Goal: Task Accomplishment & Management: Manage account settings

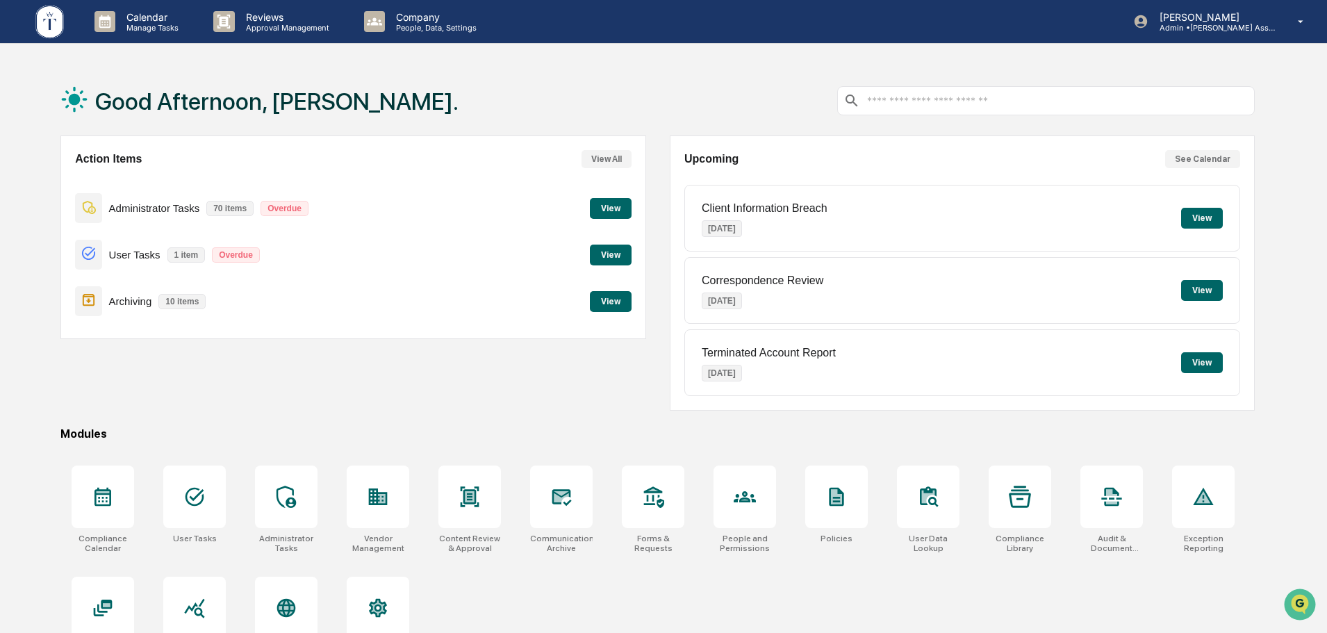
click at [616, 259] on button "View" at bounding box center [611, 255] width 42 height 21
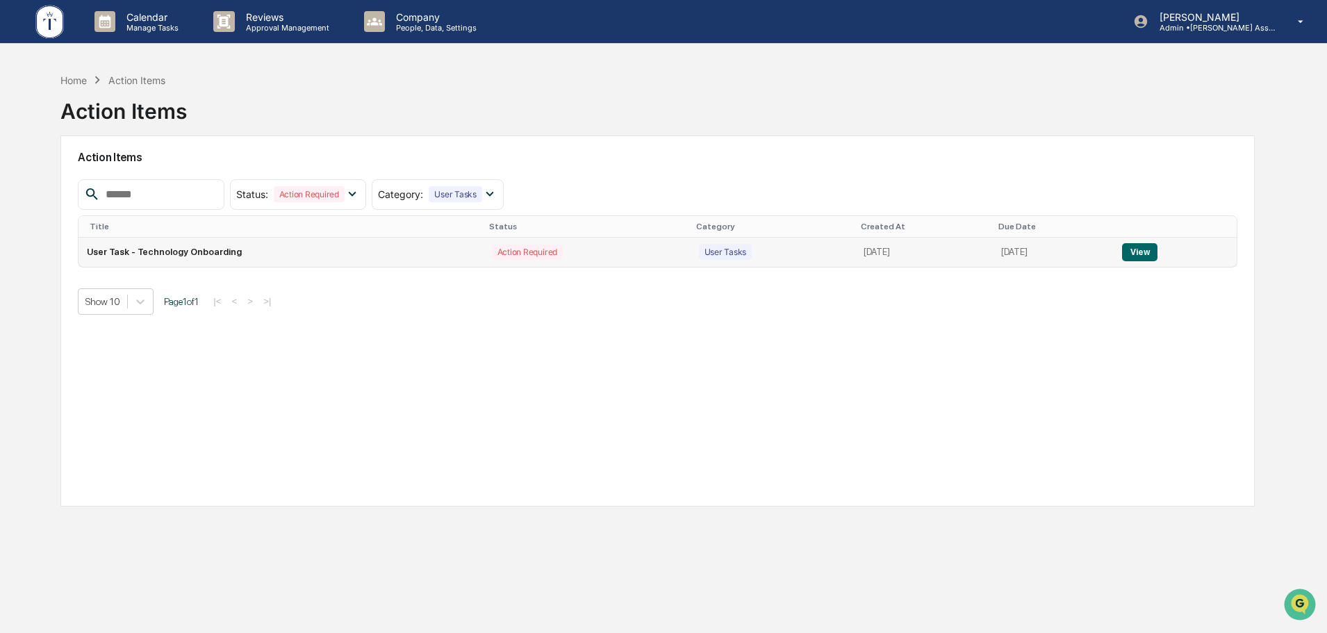
click at [1144, 249] on button "View" at bounding box center [1139, 252] width 35 height 18
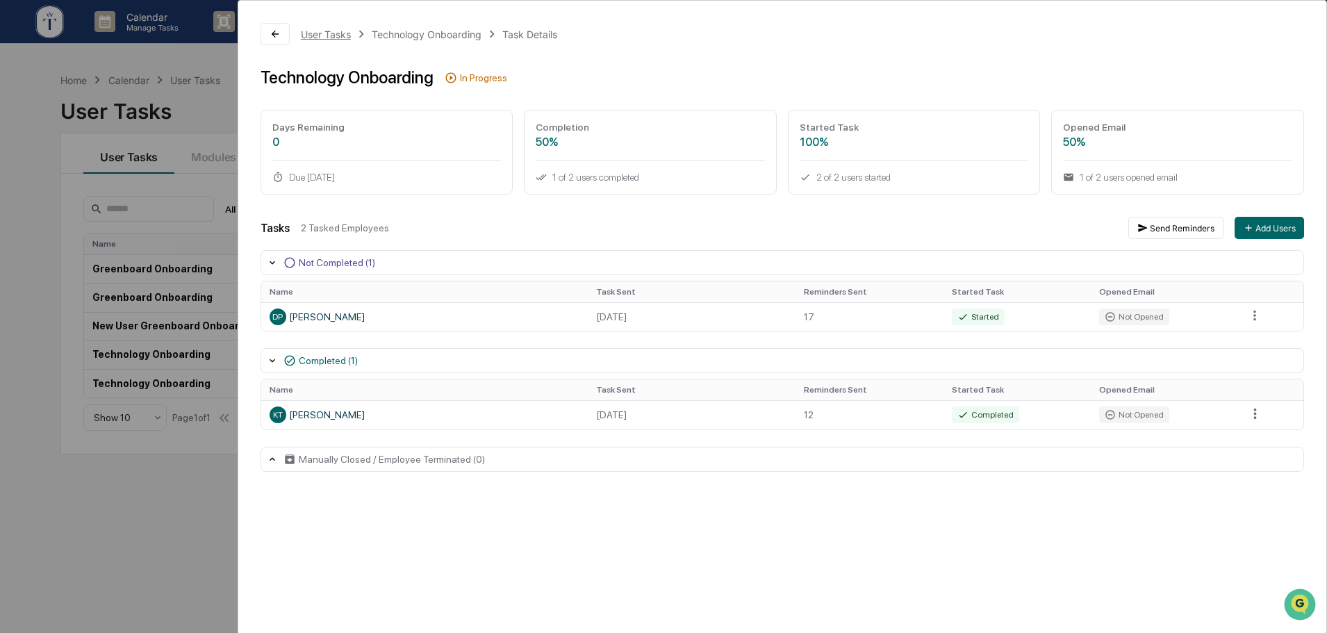
click at [332, 34] on div "User Tasks" at bounding box center [326, 34] width 50 height 12
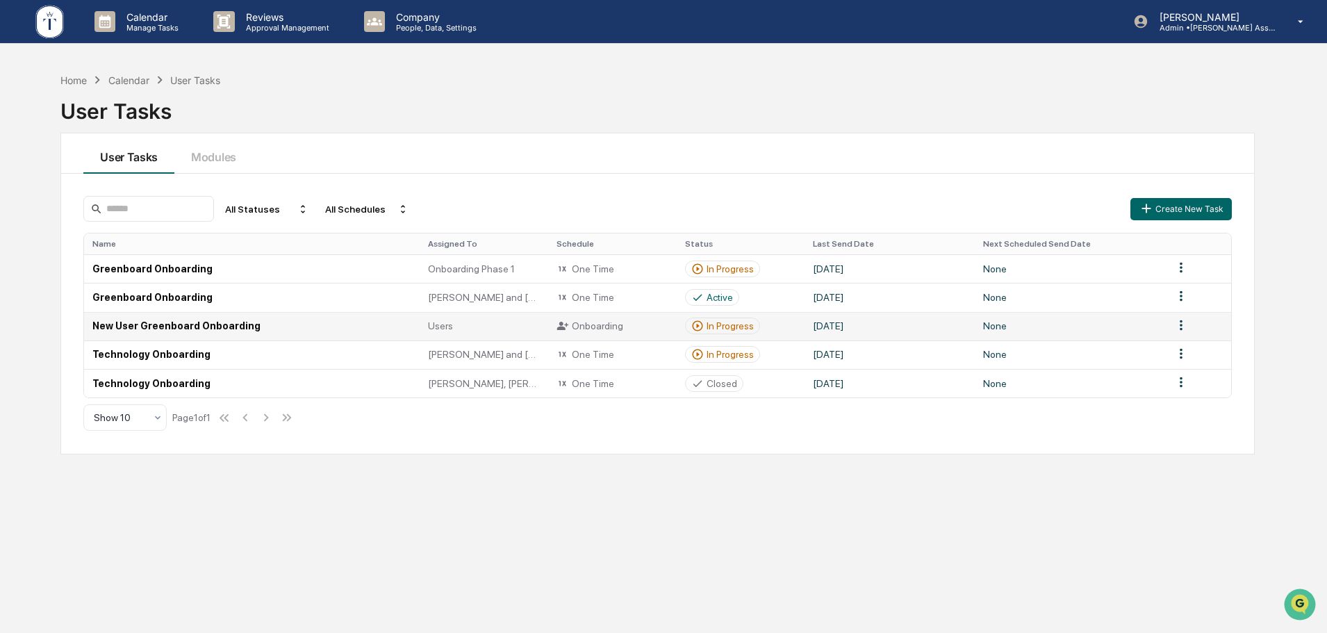
click at [735, 326] on div "In Progress" at bounding box center [730, 325] width 47 height 11
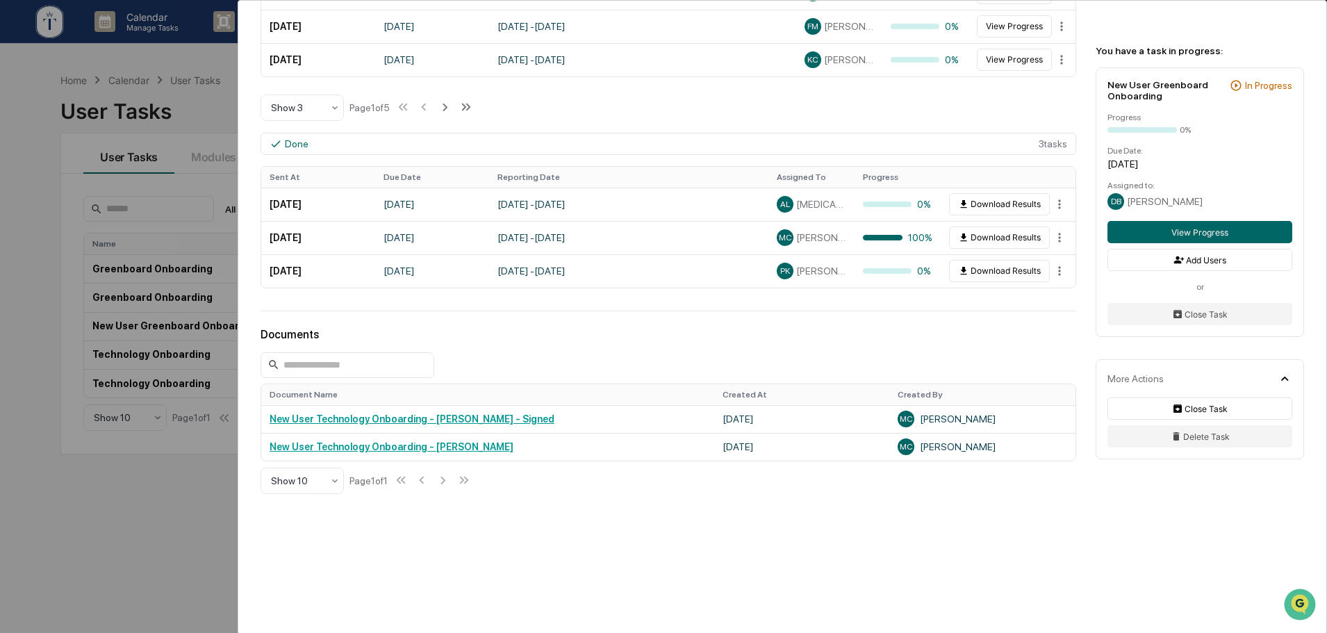
scroll to position [195, 0]
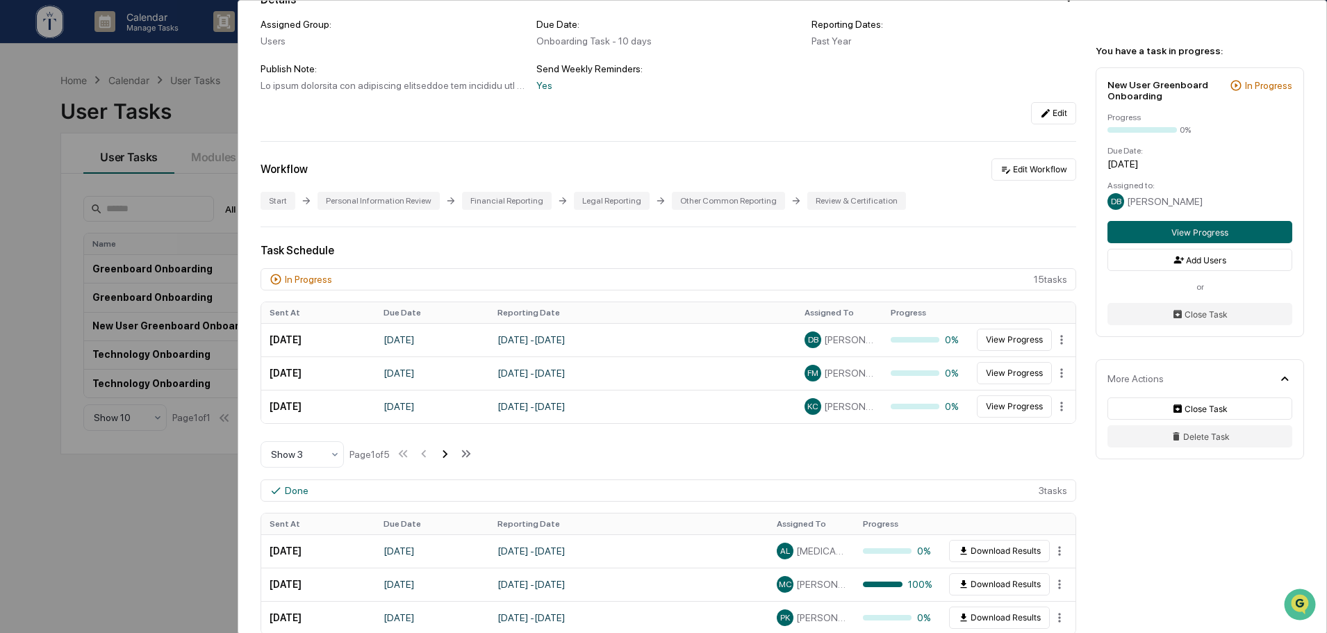
click at [451, 453] on icon at bounding box center [444, 453] width 15 height 15
click at [449, 453] on icon at bounding box center [446, 454] width 5 height 8
click at [450, 453] on icon at bounding box center [447, 454] width 5 height 8
click at [410, 455] on icon at bounding box center [407, 454] width 5 height 8
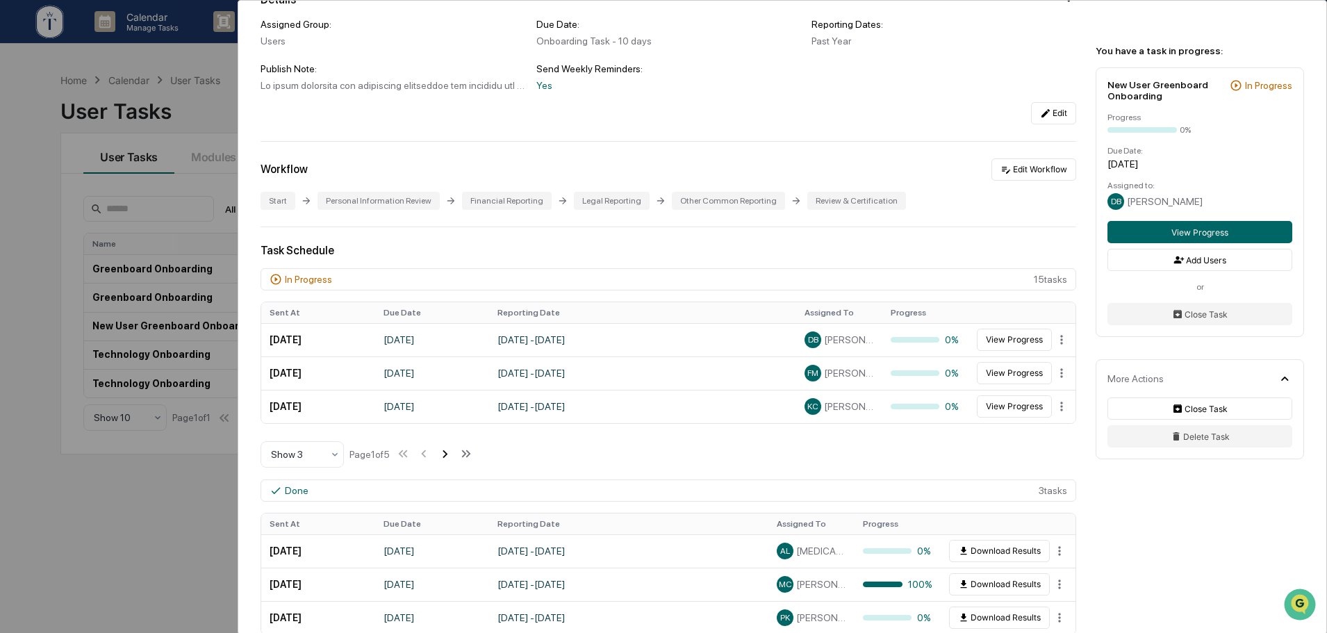
click at [448, 456] on icon at bounding box center [444, 453] width 15 height 15
click at [451, 450] on icon at bounding box center [446, 453] width 15 height 15
click at [449, 455] on icon at bounding box center [446, 454] width 5 height 8
click at [450, 455] on icon at bounding box center [447, 454] width 5 height 8
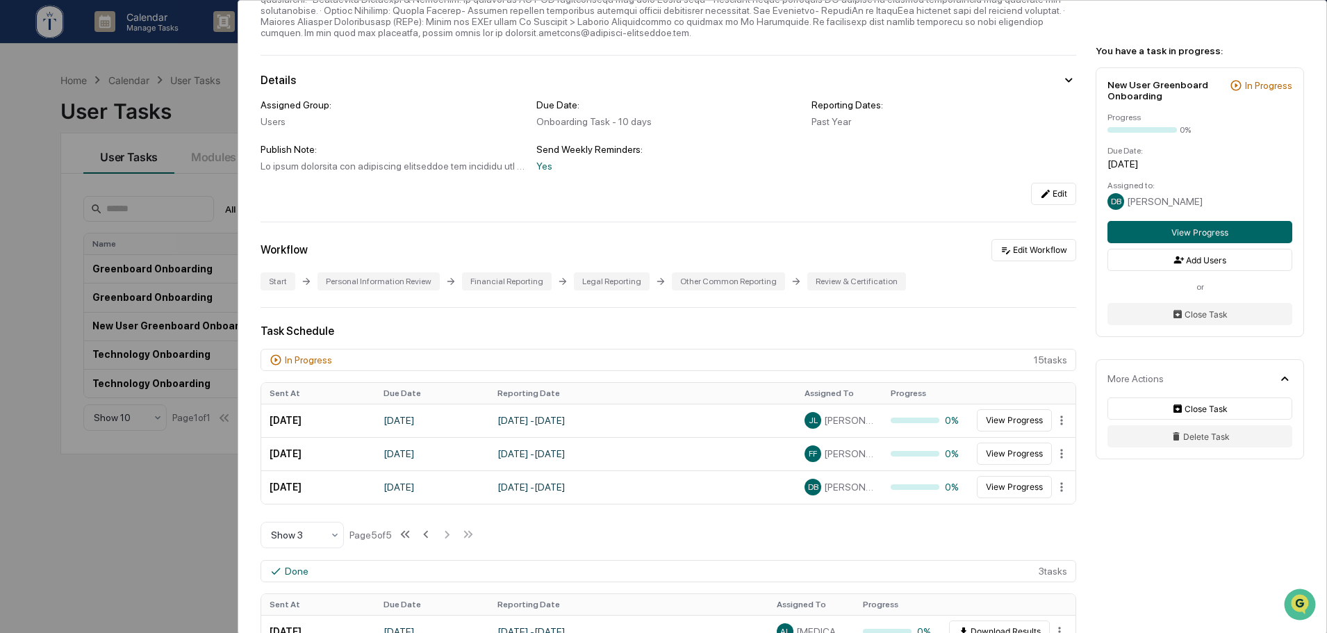
scroll to position [0, 0]
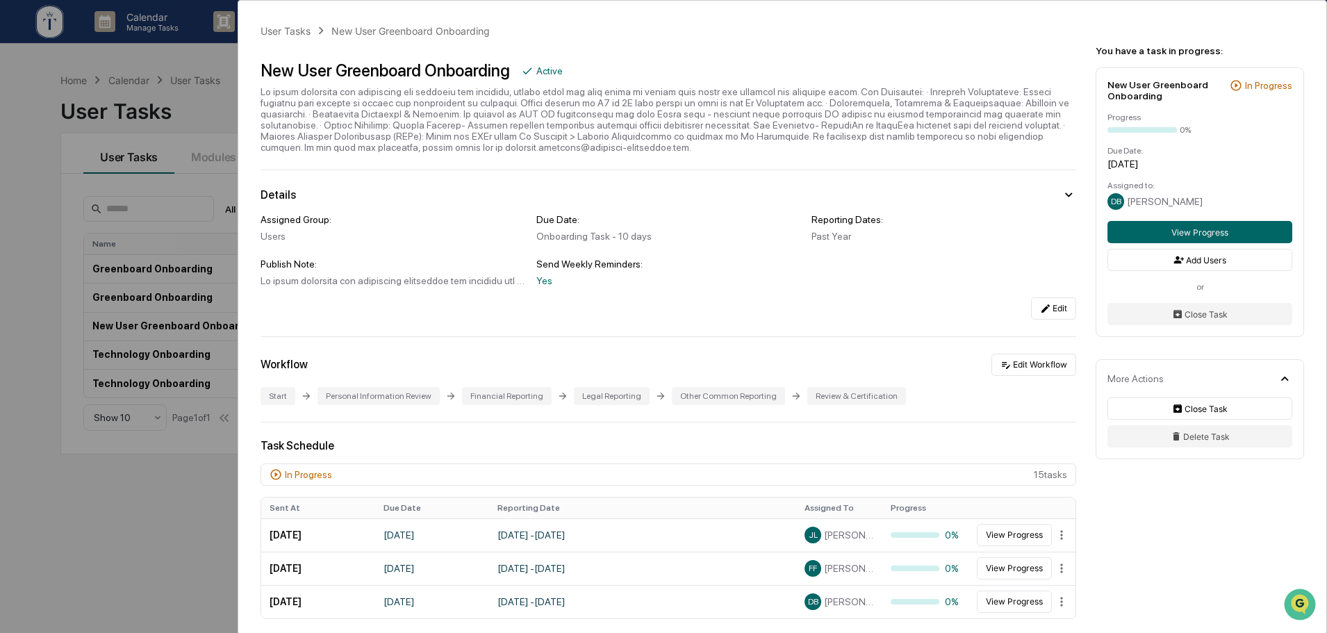
click at [218, 476] on div "User Tasks New User Greenboard Onboarding New User Greenboard Onboarding Active…" at bounding box center [663, 316] width 1327 height 633
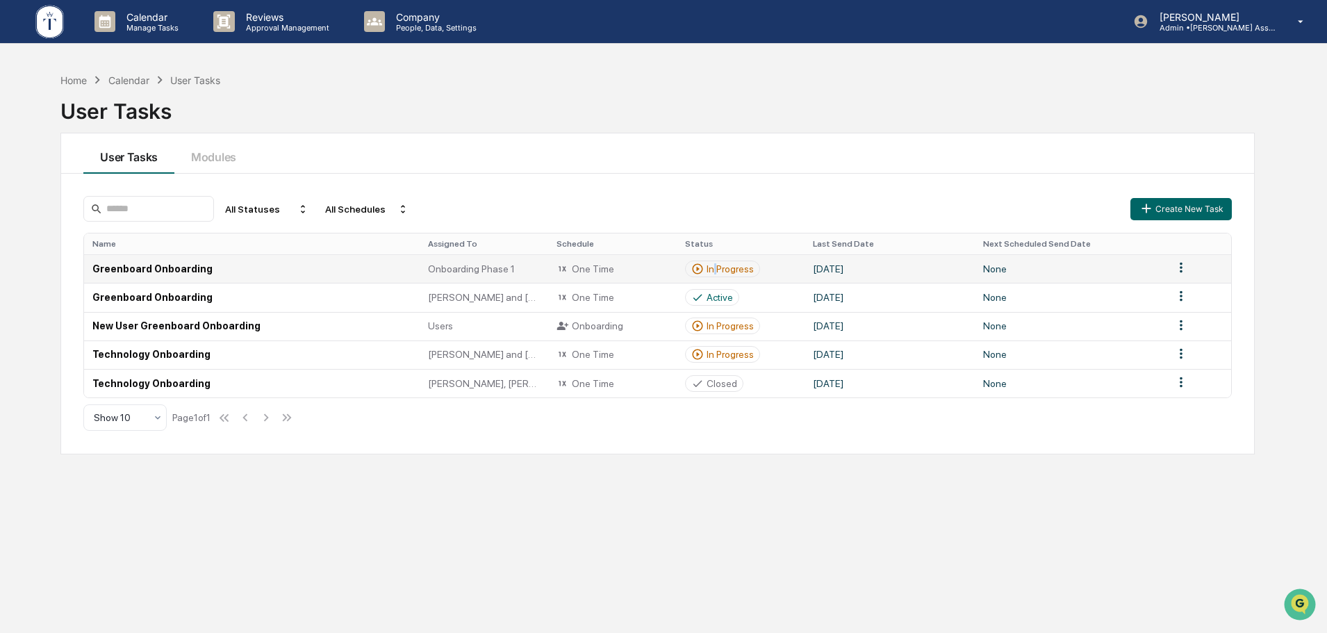
click at [715, 268] on div "In Progress" at bounding box center [730, 268] width 47 height 11
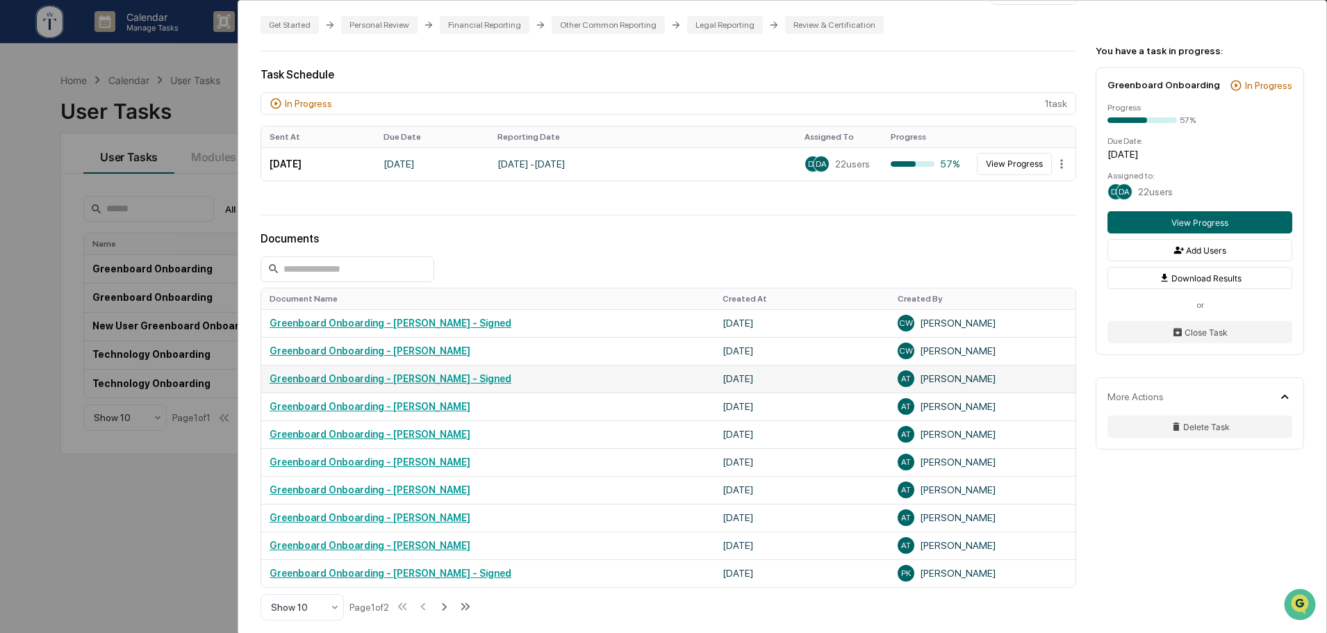
scroll to position [234, 0]
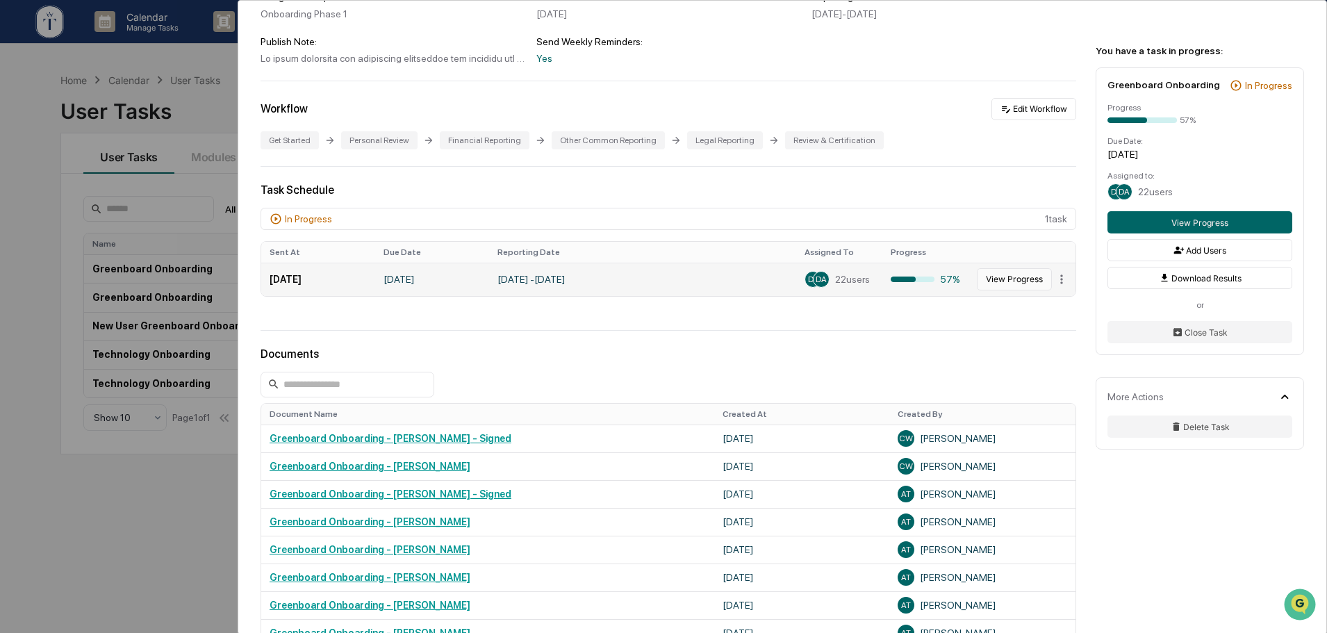
click at [1005, 271] on button "View Progress" at bounding box center [1014, 279] width 75 height 22
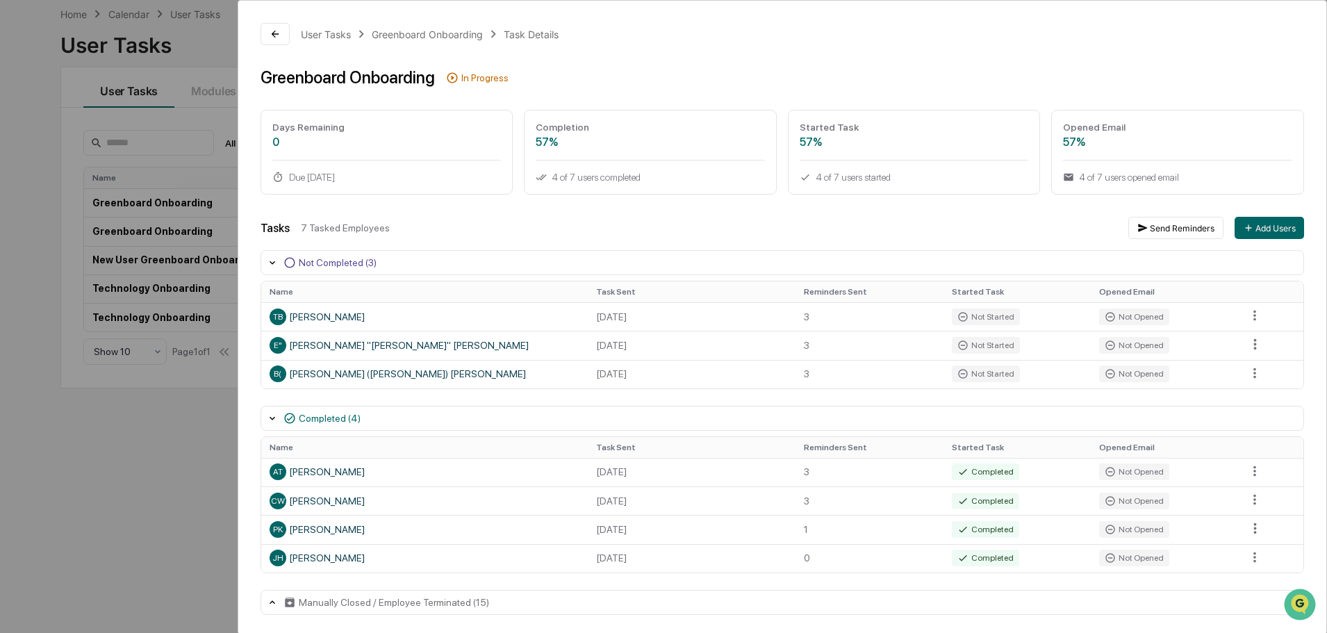
click at [192, 445] on div "User Tasks Greenboard Onboarding Task Details Greenboard Onboarding In Progress…" at bounding box center [663, 316] width 1327 height 633
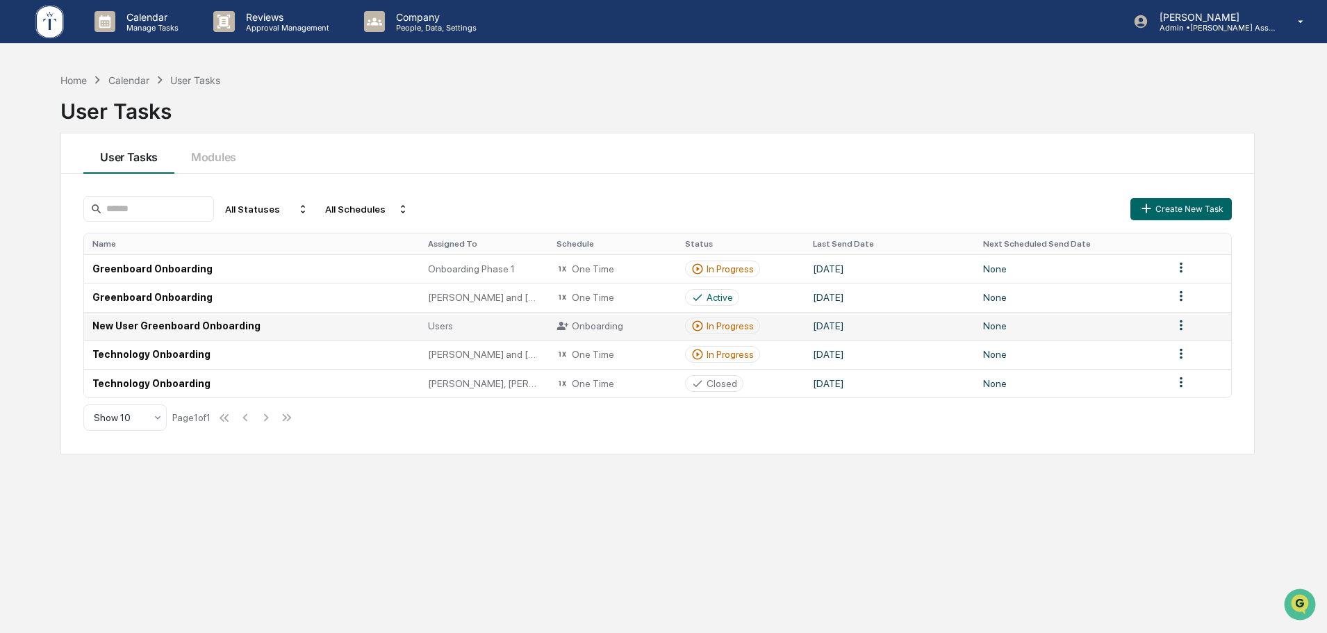
click at [719, 327] on div "In Progress" at bounding box center [730, 325] width 47 height 11
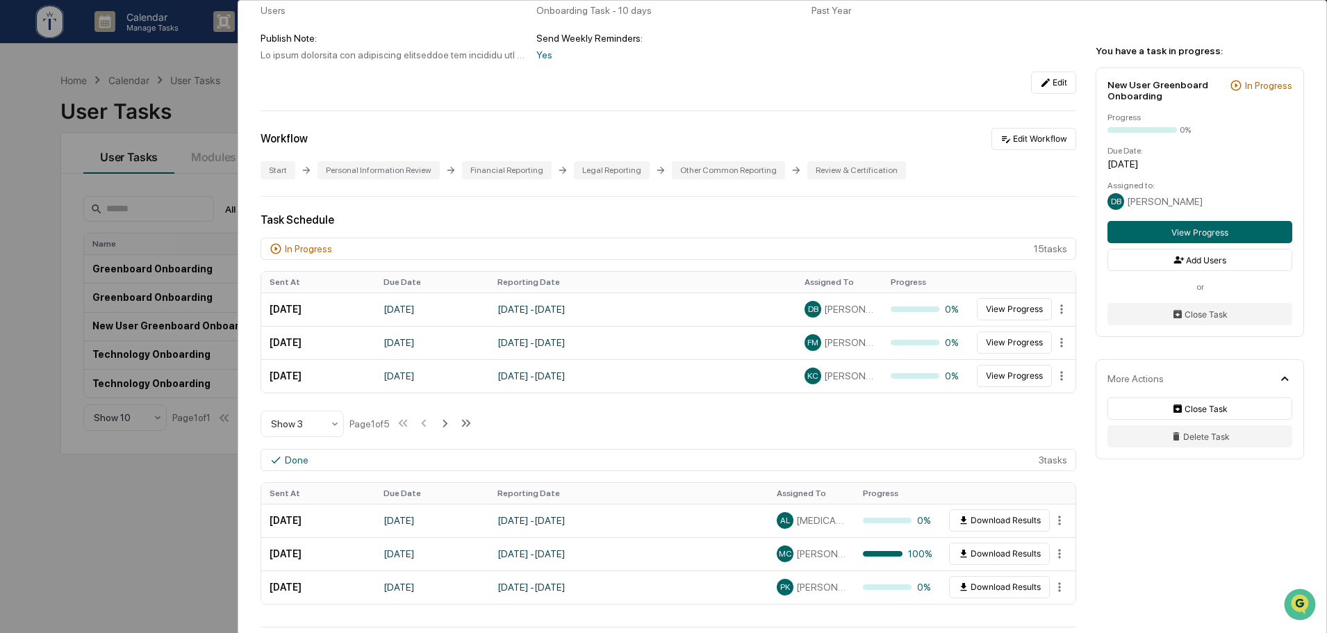
scroll to position [231, 0]
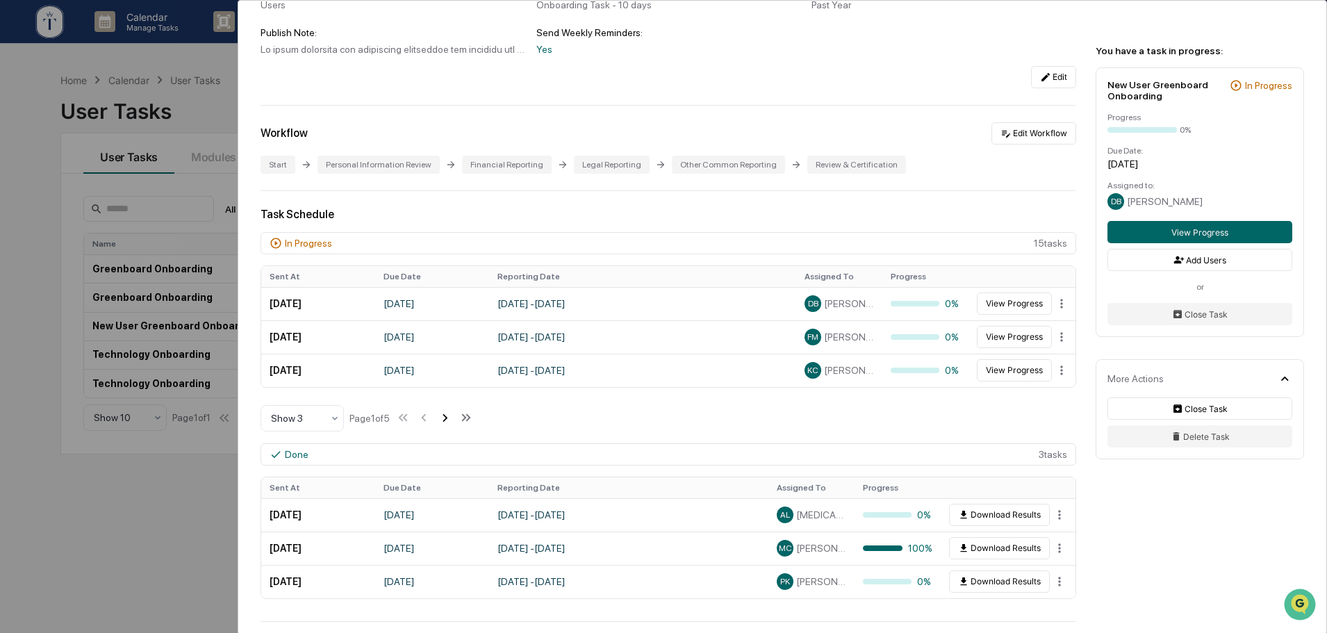
click at [448, 420] on icon at bounding box center [444, 417] width 15 height 15
click at [448, 420] on icon at bounding box center [446, 417] width 15 height 15
click at [448, 420] on icon at bounding box center [447, 417] width 15 height 15
click at [411, 420] on icon at bounding box center [405, 417] width 15 height 15
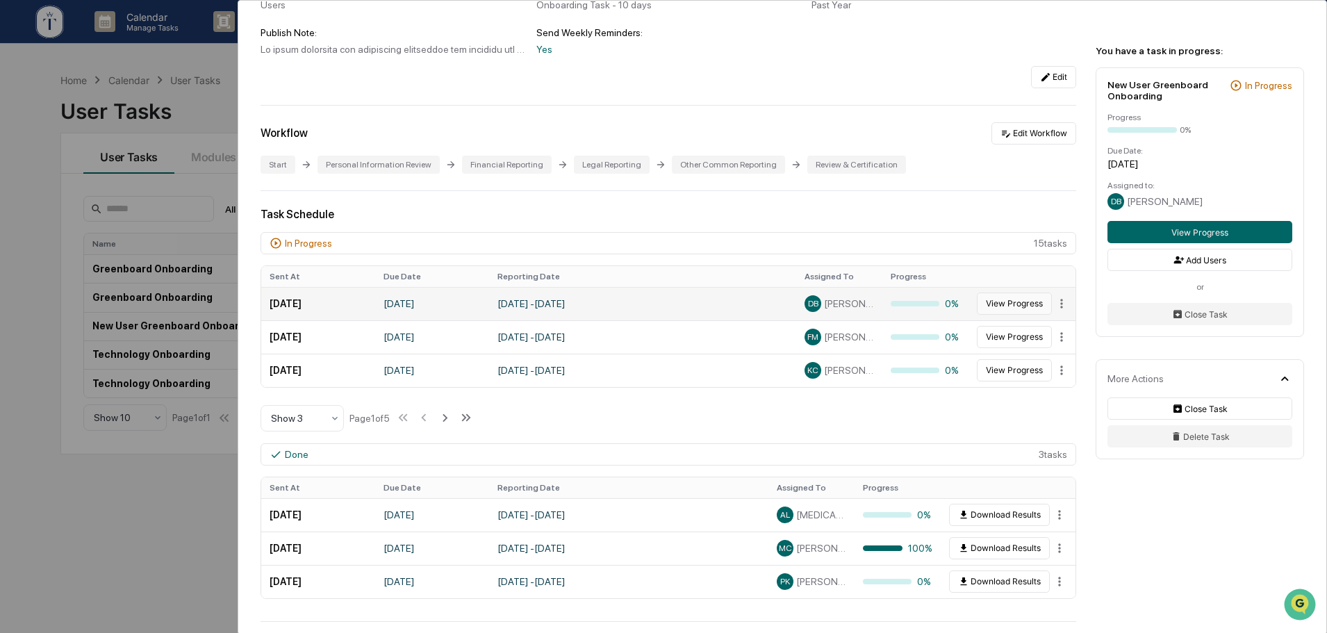
click at [1008, 297] on button "View Progress" at bounding box center [1014, 304] width 75 height 22
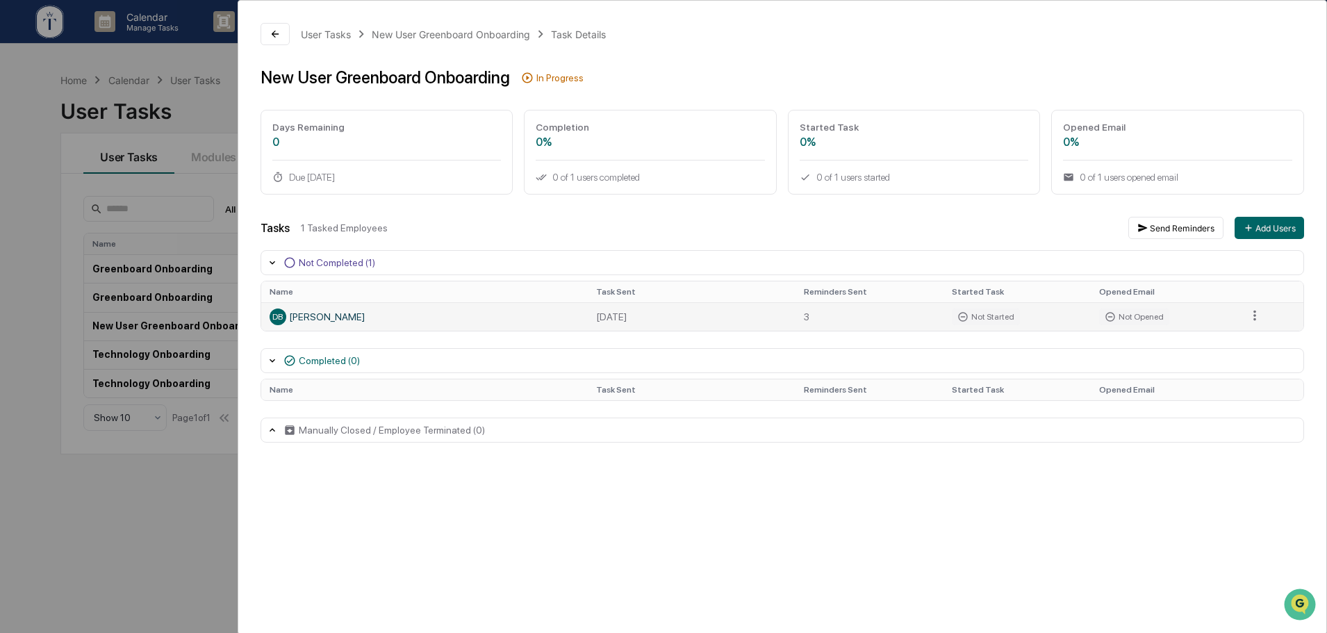
click at [326, 318] on div "DB Donna Barnhill" at bounding box center [425, 317] width 310 height 17
click at [1255, 314] on html "Calendar Manage Tasks Reviews Approval Management Company People, Data, Setting…" at bounding box center [663, 316] width 1327 height 633
click at [1052, 256] on html "Calendar Manage Tasks Reviews Approval Management Company People, Data, Setting…" at bounding box center [667, 316] width 1334 height 633
click at [222, 473] on div "User Tasks New User Greenboard Onboarding Task Details New User Greenboard Onbo…" at bounding box center [663, 316] width 1327 height 633
click at [276, 31] on icon at bounding box center [275, 33] width 11 height 11
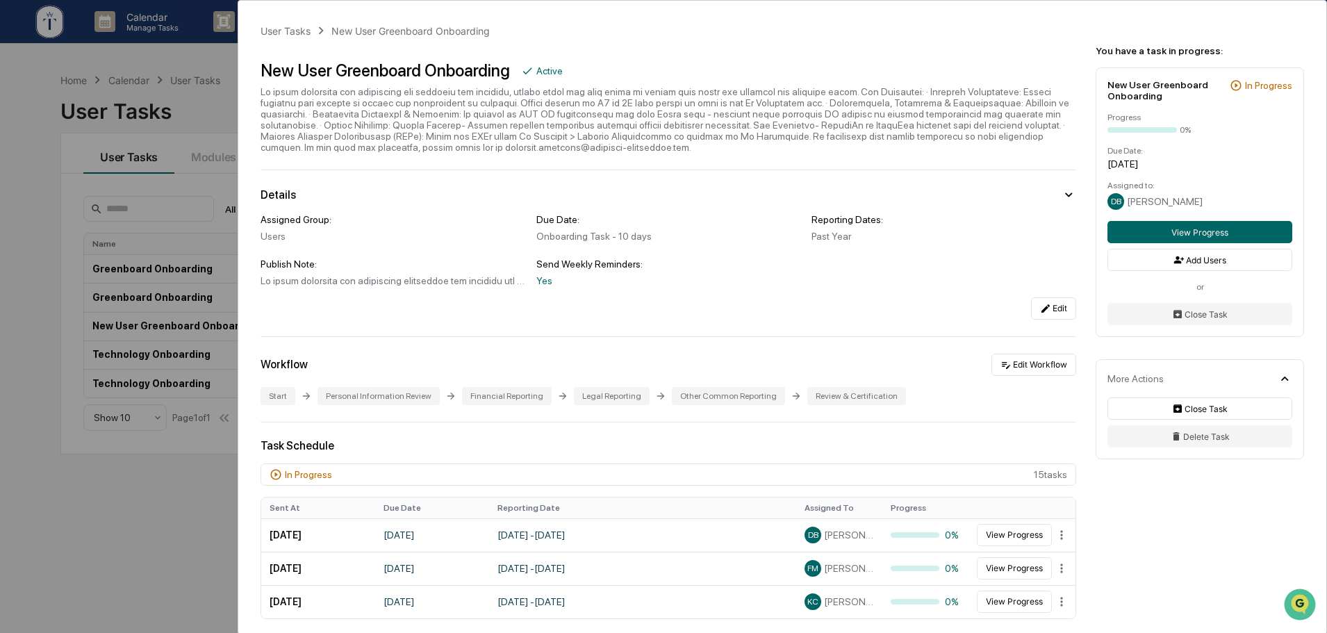
scroll to position [231, 0]
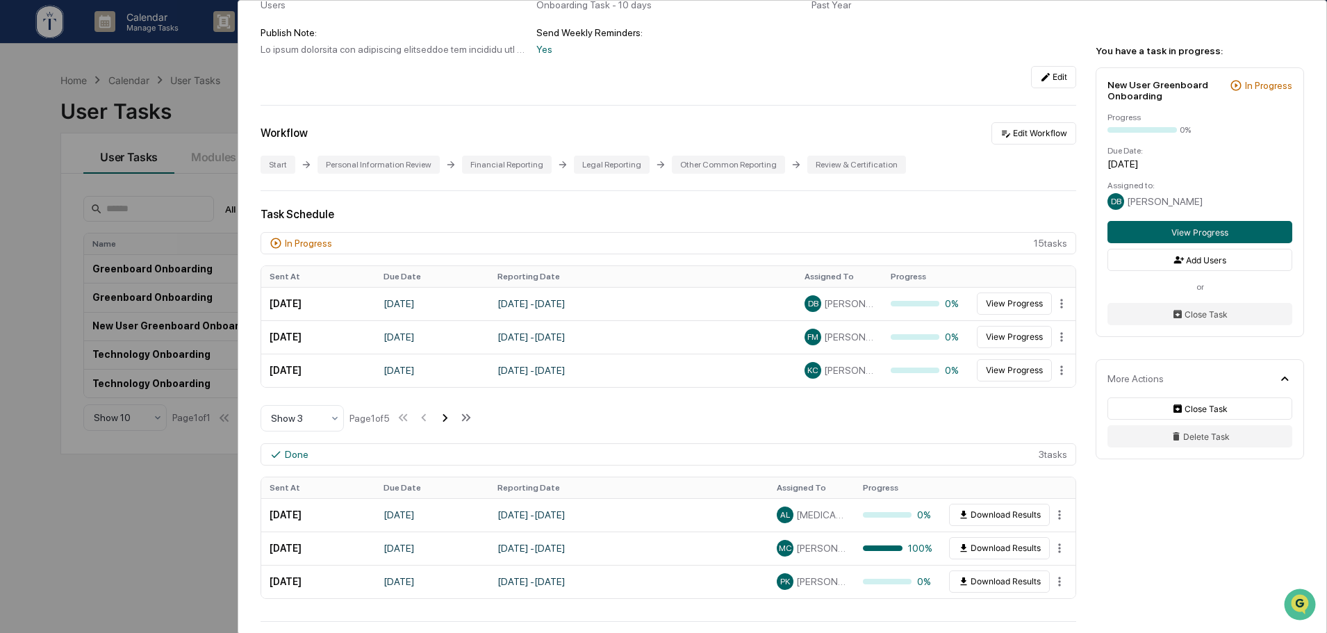
click at [450, 416] on icon at bounding box center [444, 417] width 15 height 15
click at [1058, 303] on html "Calendar Manage Tasks Reviews Approval Management Company People, Data, Setting…" at bounding box center [663, 316] width 1327 height 633
click at [1034, 302] on html "Calendar Manage Tasks Reviews Approval Management Company People, Data, Setting…" at bounding box center [667, 316] width 1334 height 633
click at [1034, 302] on button "View Progress" at bounding box center [1014, 304] width 75 height 22
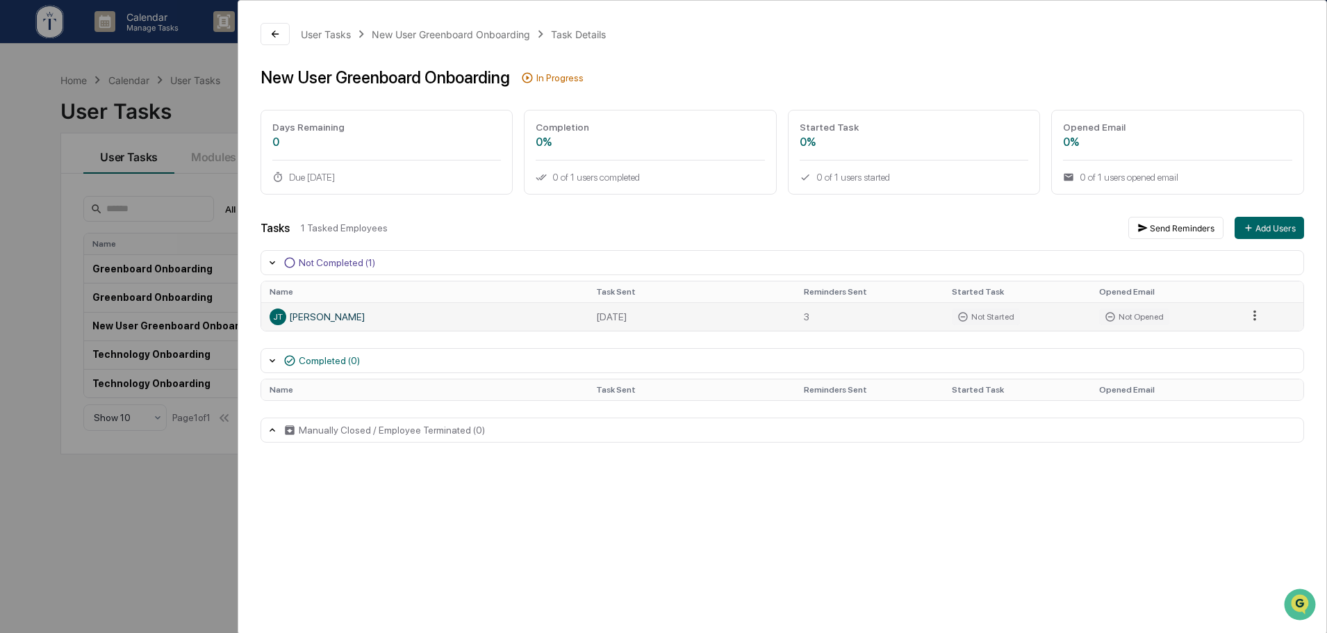
click at [1258, 318] on html "Calendar Manage Tasks Reviews Approval Management Company People, Data, Setting…" at bounding box center [663, 316] width 1327 height 633
click at [969, 228] on html "Calendar Manage Tasks Reviews Approval Management Company People, Data, Setting…" at bounding box center [667, 316] width 1334 height 633
click at [168, 477] on div "User Tasks New User Greenboard Onboarding Task Details New User Greenboard Onbo…" at bounding box center [663, 316] width 1327 height 633
click at [281, 34] on button at bounding box center [275, 34] width 29 height 22
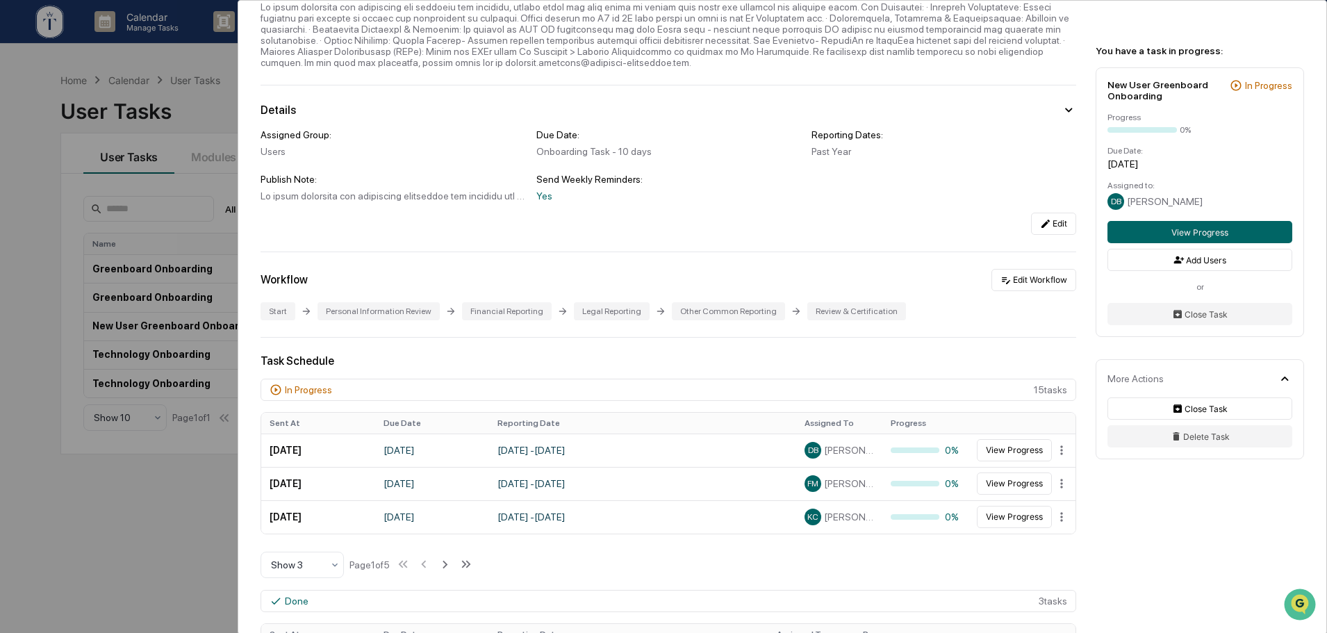
scroll to position [116, 0]
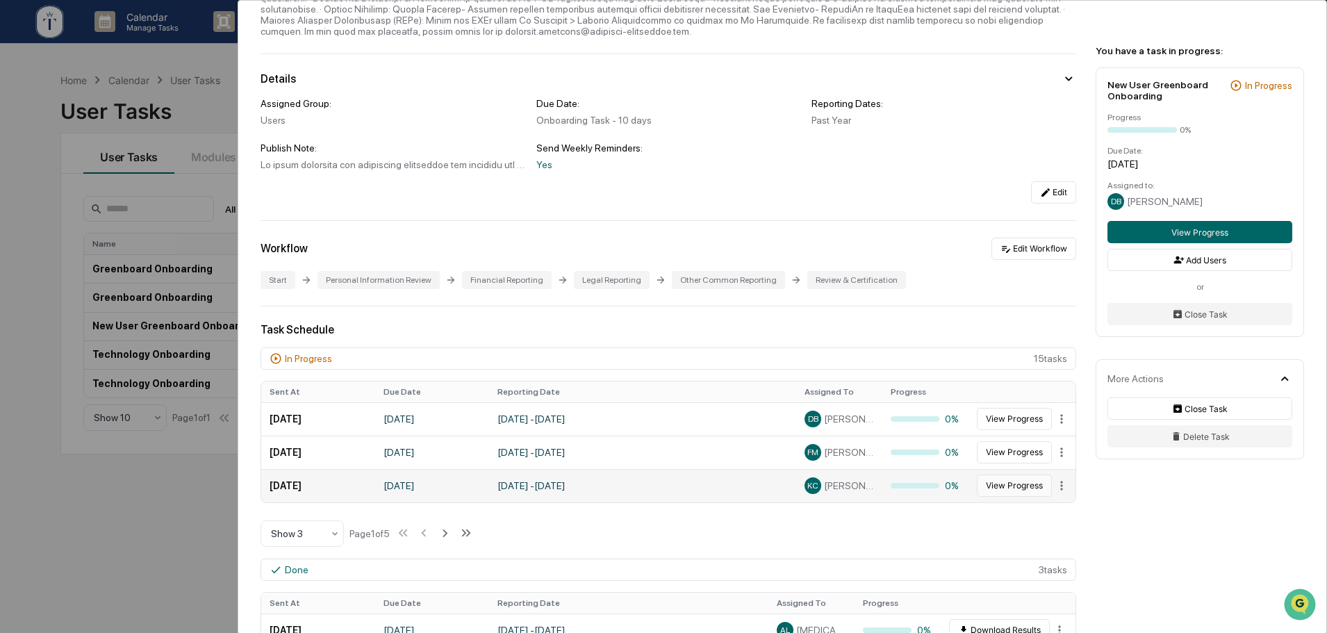
click at [1005, 487] on button "View Progress" at bounding box center [1014, 486] width 75 height 22
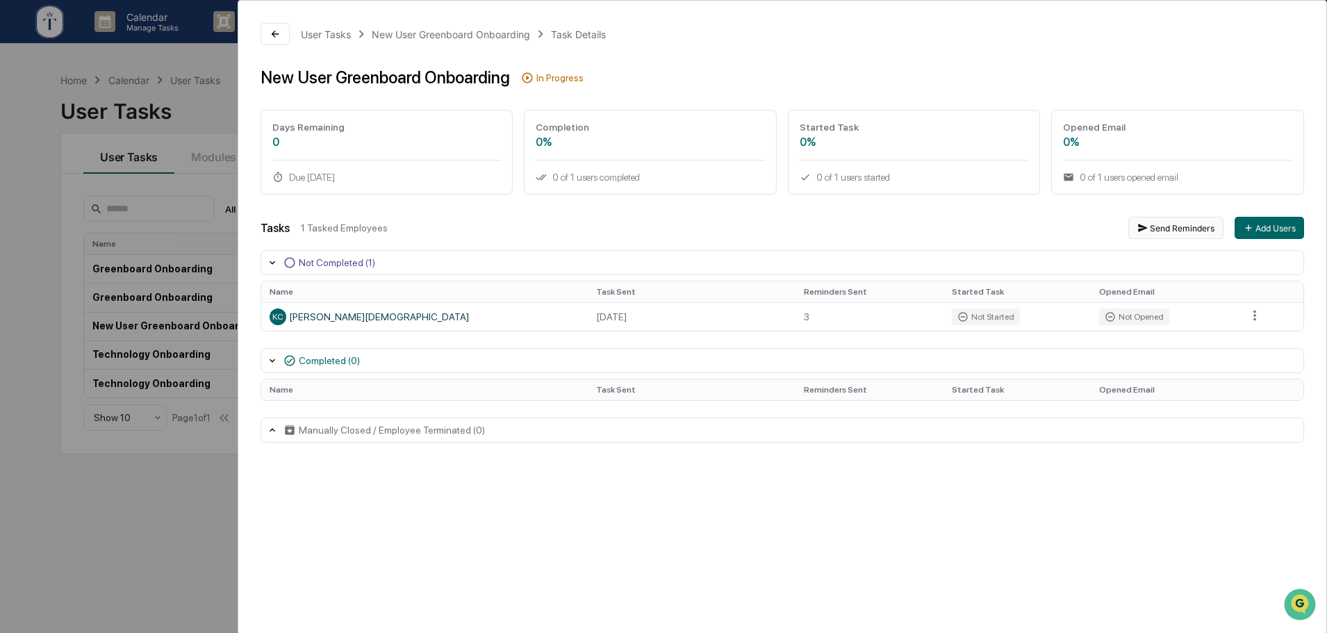
click at [1179, 224] on button "Send Reminders" at bounding box center [1176, 228] width 95 height 22
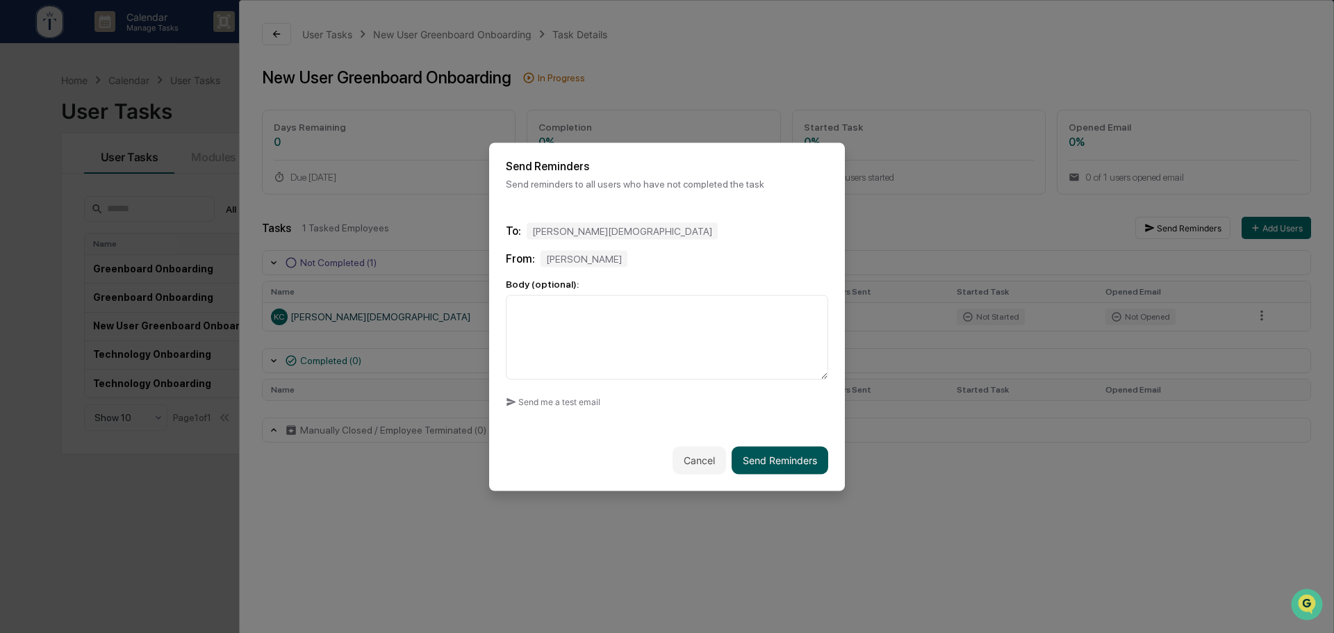
click at [774, 460] on button "Send Reminders" at bounding box center [780, 460] width 97 height 28
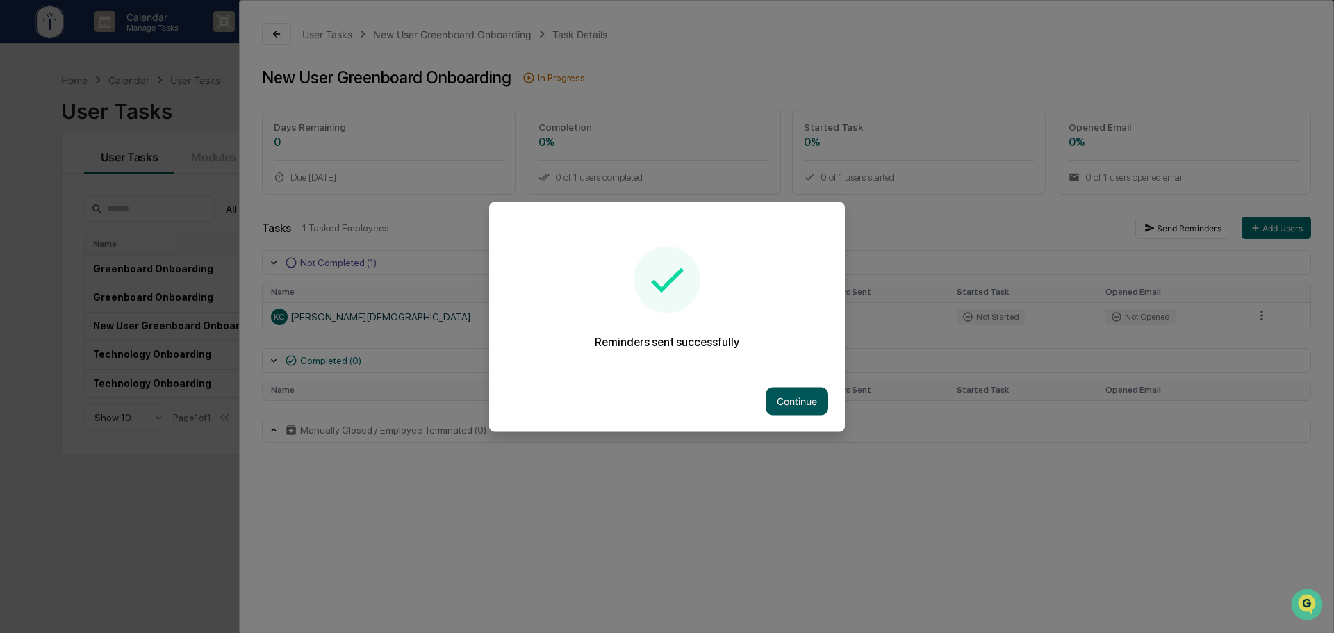
click at [808, 406] on button "Continue" at bounding box center [797, 401] width 63 height 28
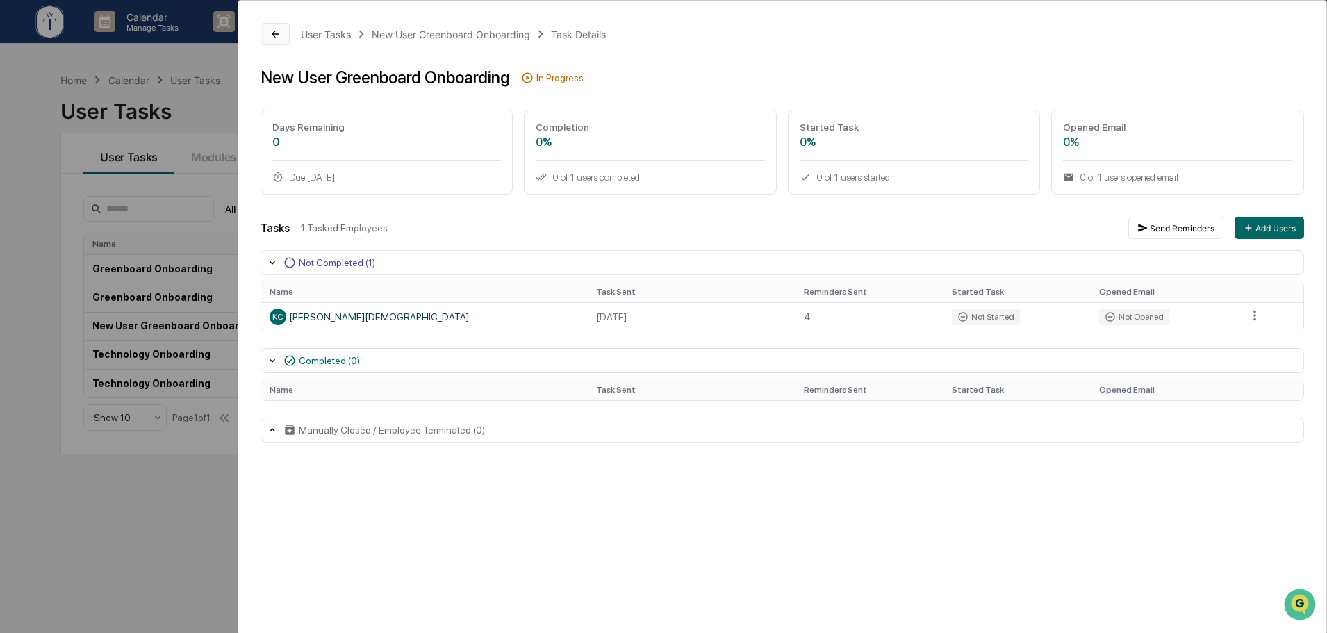
click at [275, 35] on icon at bounding box center [275, 33] width 11 height 11
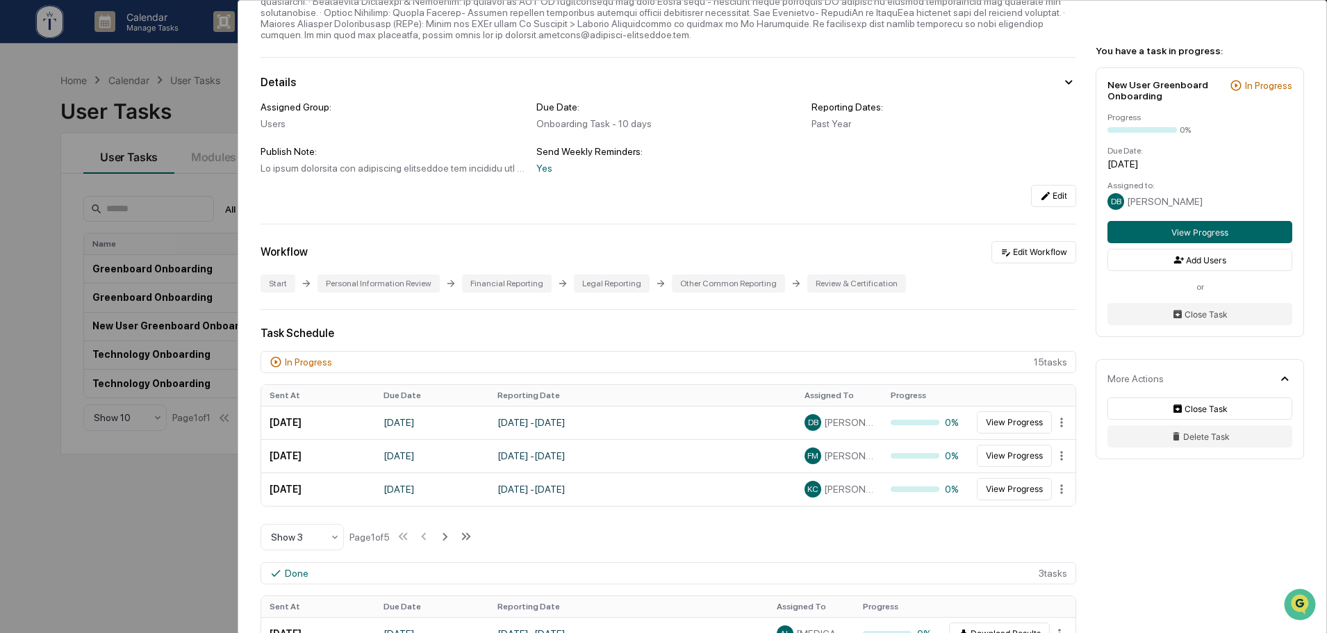
scroll to position [347, 0]
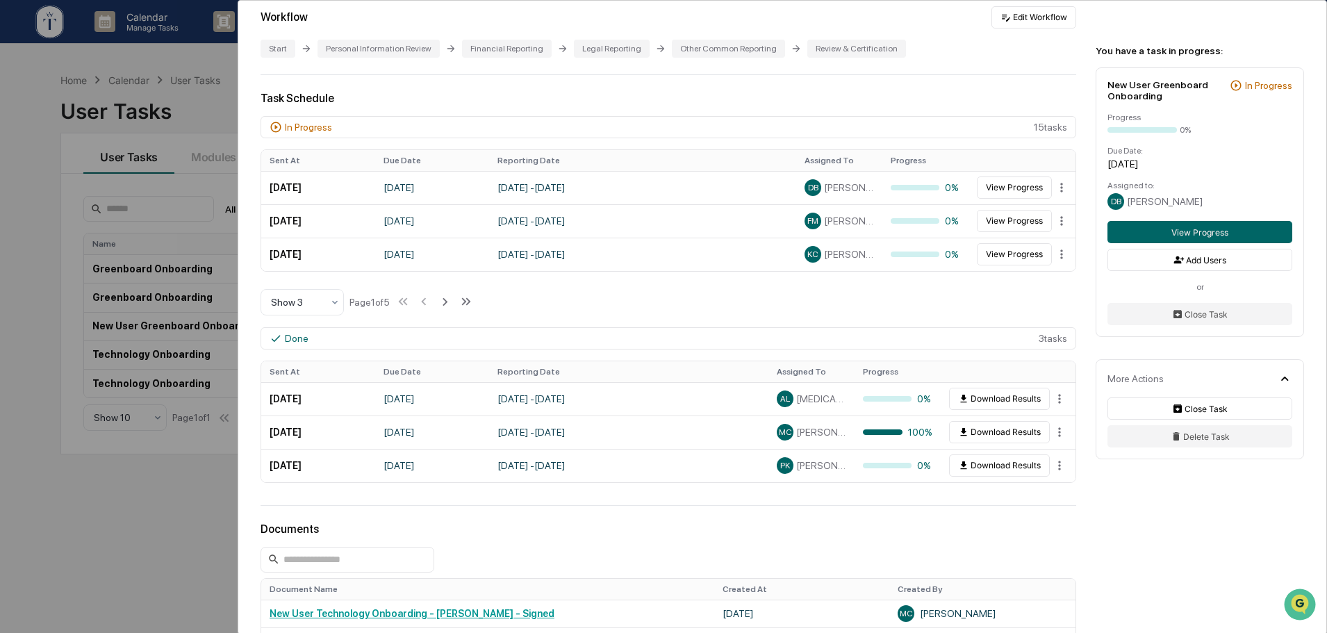
click at [480, 307] on div "In Progress 15 task s Sent At Due Date Reporting Date Assigned To Progress Augu…" at bounding box center [669, 216] width 816 height 200
click at [474, 307] on icon at bounding box center [466, 301] width 15 height 15
click at [427, 302] on icon at bounding box center [425, 301] width 15 height 15
click at [427, 302] on icon at bounding box center [426, 301] width 15 height 15
click at [427, 302] on icon at bounding box center [425, 301] width 15 height 15
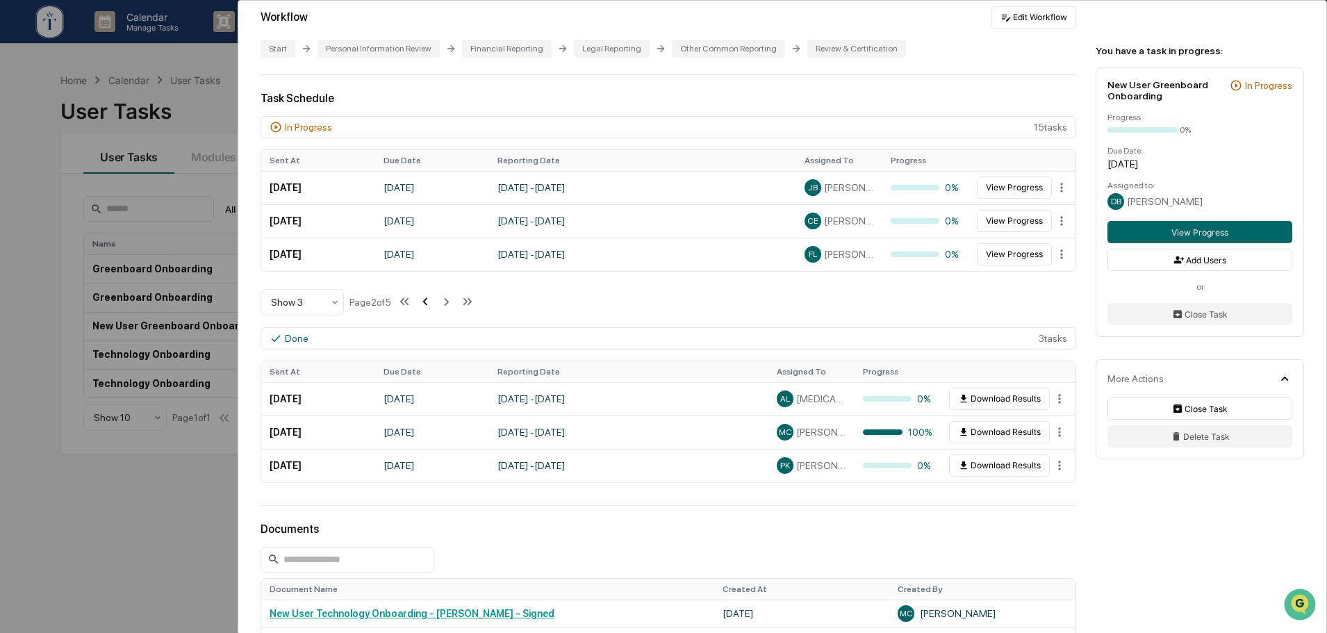
click at [427, 302] on icon at bounding box center [425, 302] width 5 height 8
click at [218, 484] on div "User Tasks New User Greenboard Onboarding New User Greenboard Onboarding Active…" at bounding box center [663, 316] width 1327 height 633
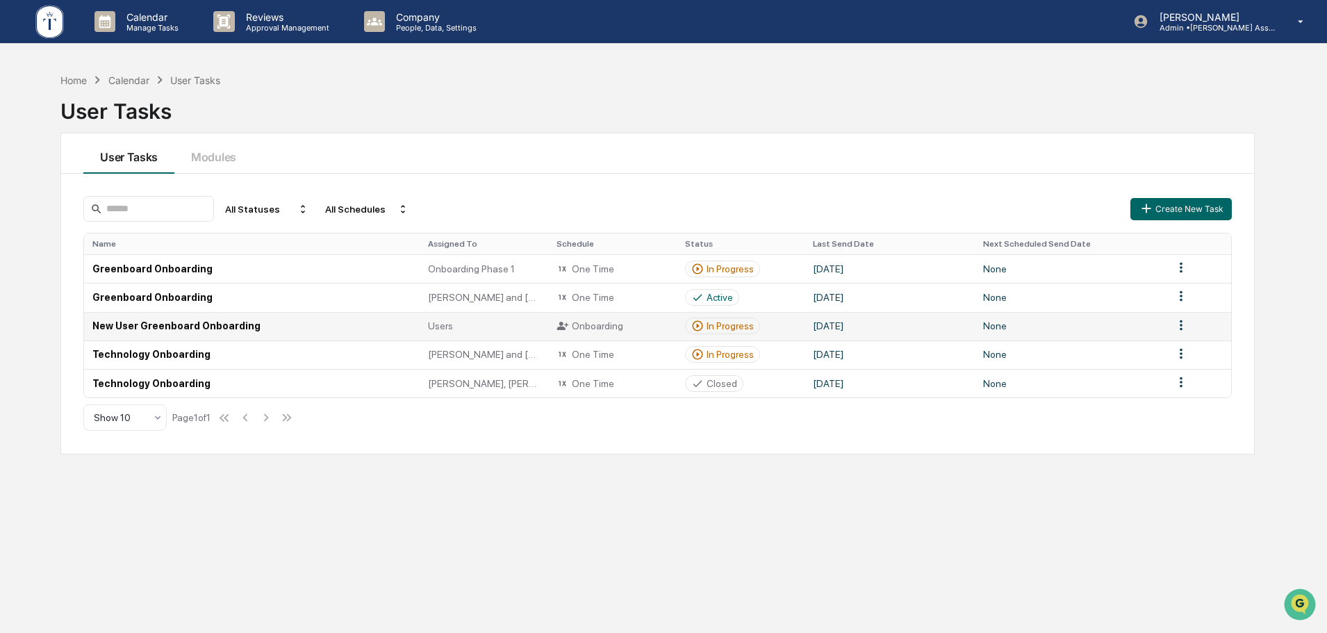
click at [717, 326] on div "In Progress" at bounding box center [730, 325] width 47 height 11
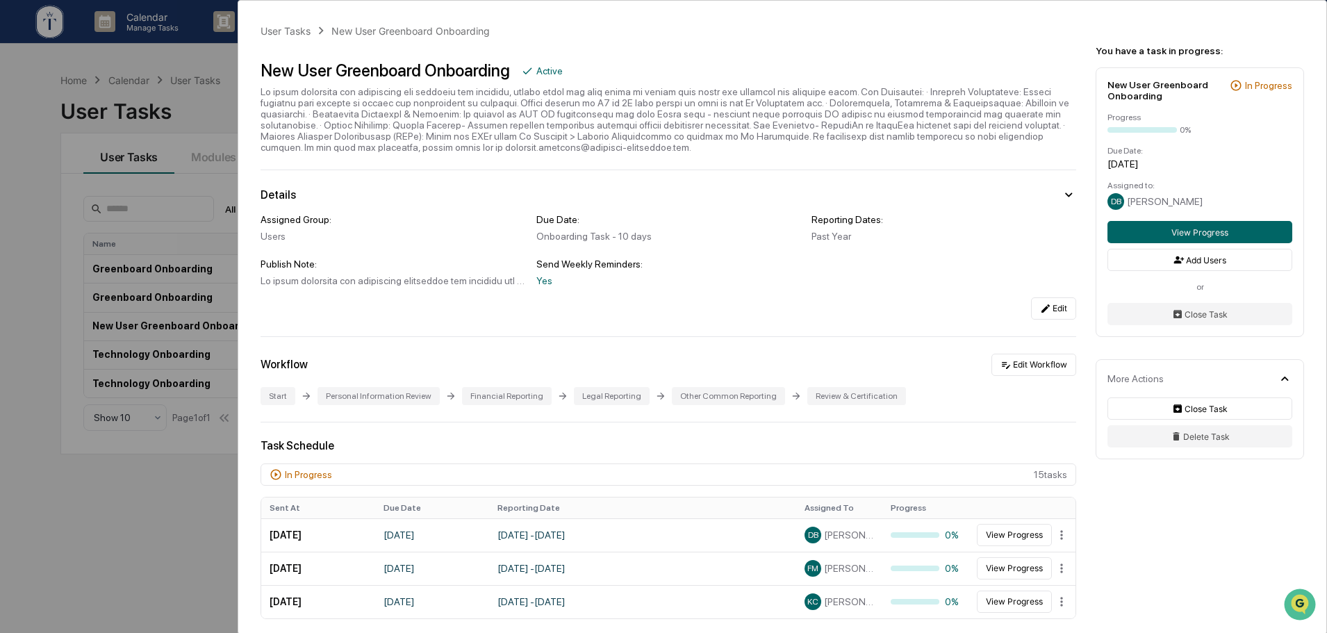
click at [156, 178] on div "User Tasks New User Greenboard Onboarding New User Greenboard Onboarding Active…" at bounding box center [663, 316] width 1327 height 633
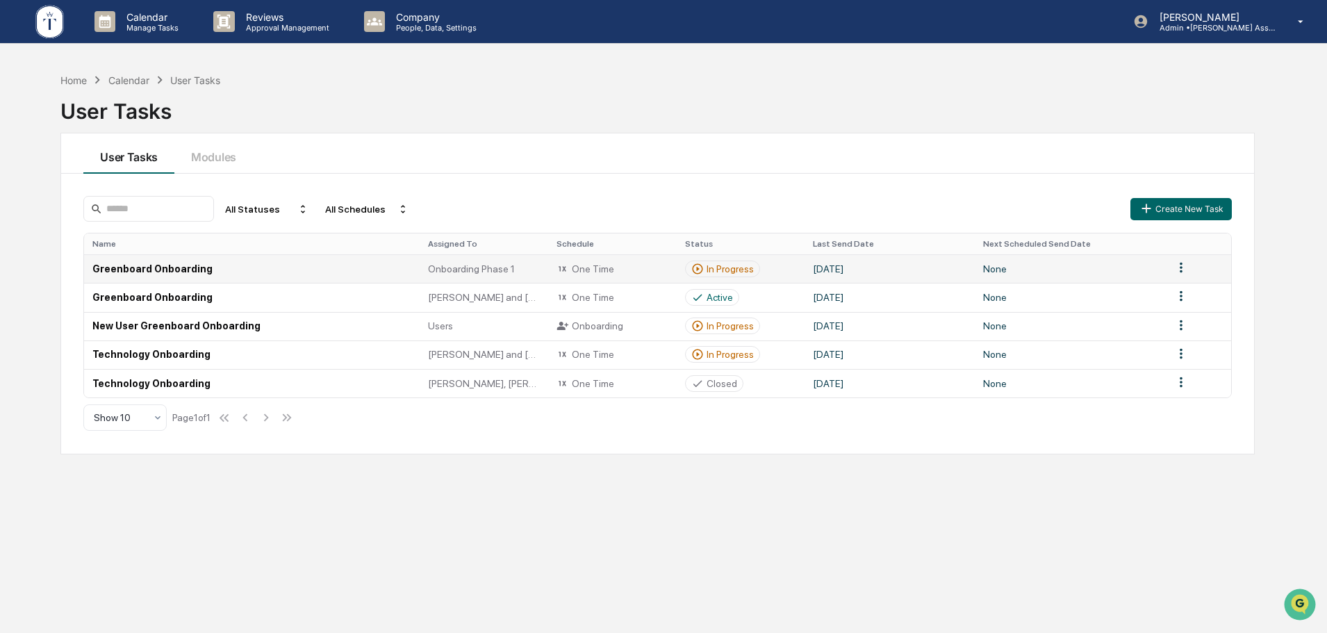
click at [723, 267] on div "In Progress" at bounding box center [730, 268] width 47 height 11
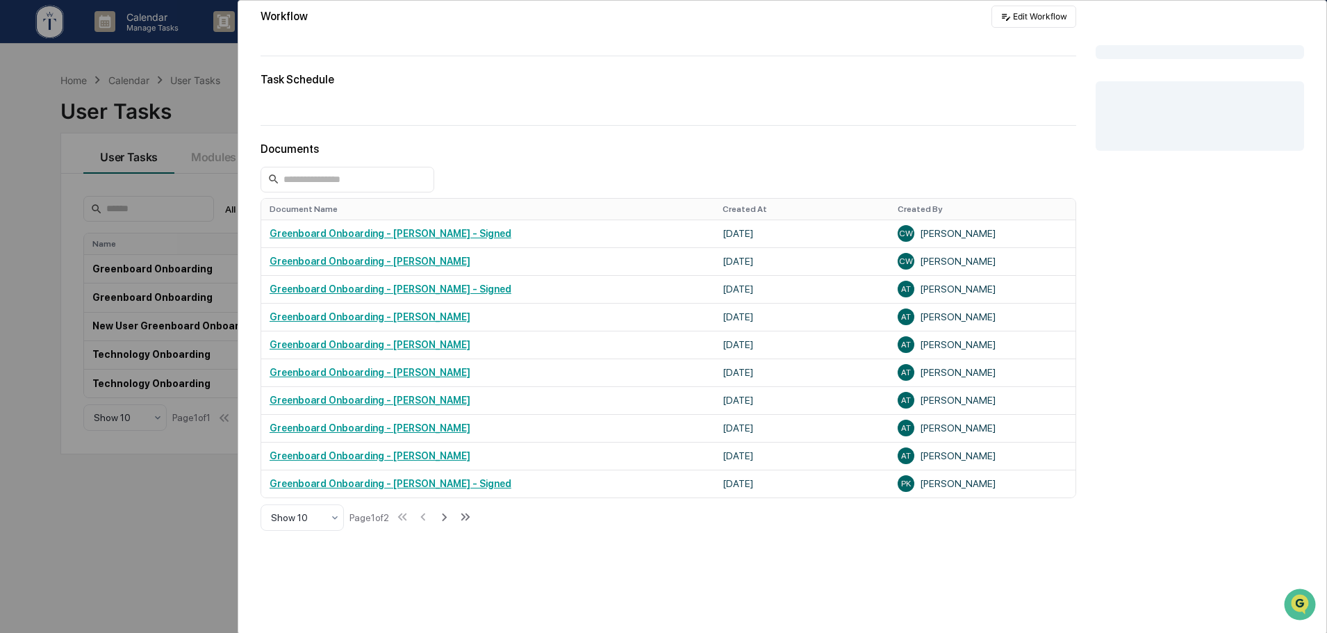
scroll to position [83, 0]
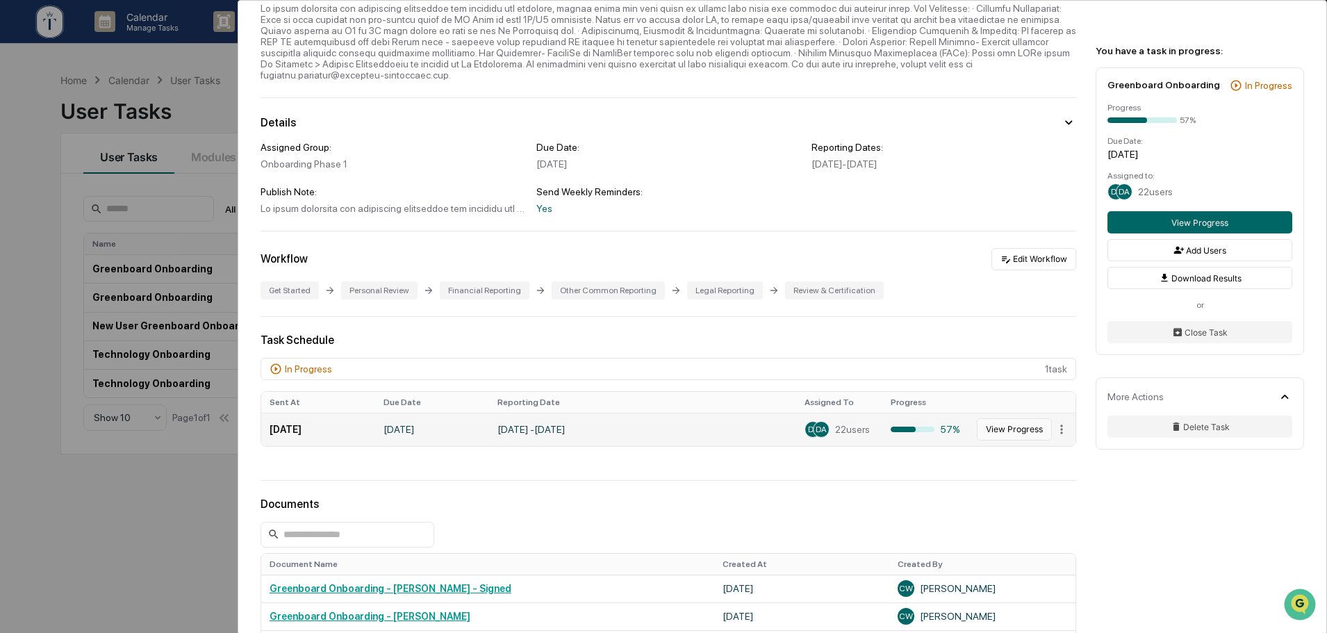
click at [1001, 420] on button "View Progress" at bounding box center [1014, 429] width 75 height 22
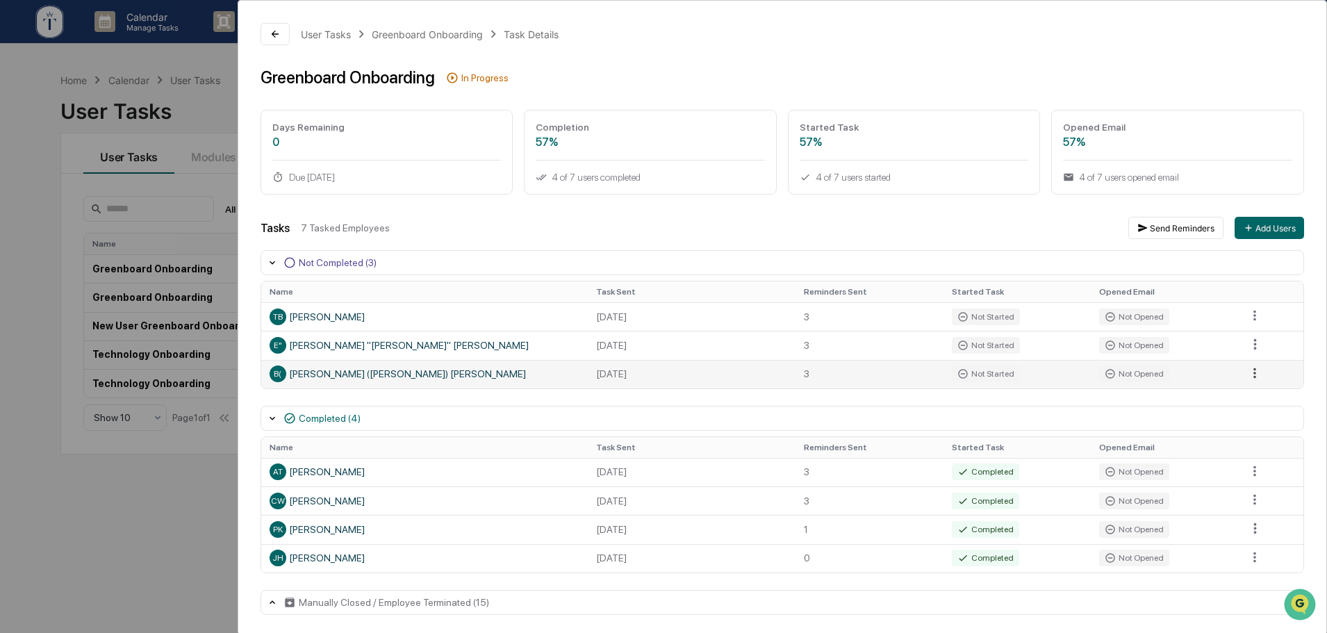
click at [1249, 374] on html "Calendar Manage Tasks Reviews Approval Management Company People, Data, Setting…" at bounding box center [663, 316] width 1327 height 633
click at [1247, 422] on div "Send Reminder" at bounding box center [1257, 420] width 105 height 22
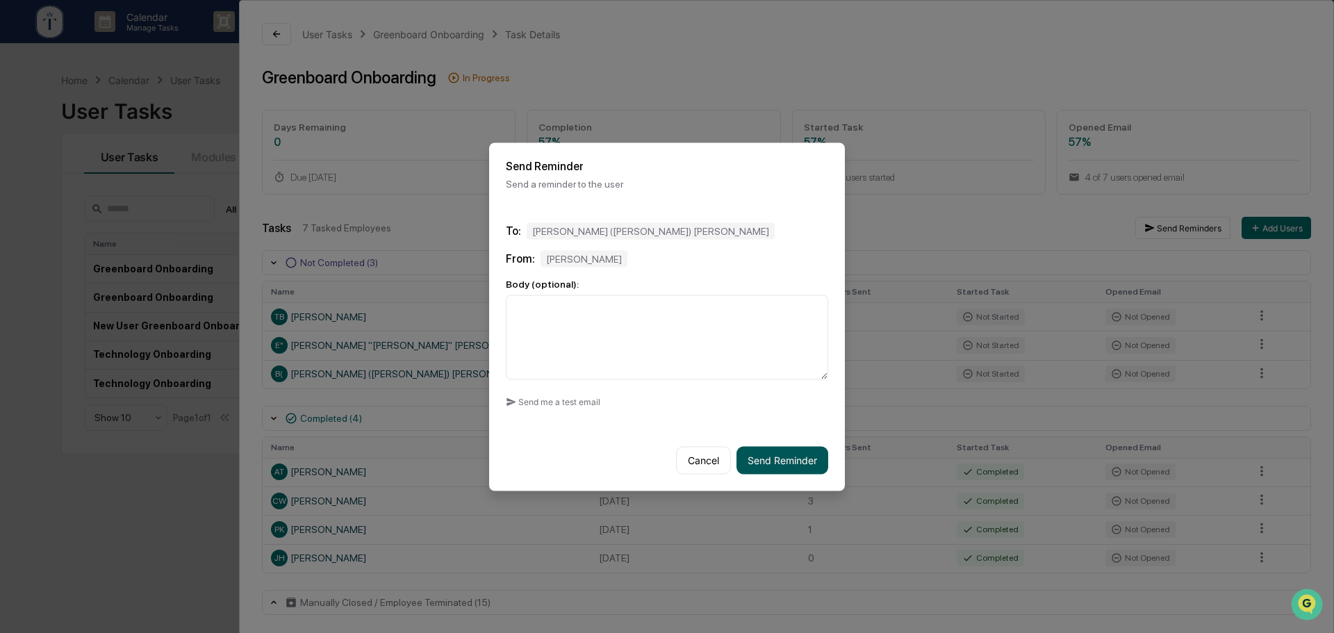
click at [778, 460] on button "Send Reminder" at bounding box center [783, 460] width 92 height 28
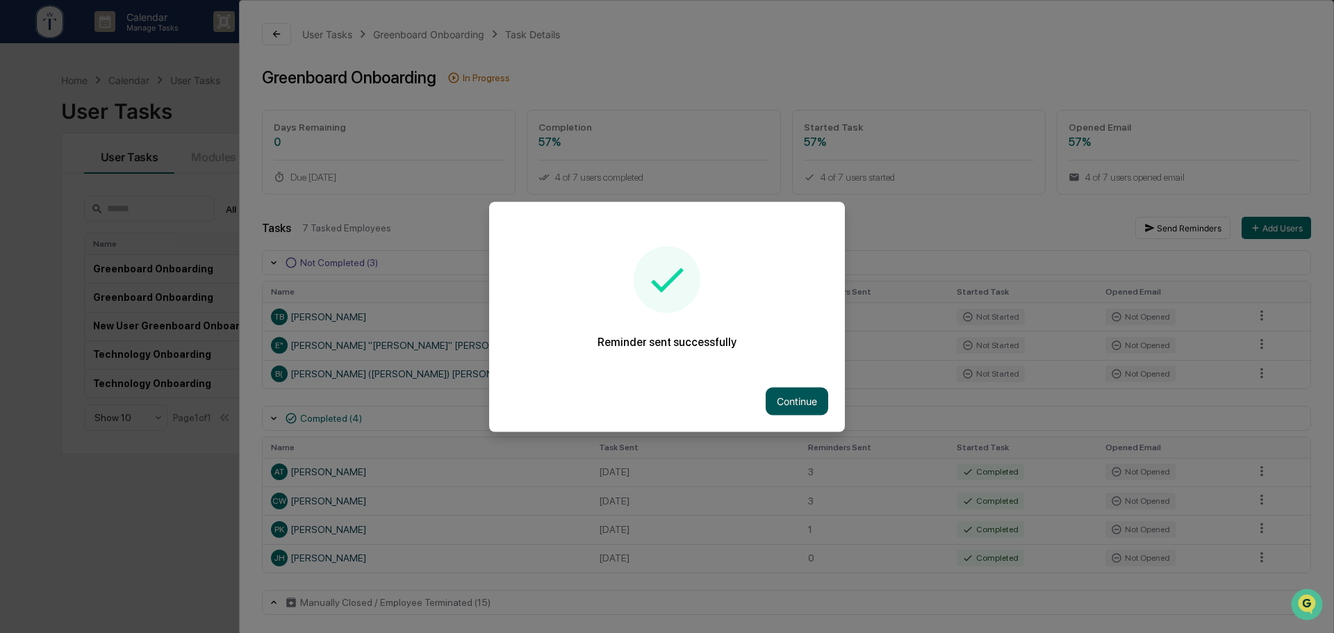
click at [787, 401] on button "Continue" at bounding box center [797, 401] width 63 height 28
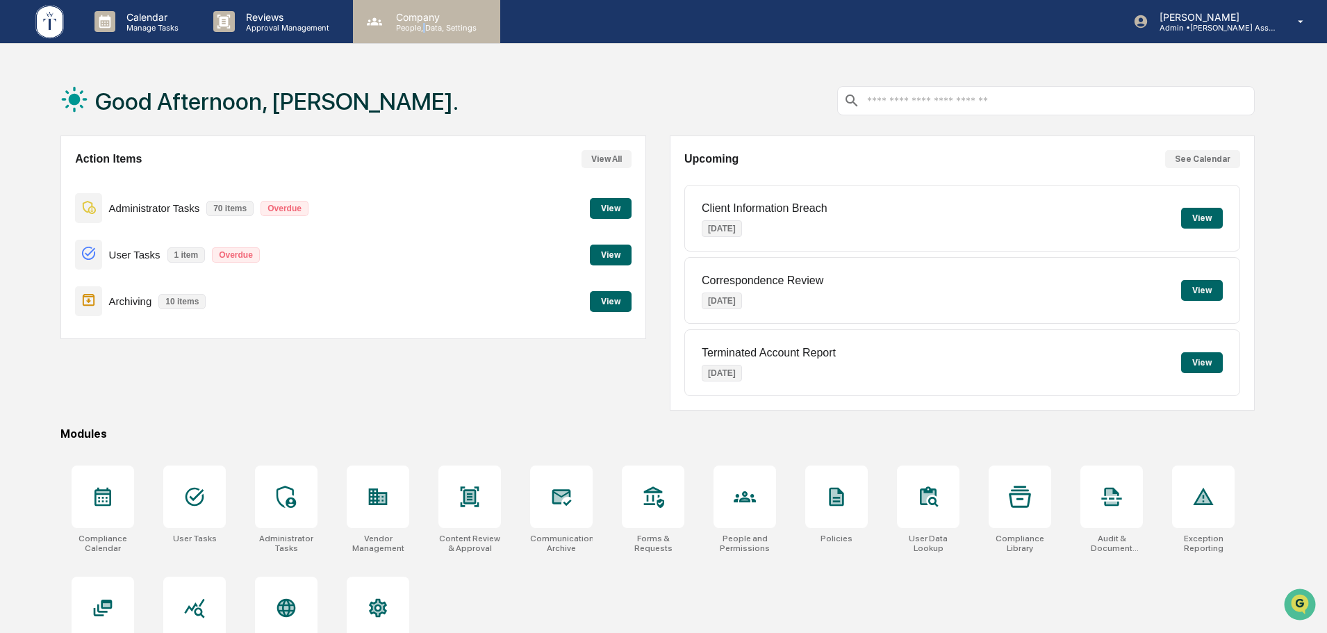
click at [423, 35] on div "Company People, Data, Settings" at bounding box center [426, 21] width 147 height 43
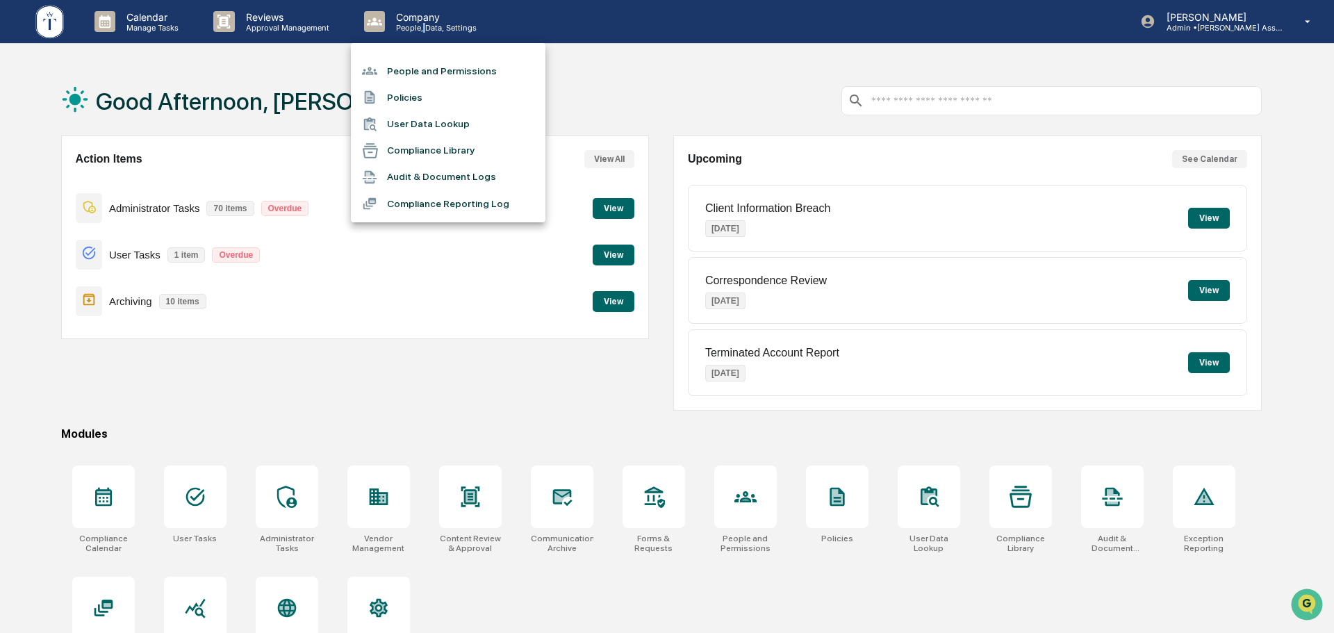
click at [426, 69] on li "People and Permissions" at bounding box center [448, 71] width 195 height 26
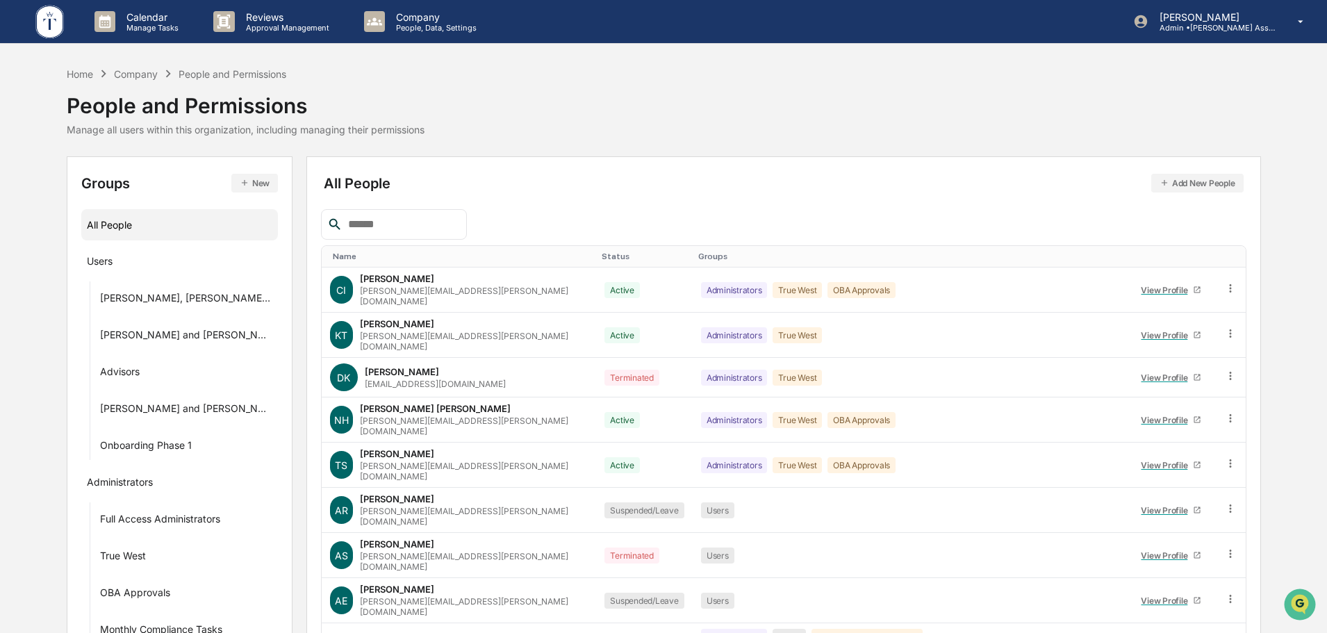
click at [405, 231] on input "text" at bounding box center [402, 224] width 118 height 18
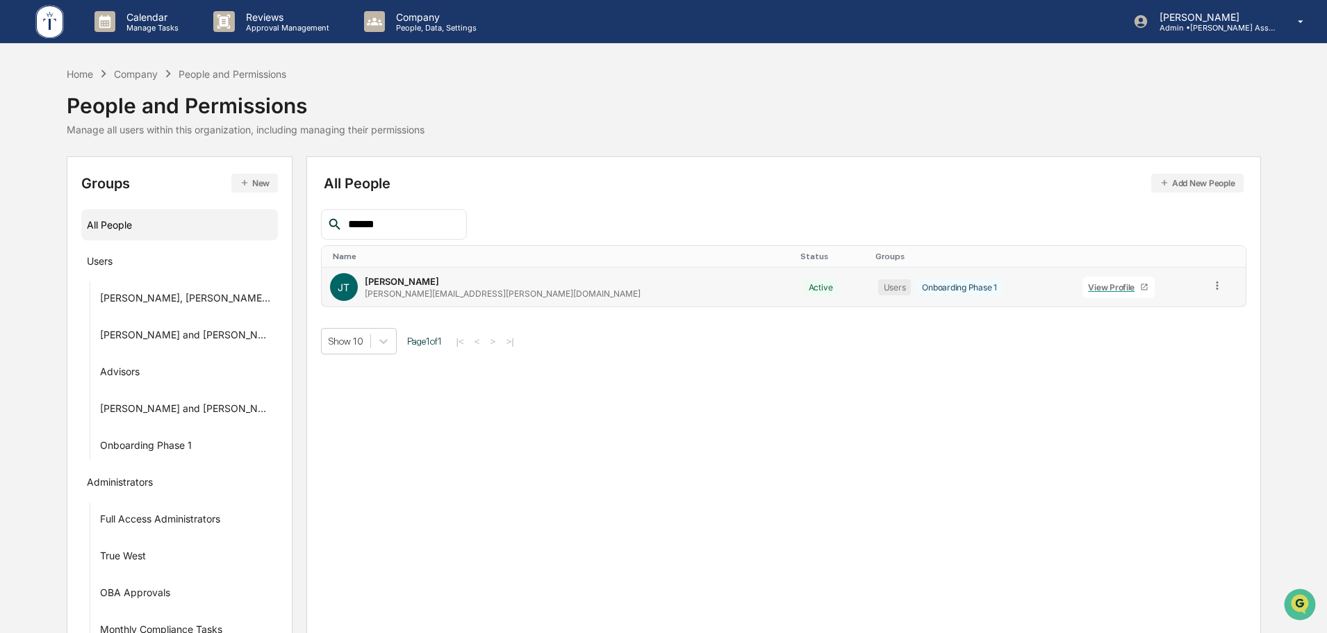
type input "******"
click at [1088, 287] on div "View Profile" at bounding box center [1114, 287] width 52 height 10
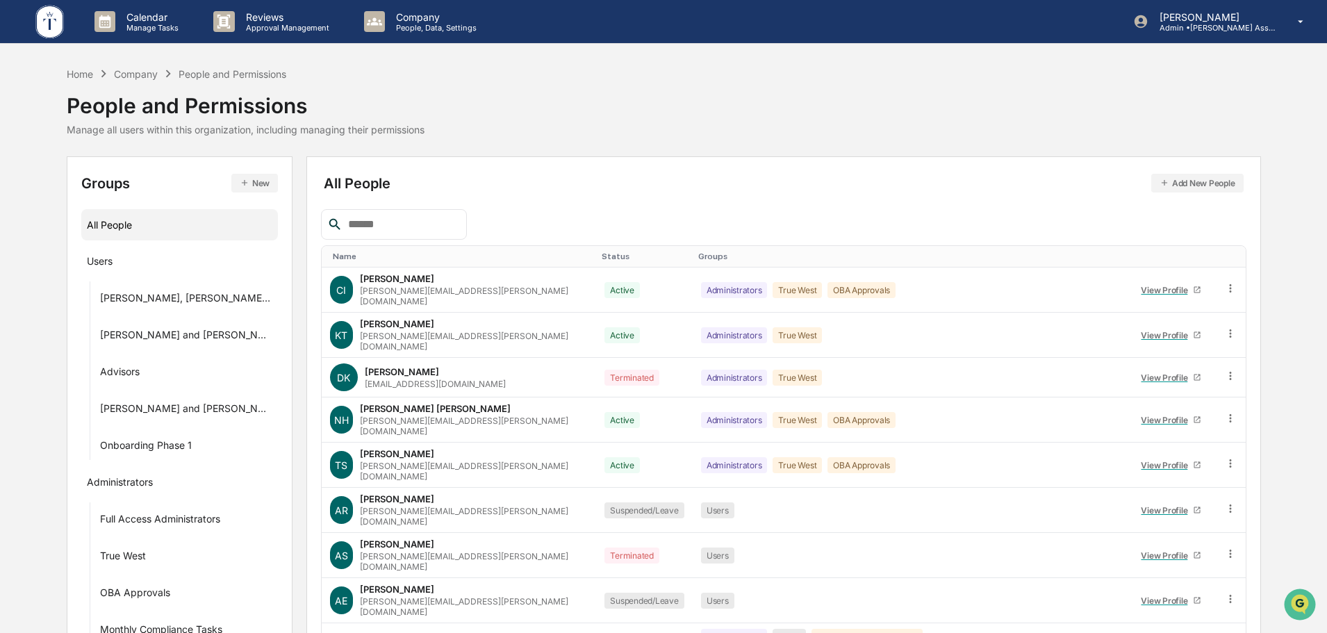
click at [409, 214] on div at bounding box center [394, 224] width 146 height 31
click at [401, 227] on input "text" at bounding box center [402, 224] width 118 height 18
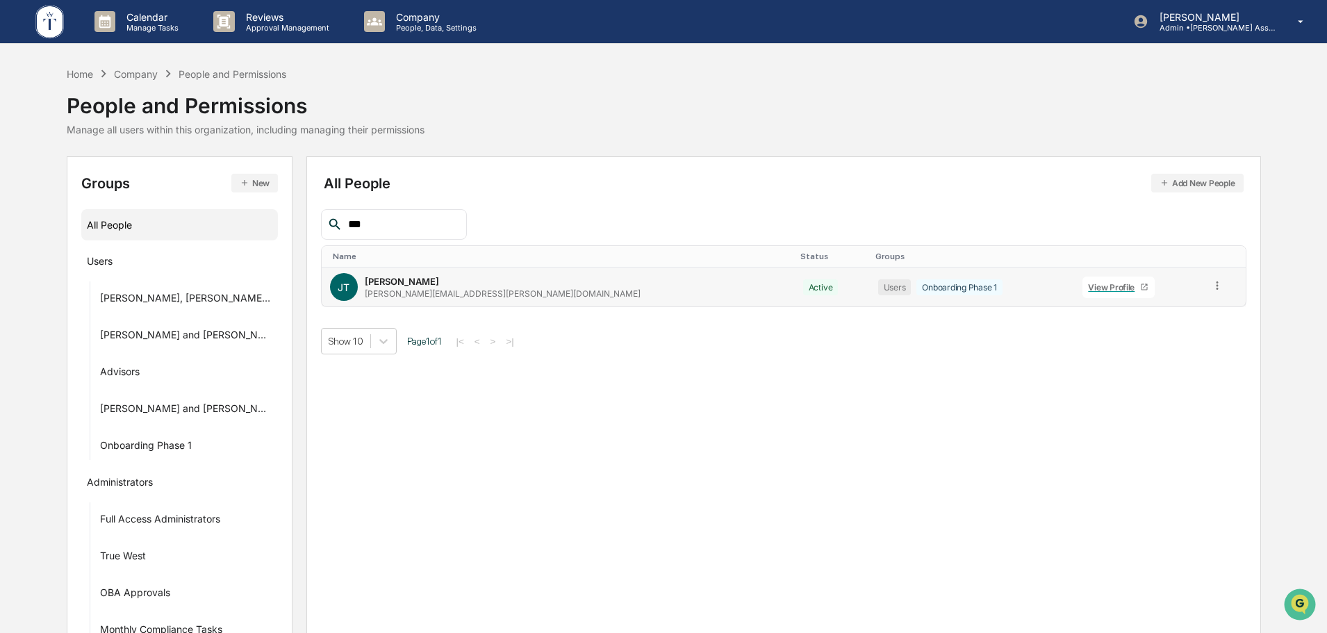
type input "***"
click at [1211, 282] on icon at bounding box center [1217, 285] width 13 height 13
click at [1131, 354] on div "Change Name/Email" at bounding box center [1155, 364] width 138 height 28
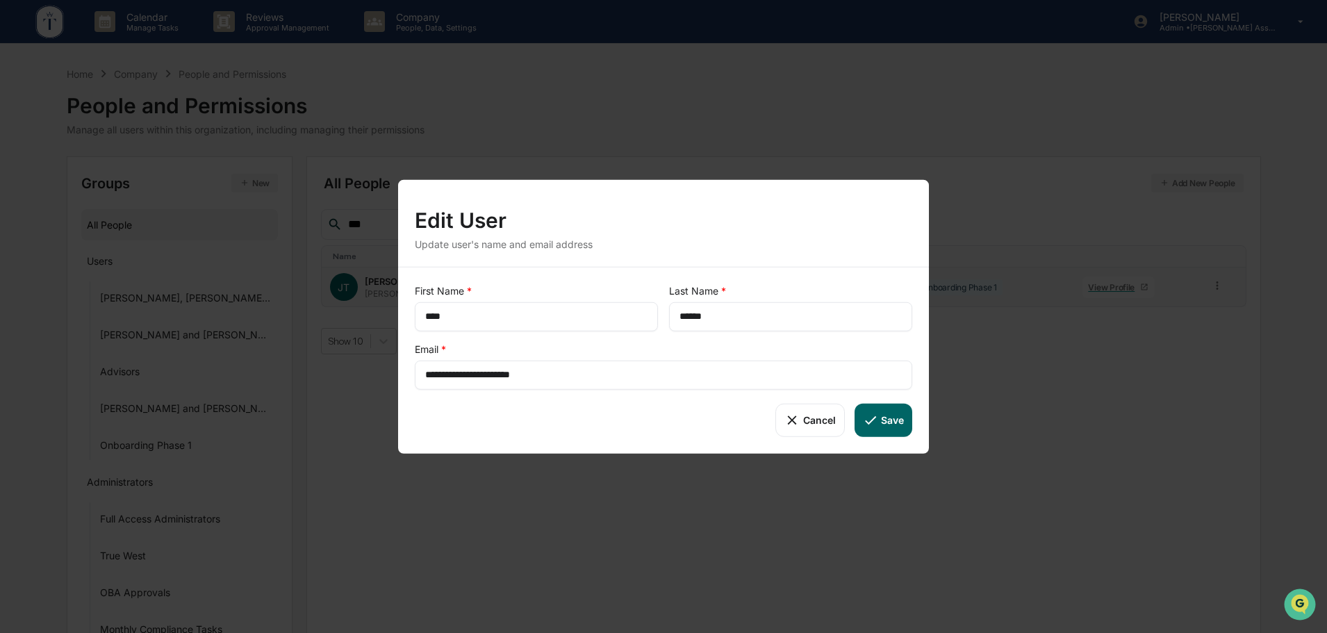
click at [796, 422] on icon at bounding box center [792, 419] width 15 height 15
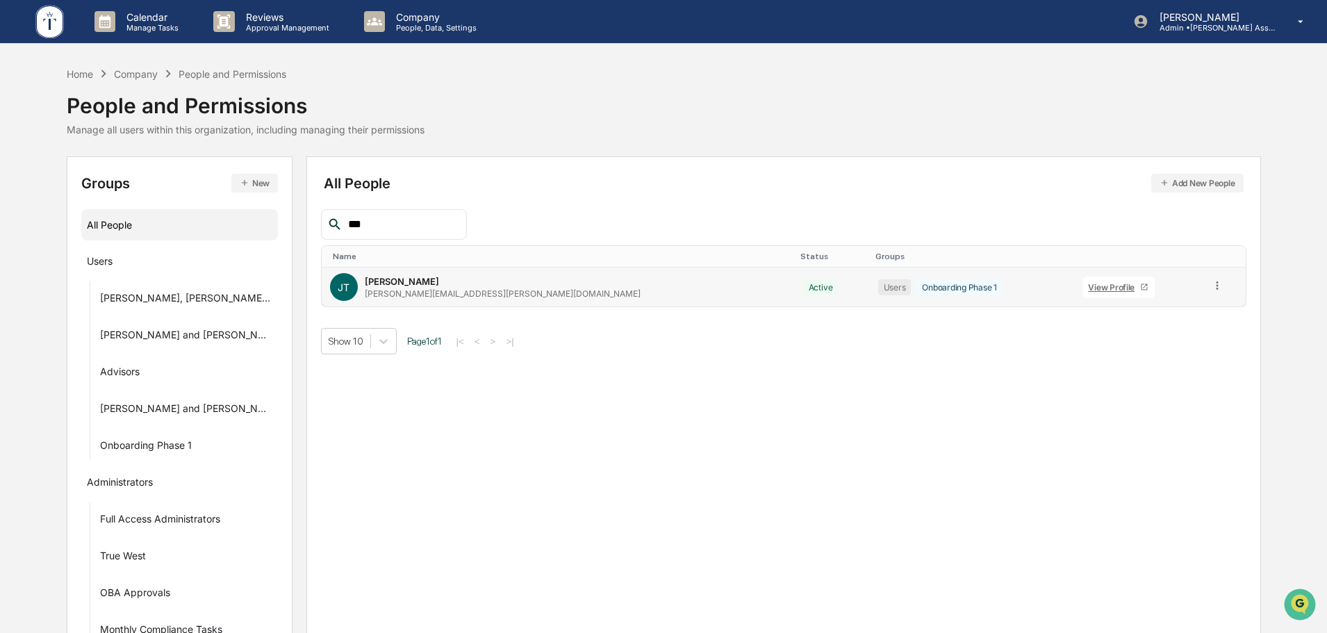
click at [1088, 286] on div "View Profile" at bounding box center [1114, 287] width 52 height 10
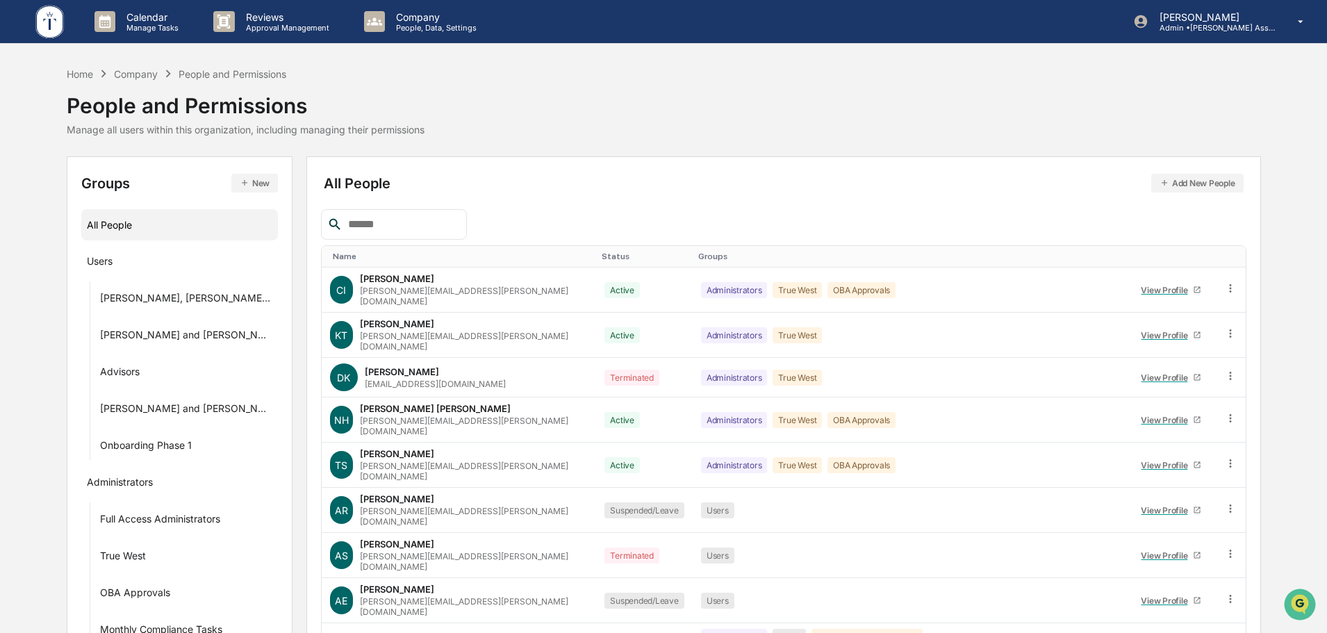
click at [389, 231] on input "text" at bounding box center [402, 224] width 118 height 18
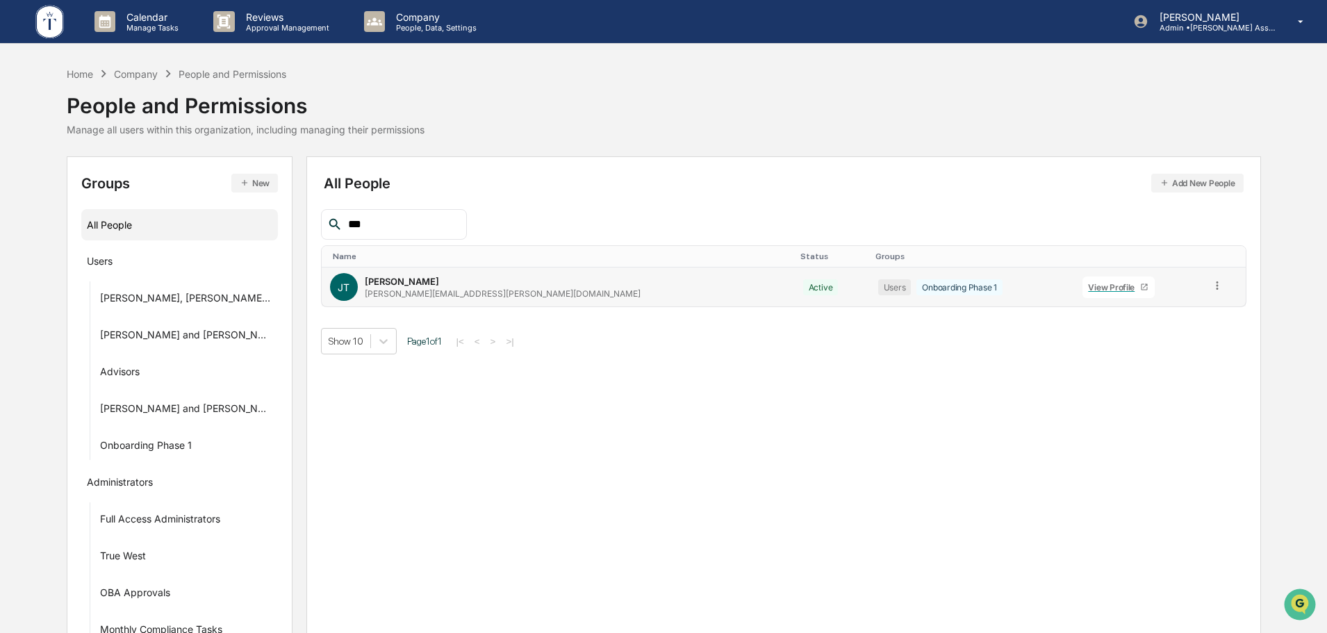
type input "***"
click at [1211, 289] on icon at bounding box center [1217, 285] width 13 height 13
click at [1126, 370] on div "Change Name/Email" at bounding box center [1154, 364] width 115 height 17
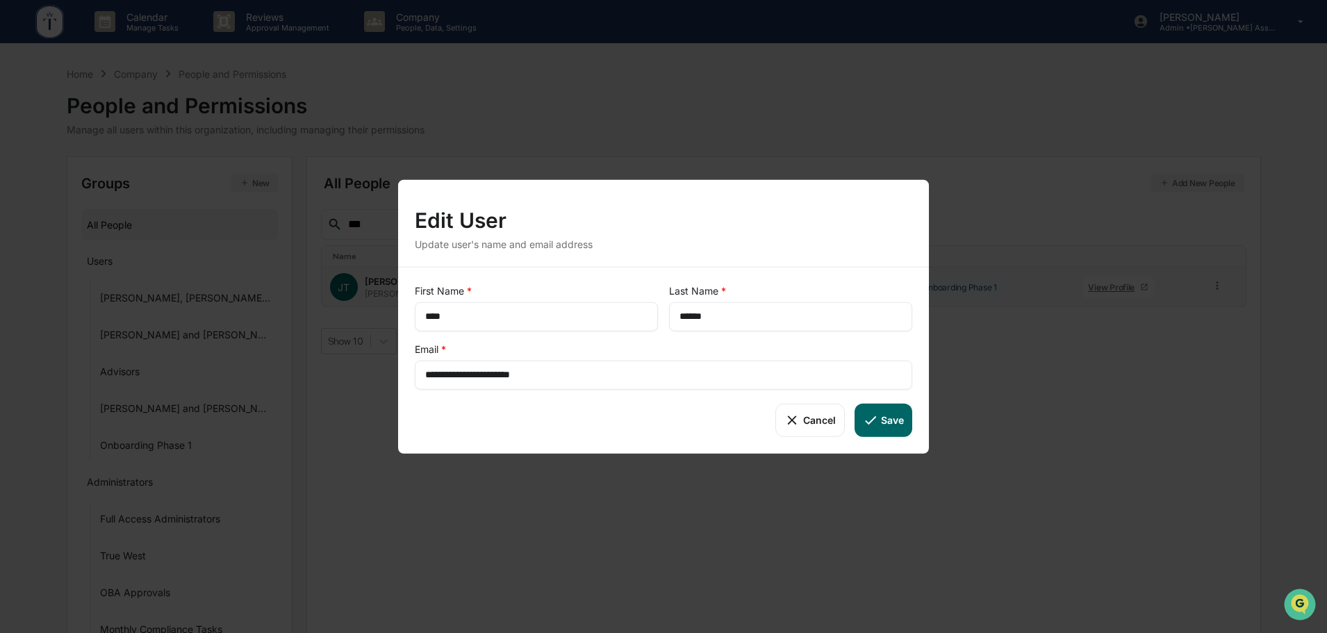
click at [502, 320] on input "****" at bounding box center [536, 316] width 222 height 14
click at [503, 320] on input "****" at bounding box center [536, 316] width 222 height 14
click at [459, 320] on input "****" at bounding box center [536, 316] width 222 height 14
click at [456, 316] on input "****" at bounding box center [536, 316] width 222 height 14
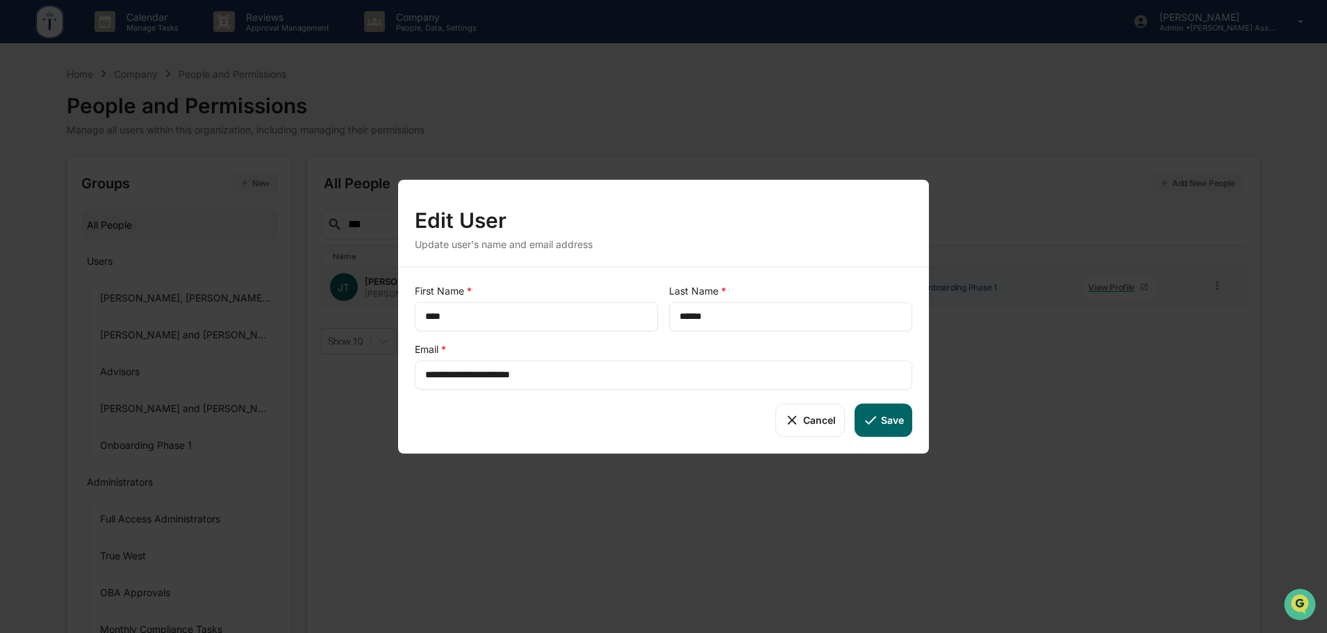
click at [458, 315] on input "****" at bounding box center [536, 316] width 222 height 14
click at [463, 317] on input "****" at bounding box center [536, 316] width 222 height 14
click at [472, 324] on div "**** ​" at bounding box center [536, 316] width 243 height 29
click at [484, 319] on input "****" at bounding box center [536, 316] width 222 height 14
type input "********"
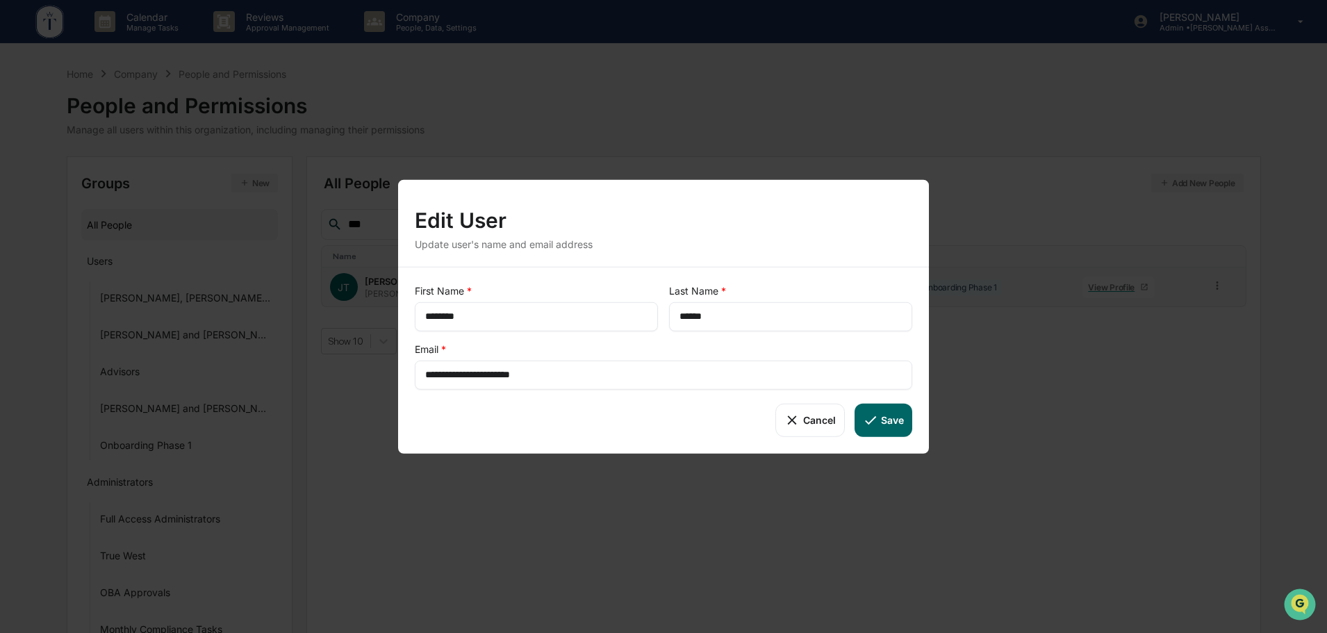
click at [582, 378] on input "**********" at bounding box center [663, 375] width 477 height 14
paste input "*"
type input "**********"
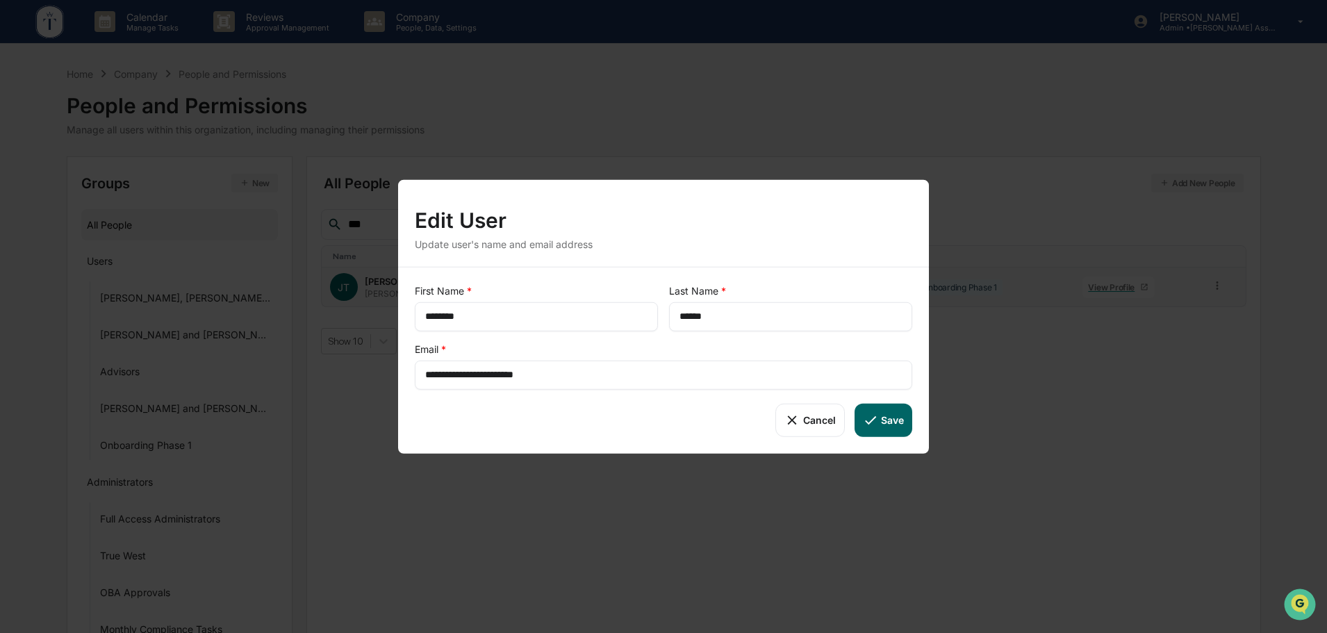
click at [896, 423] on button "Save" at bounding box center [884, 419] width 58 height 33
type input "****"
type input "**********"
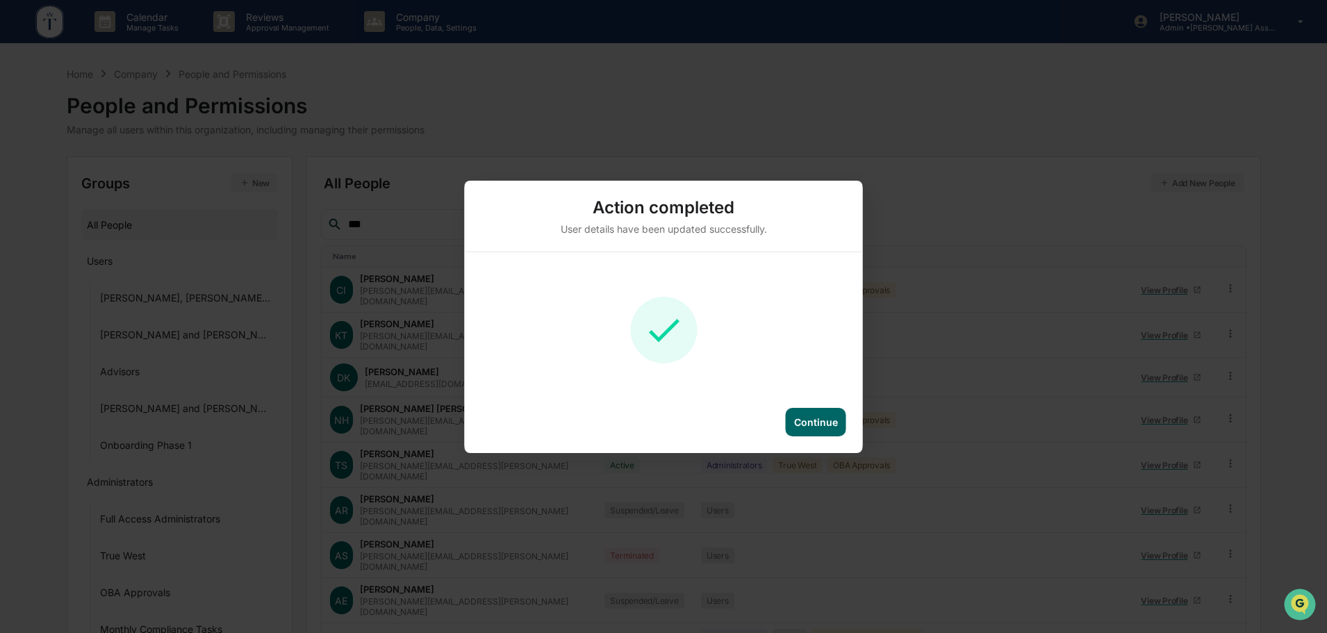
click at [823, 425] on div "Continue" at bounding box center [816, 422] width 44 height 12
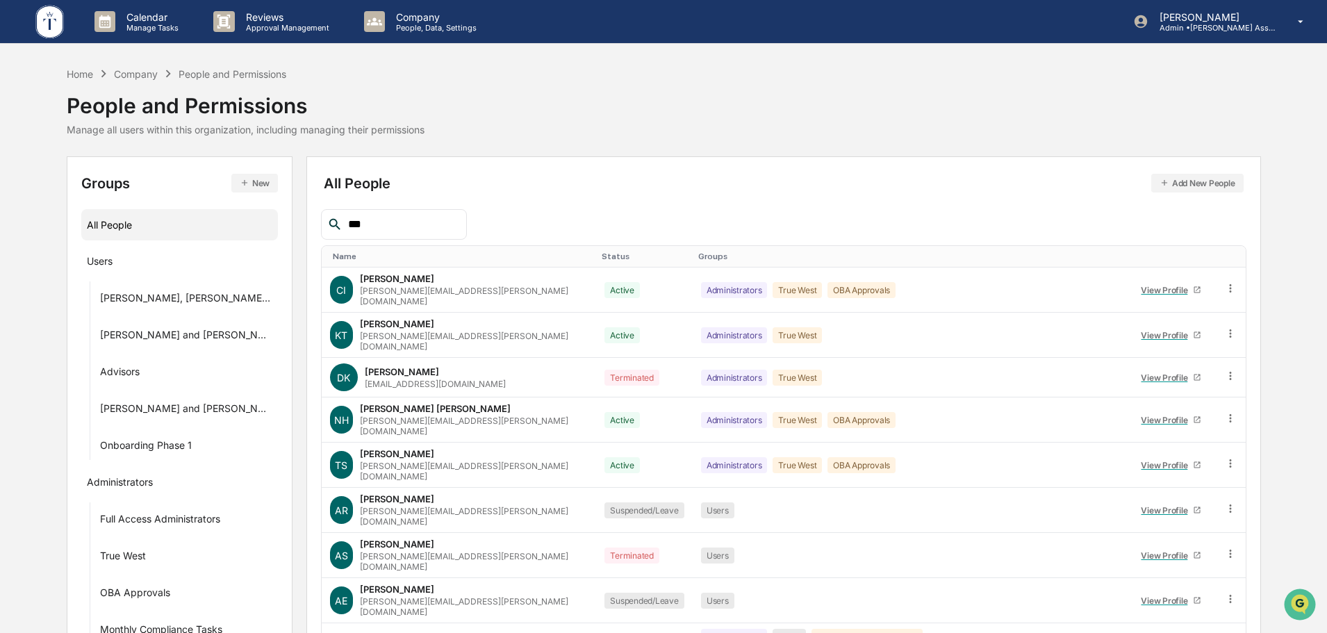
click at [392, 222] on input "***" at bounding box center [402, 224] width 118 height 18
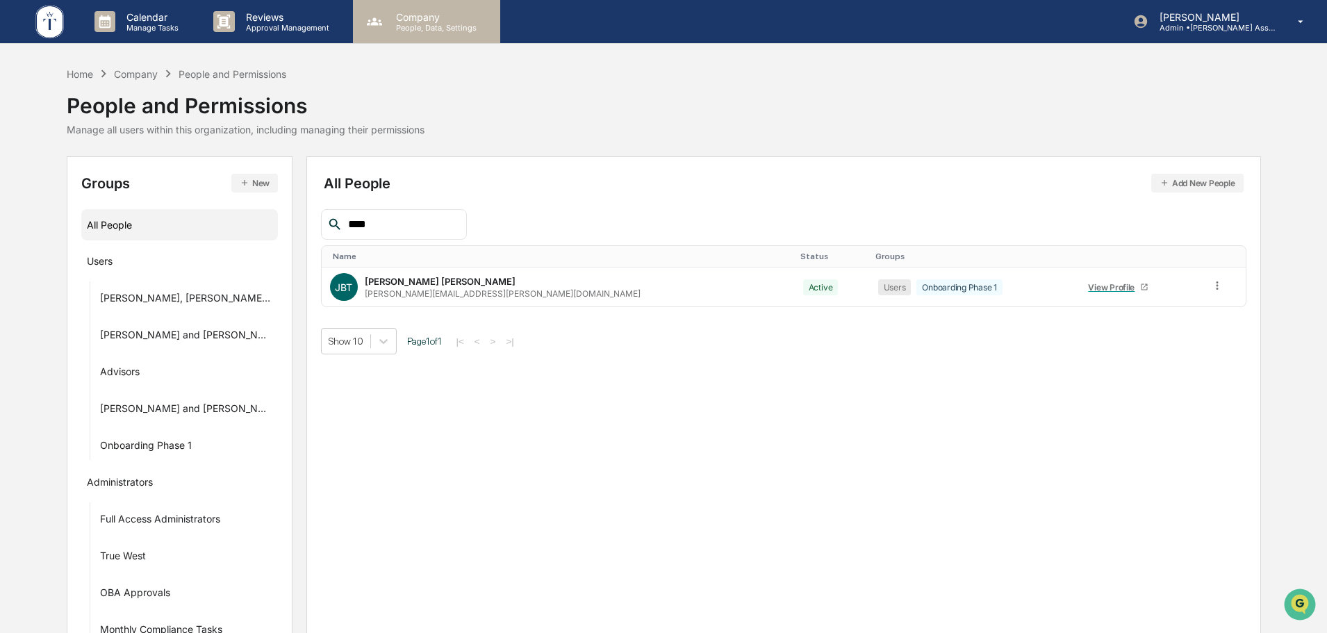
type input "****"
click at [421, 20] on p "Company" at bounding box center [434, 17] width 99 height 12
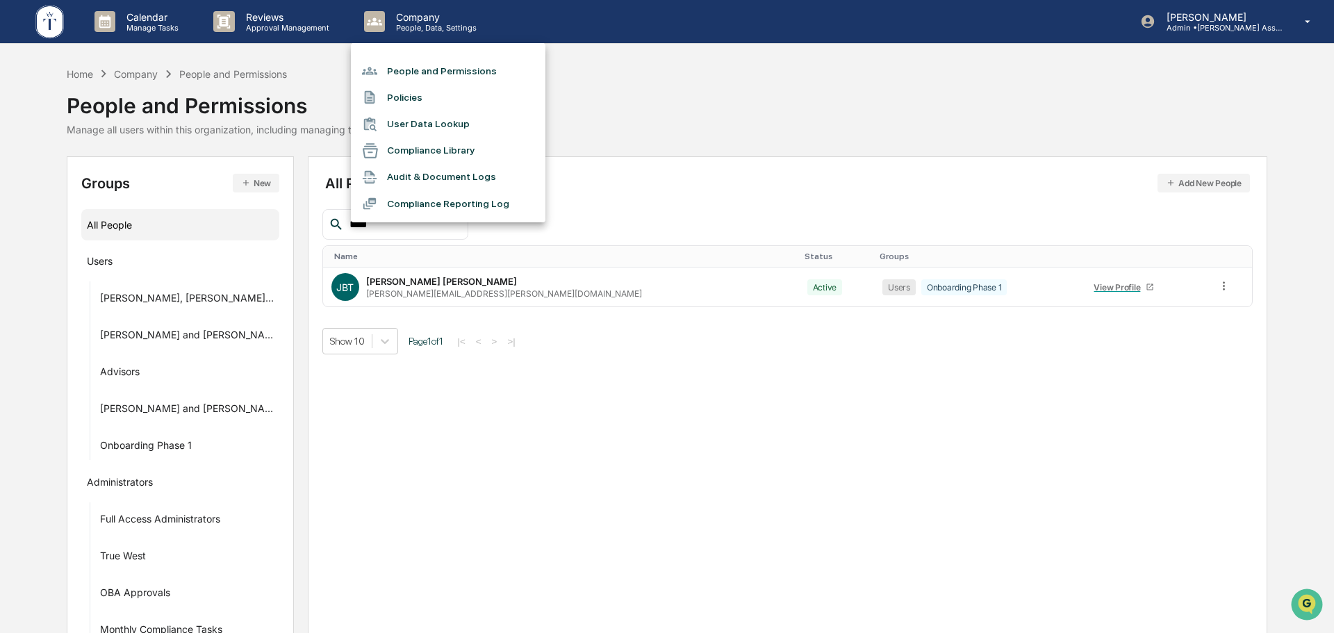
click at [789, 127] on div at bounding box center [667, 316] width 1334 height 633
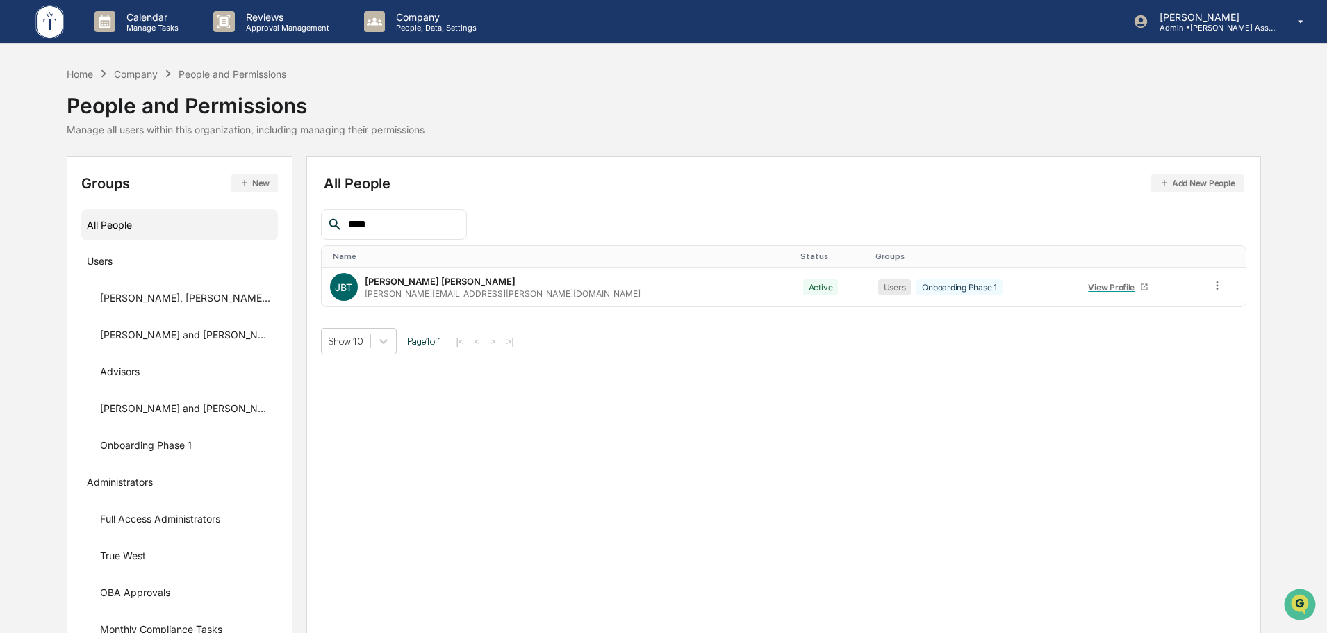
click at [86, 77] on div "Home" at bounding box center [80, 74] width 26 height 12
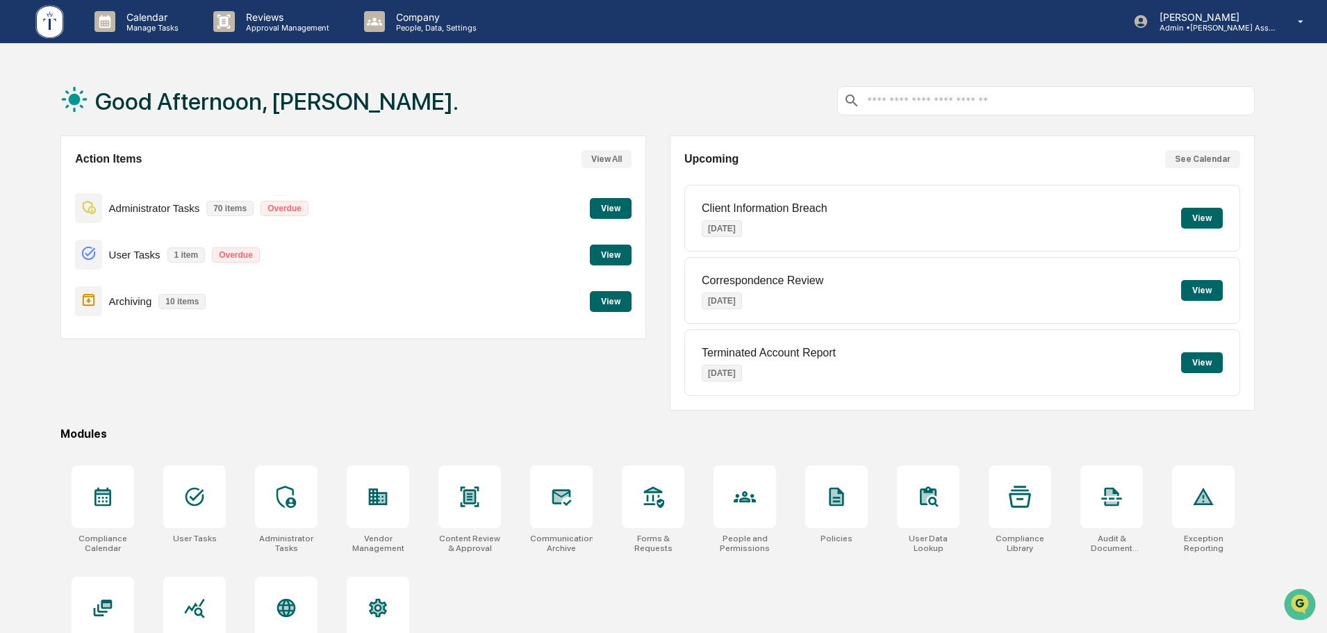
click at [629, 256] on button "View" at bounding box center [611, 255] width 42 height 21
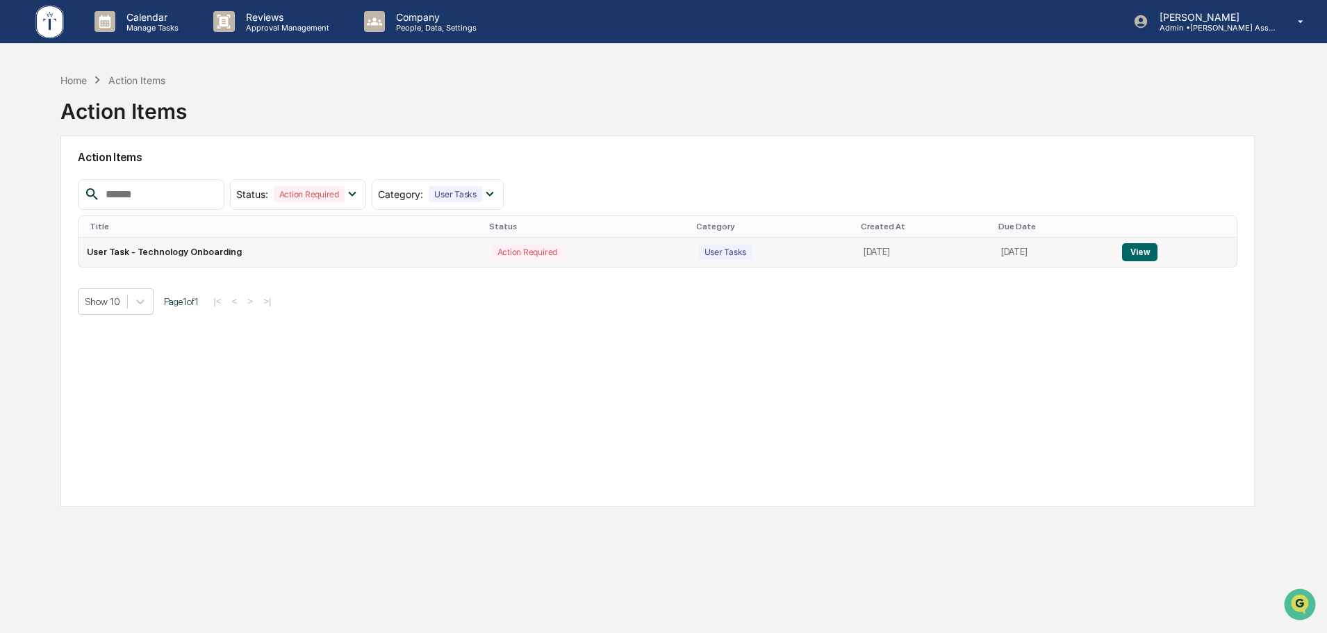
click at [1147, 256] on button "View" at bounding box center [1139, 252] width 35 height 18
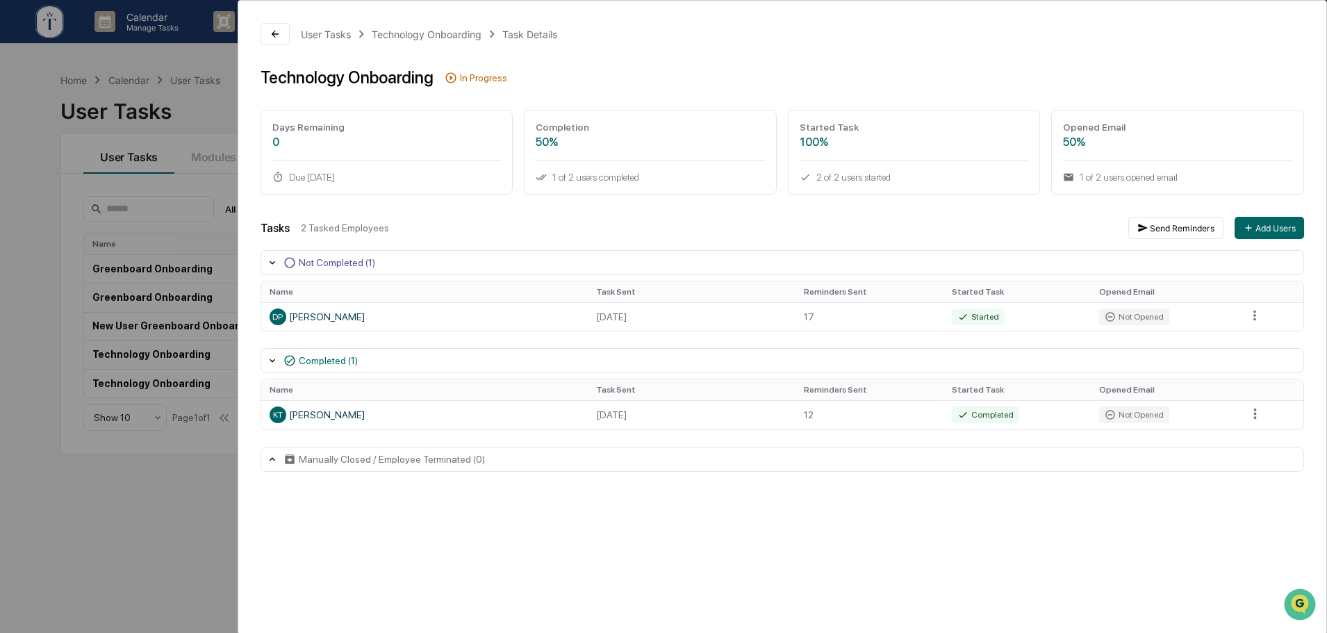
click at [191, 99] on div "User Tasks Technology Onboarding Task Details Technology Onboarding In Progress…" at bounding box center [663, 316] width 1327 height 633
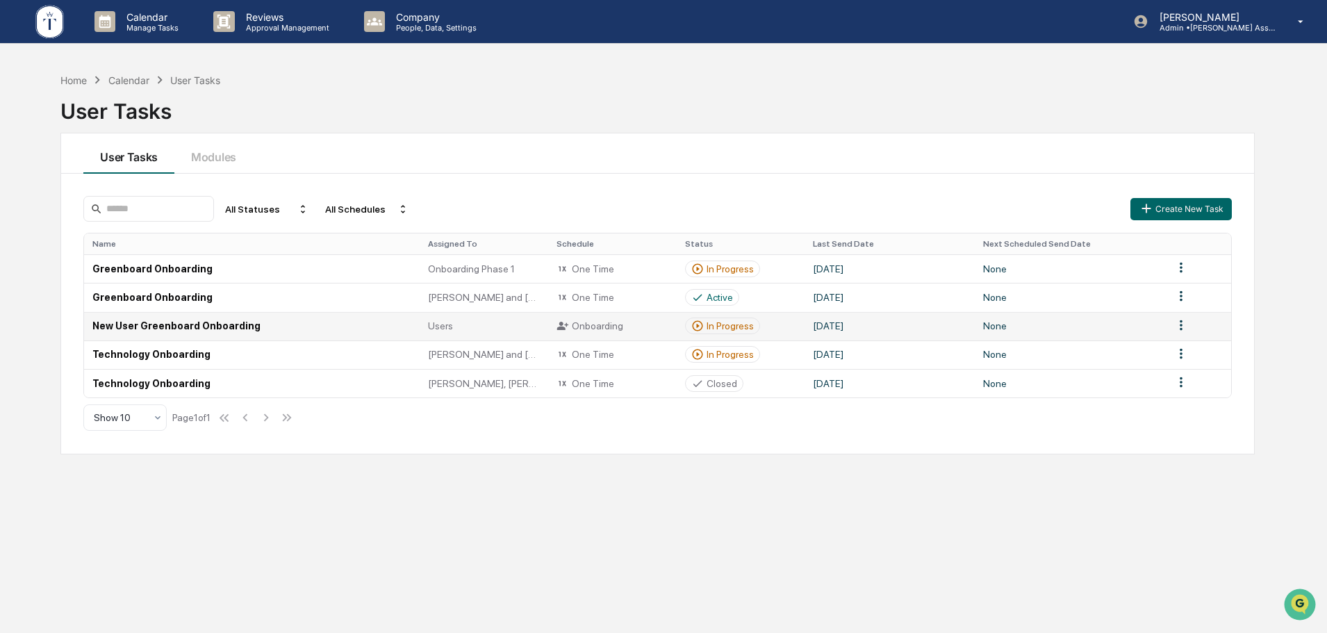
click at [728, 325] on div "In Progress" at bounding box center [730, 325] width 47 height 11
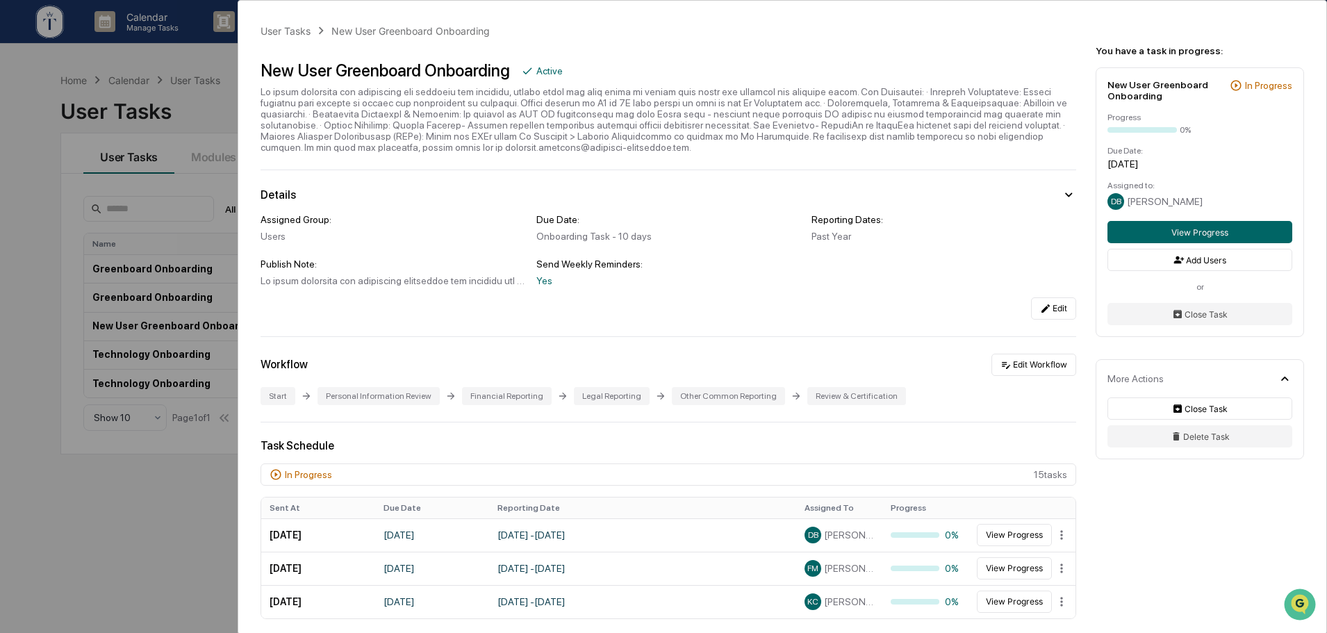
scroll to position [116, 0]
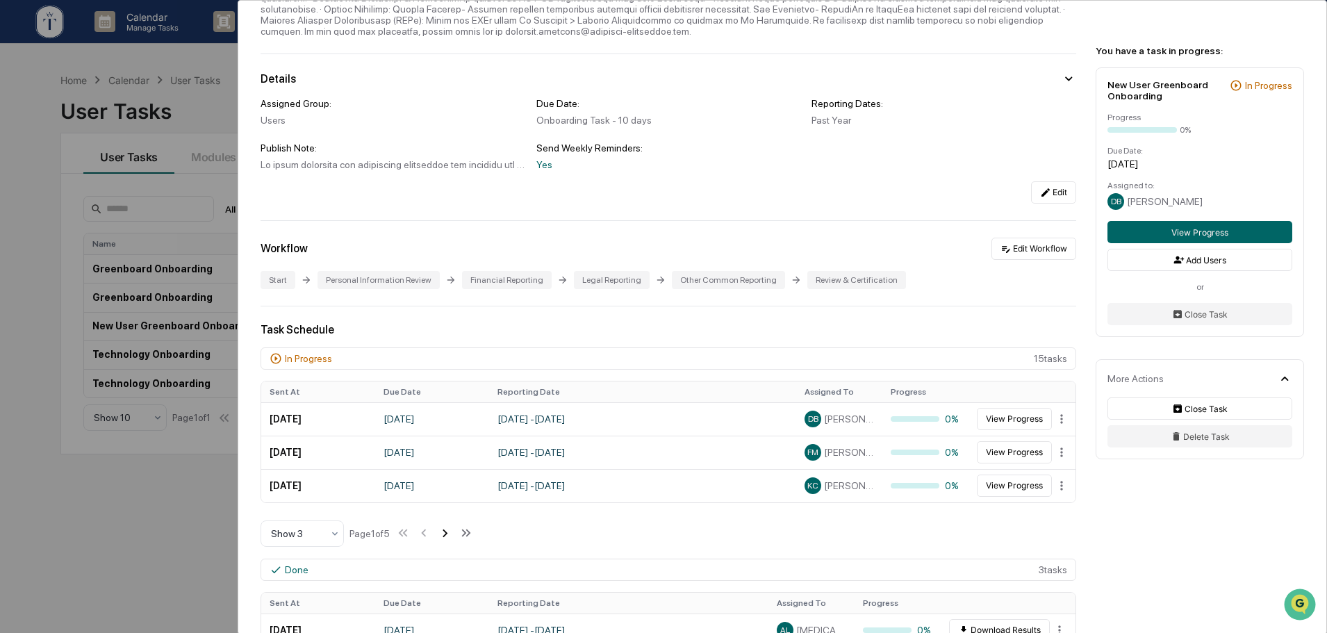
click at [446, 532] on icon at bounding box center [444, 532] width 15 height 15
click at [1053, 419] on html "Calendar Manage Tasks Reviews Approval Management Company People, Data, Setting…" at bounding box center [663, 316] width 1327 height 633
click at [1061, 416] on html "Calendar Manage Tasks Reviews Approval Management Company People, Data, Setting…" at bounding box center [667, 316] width 1334 height 633
click at [1018, 425] on button "View Progress" at bounding box center [1014, 419] width 75 height 22
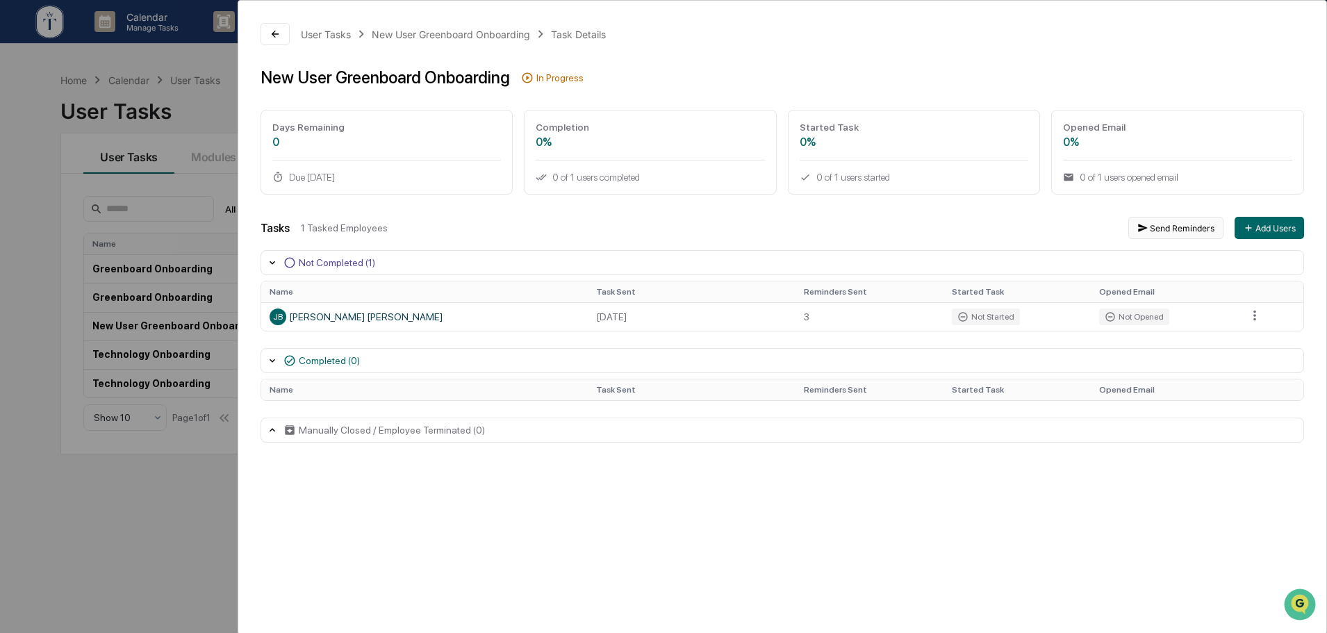
click at [1181, 232] on button "Send Reminders" at bounding box center [1176, 228] width 95 height 22
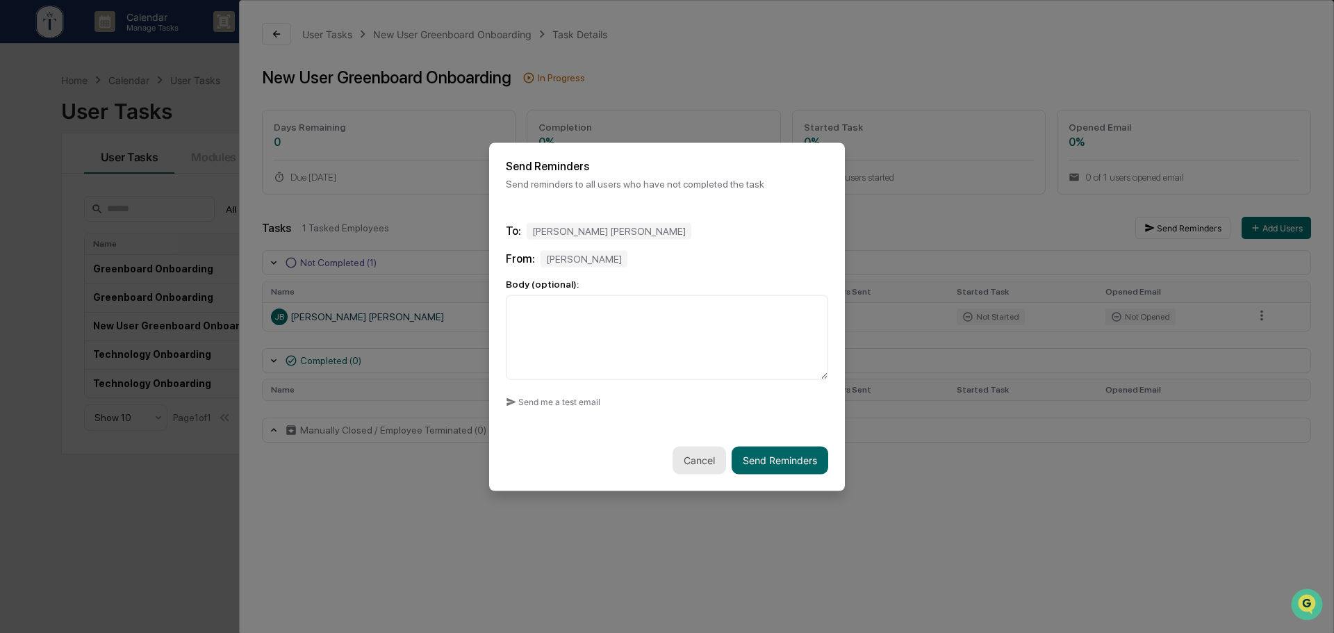
click at [703, 461] on button "Cancel" at bounding box center [700, 460] width 54 height 28
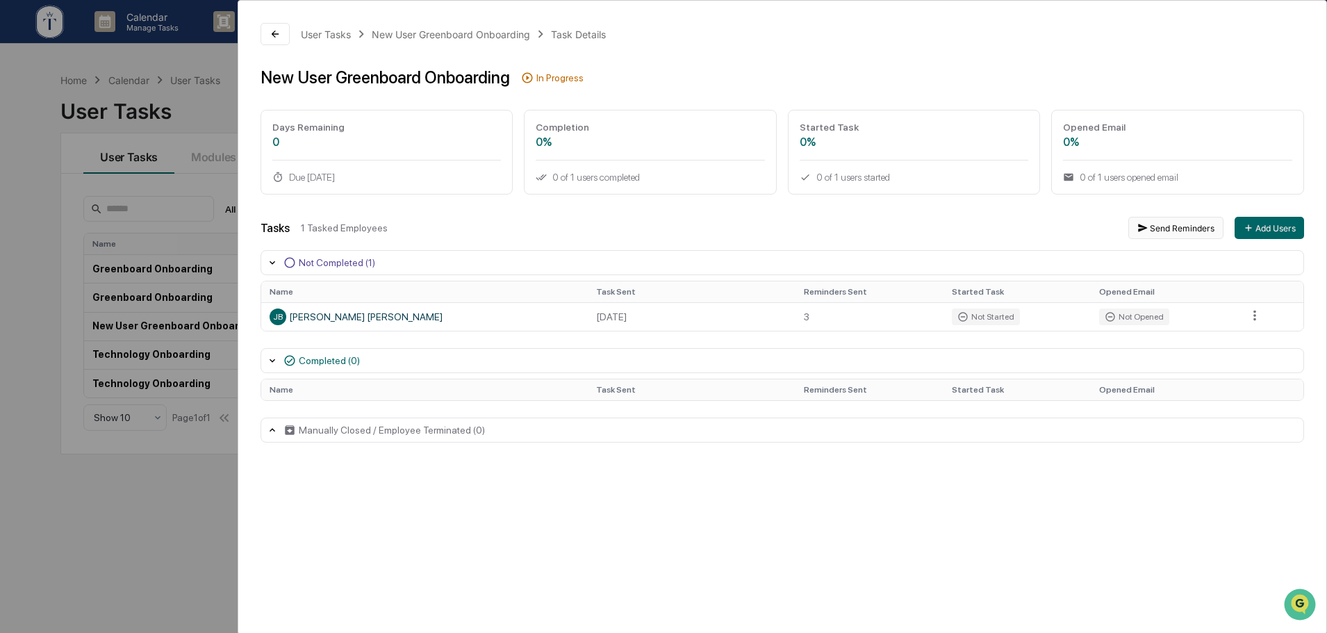
click at [1173, 230] on button "Send Reminders" at bounding box center [1176, 228] width 95 height 22
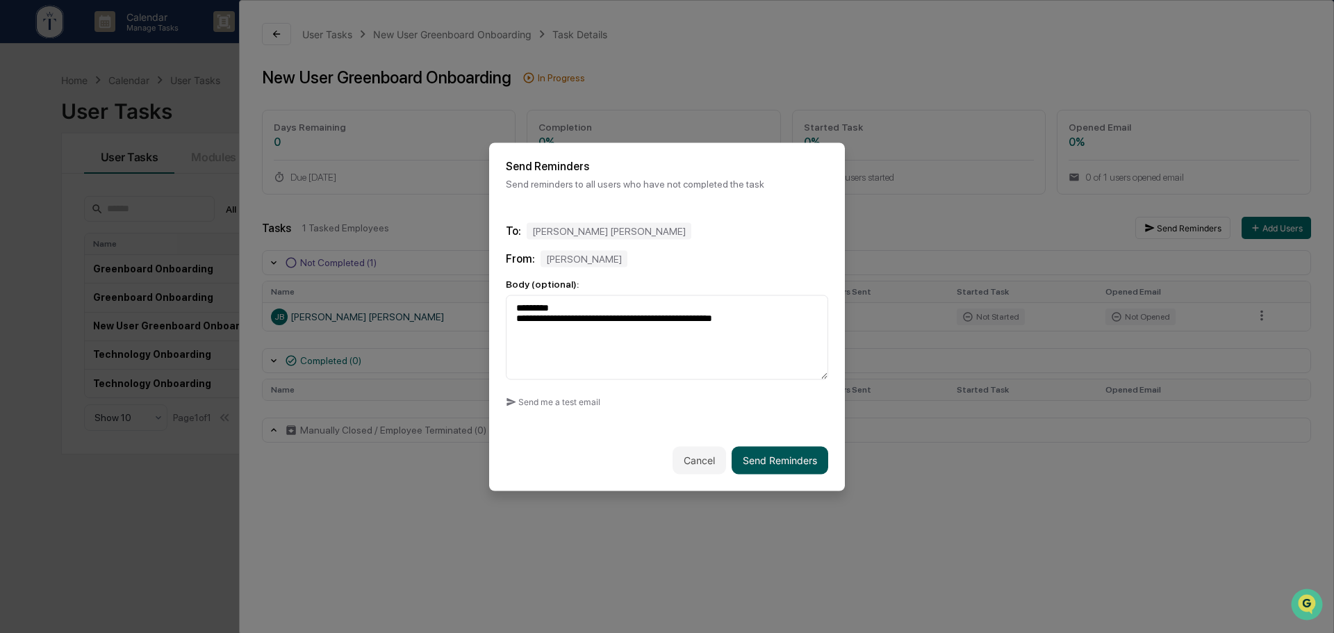
type textarea "**********"
click at [767, 455] on button "Send Reminders" at bounding box center [780, 460] width 97 height 28
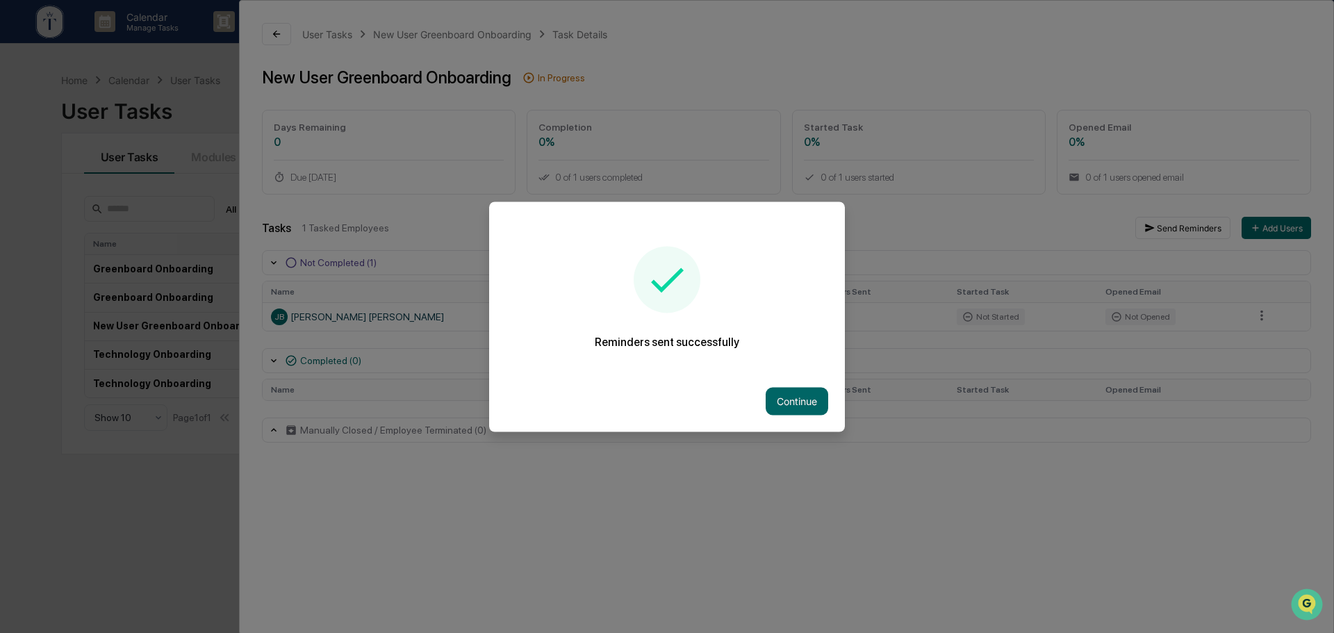
click at [806, 410] on button "Continue" at bounding box center [797, 401] width 63 height 28
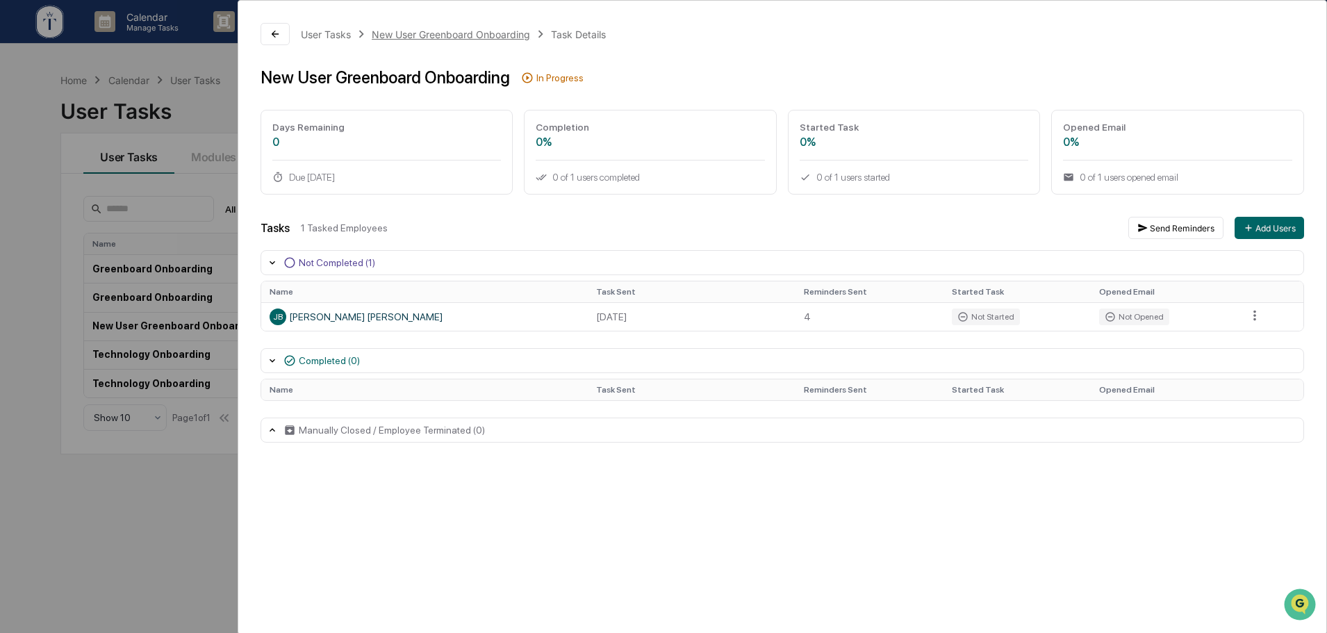
click at [394, 34] on div "New User Greenboard Onboarding" at bounding box center [451, 34] width 158 height 12
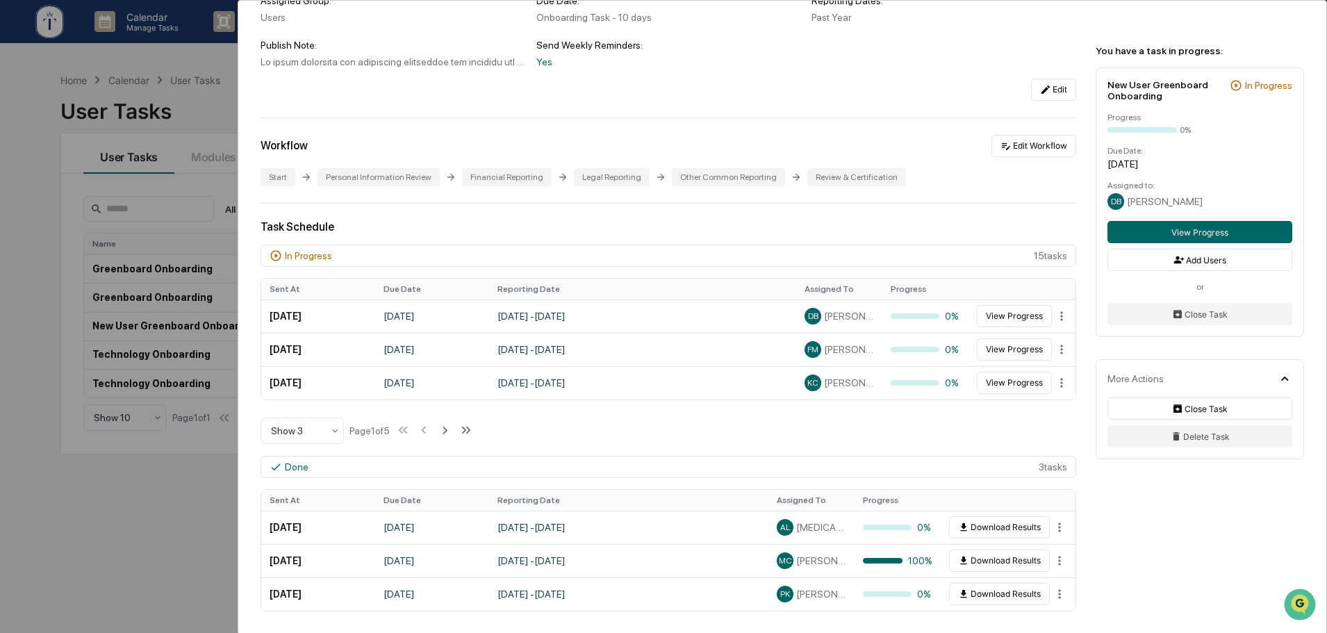
scroll to position [347, 0]
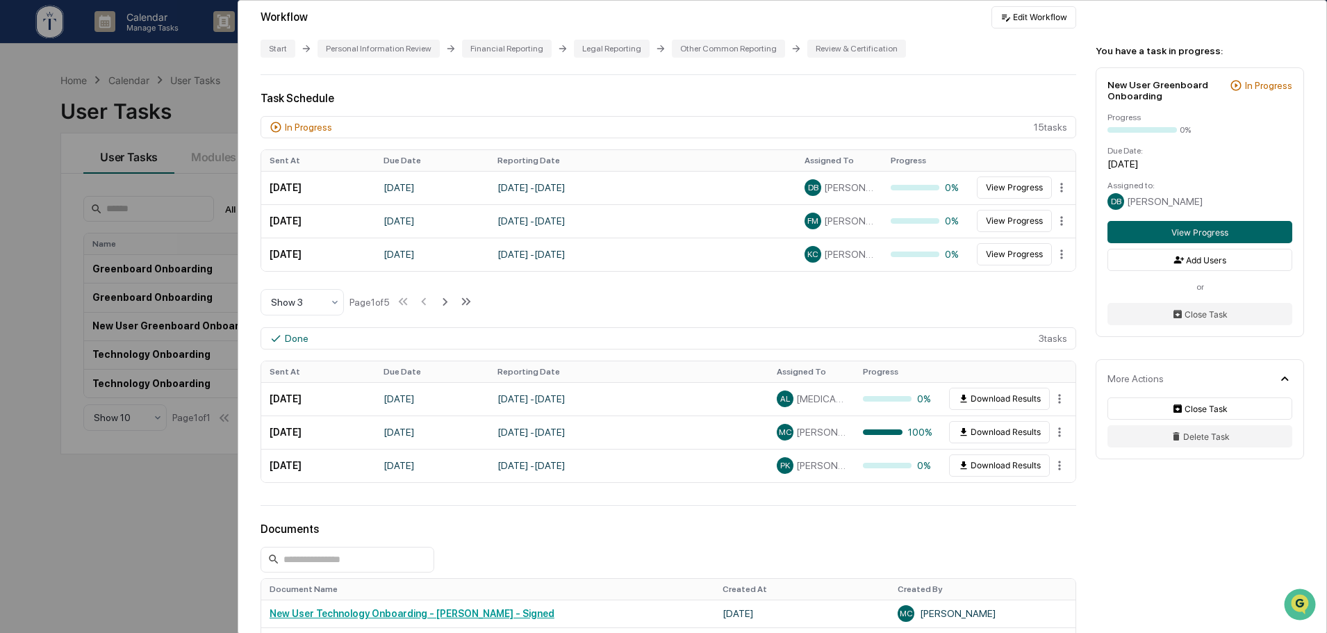
click at [238, 75] on div "User Tasks New User Greenboard Onboarding New User Greenboard Onboarding Active…" at bounding box center [783, 317] width 1090 height 635
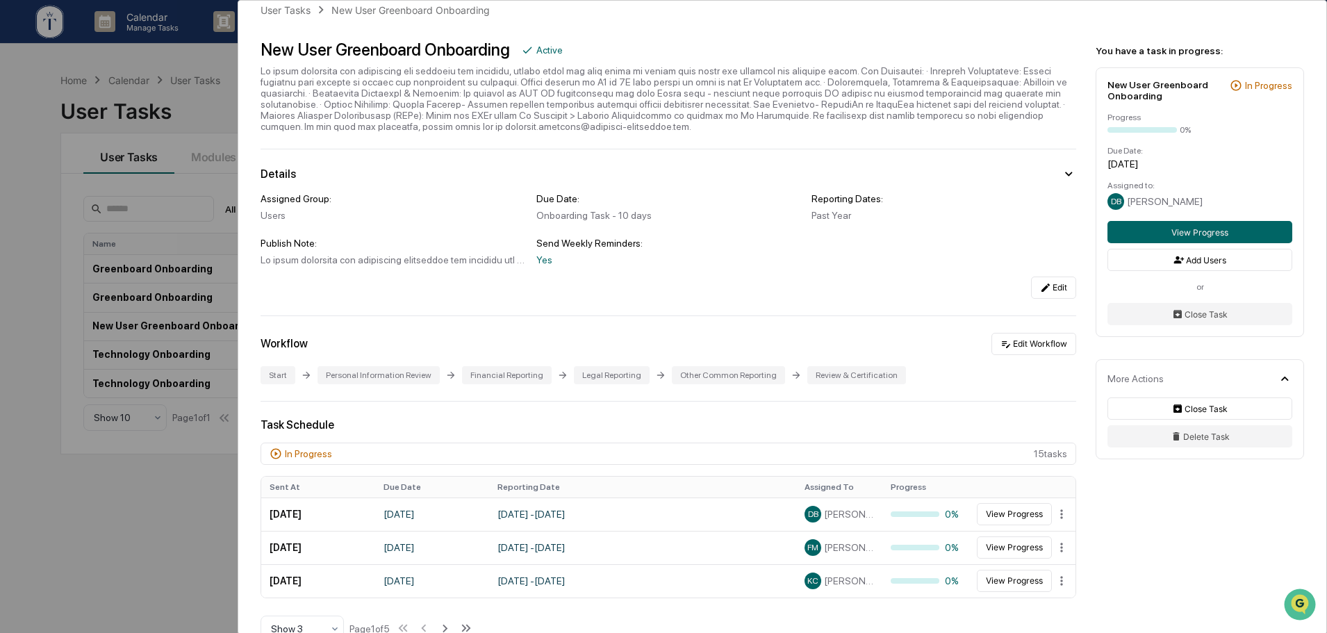
scroll to position [0, 0]
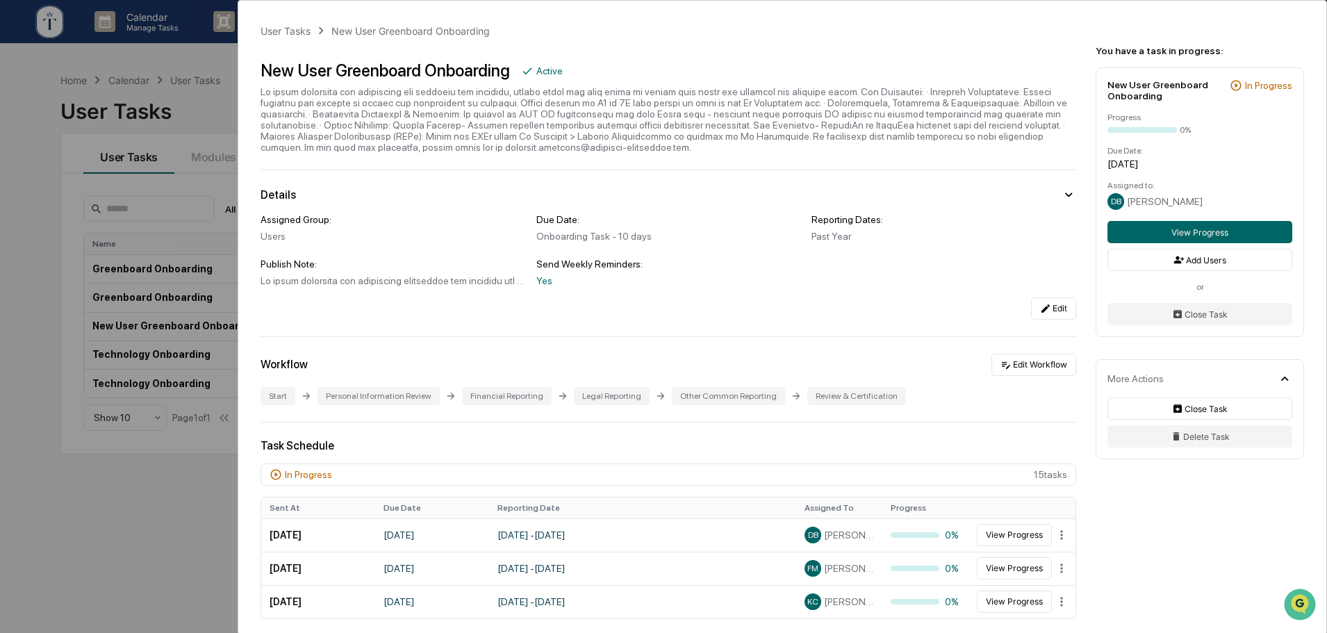
click at [200, 179] on div "User Tasks New User Greenboard Onboarding New User Greenboard Onboarding Active…" at bounding box center [663, 316] width 1327 height 633
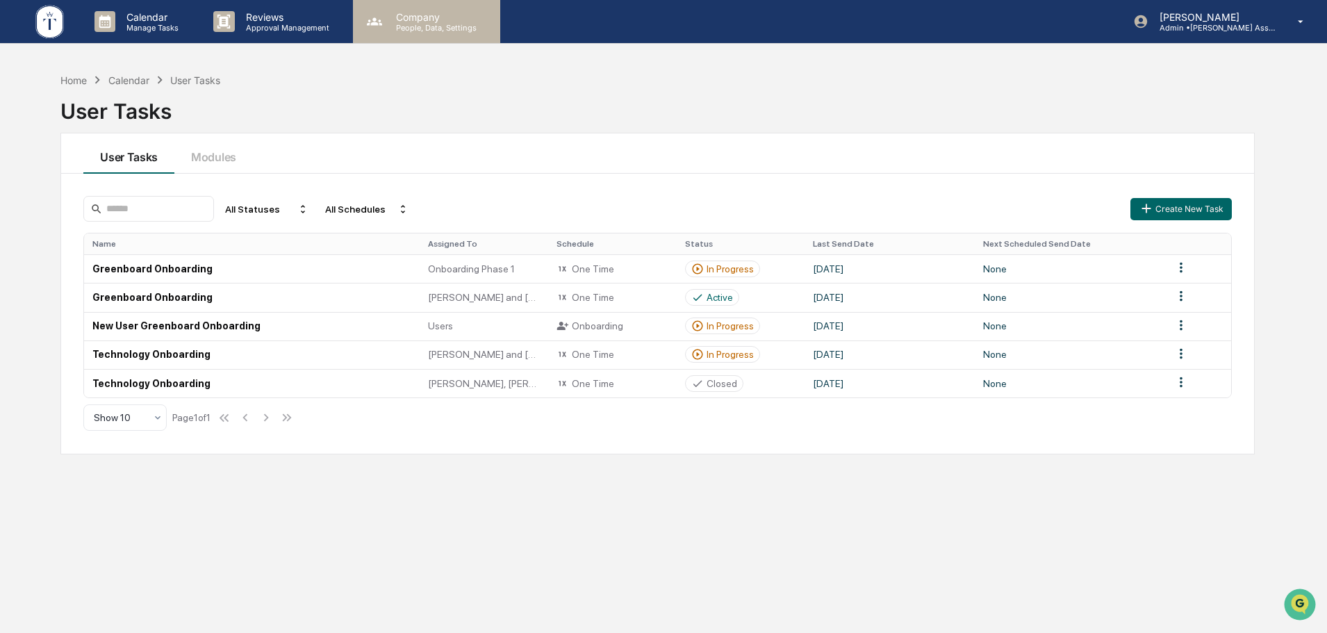
click at [443, 23] on p "People, Data, Settings" at bounding box center [434, 28] width 99 height 10
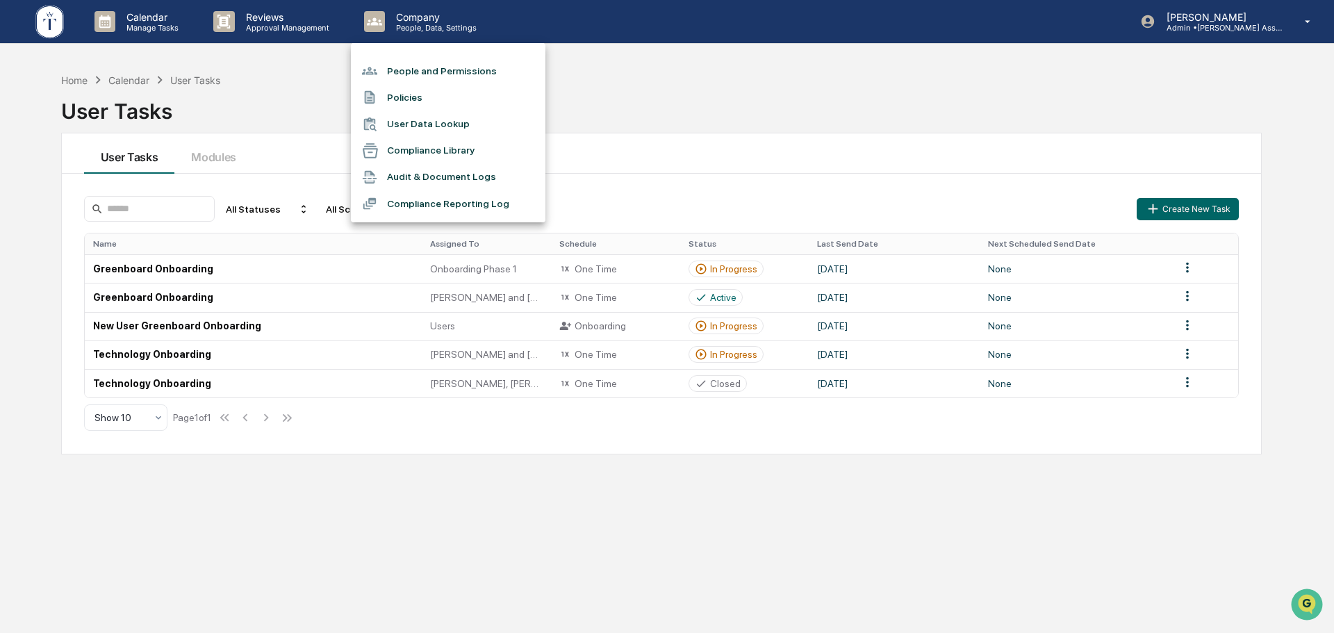
click at [475, 73] on li "People and Permissions" at bounding box center [448, 71] width 195 height 26
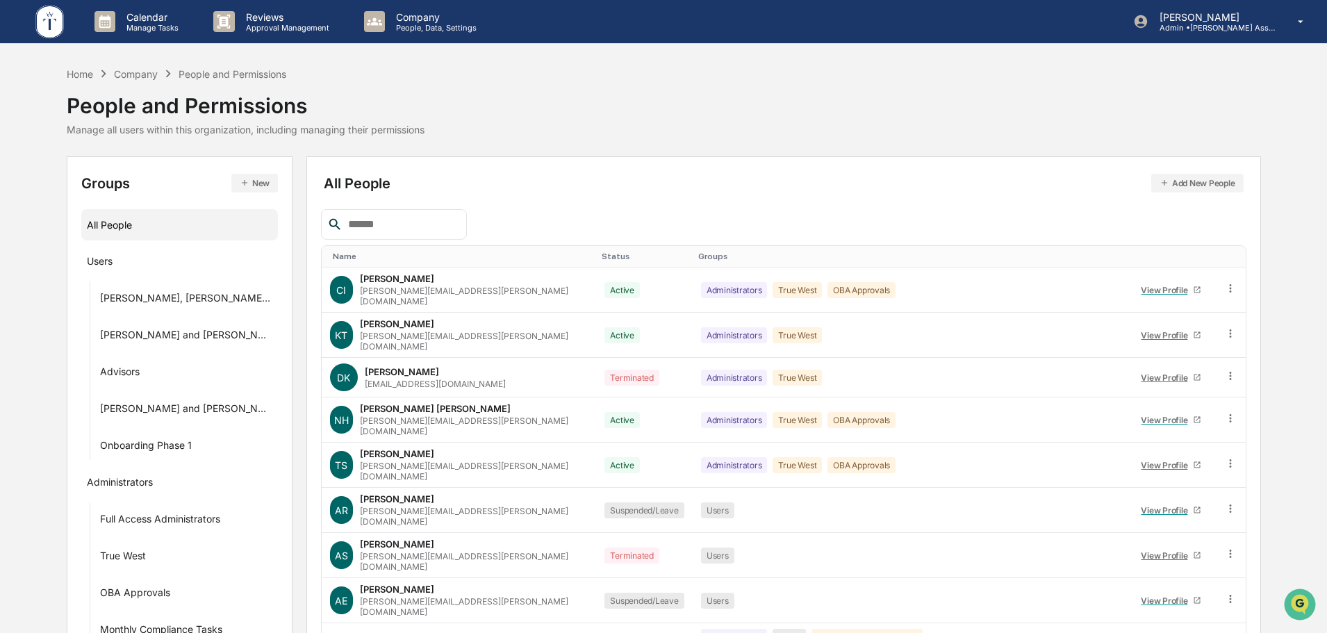
click at [379, 230] on input "text" at bounding box center [402, 224] width 118 height 18
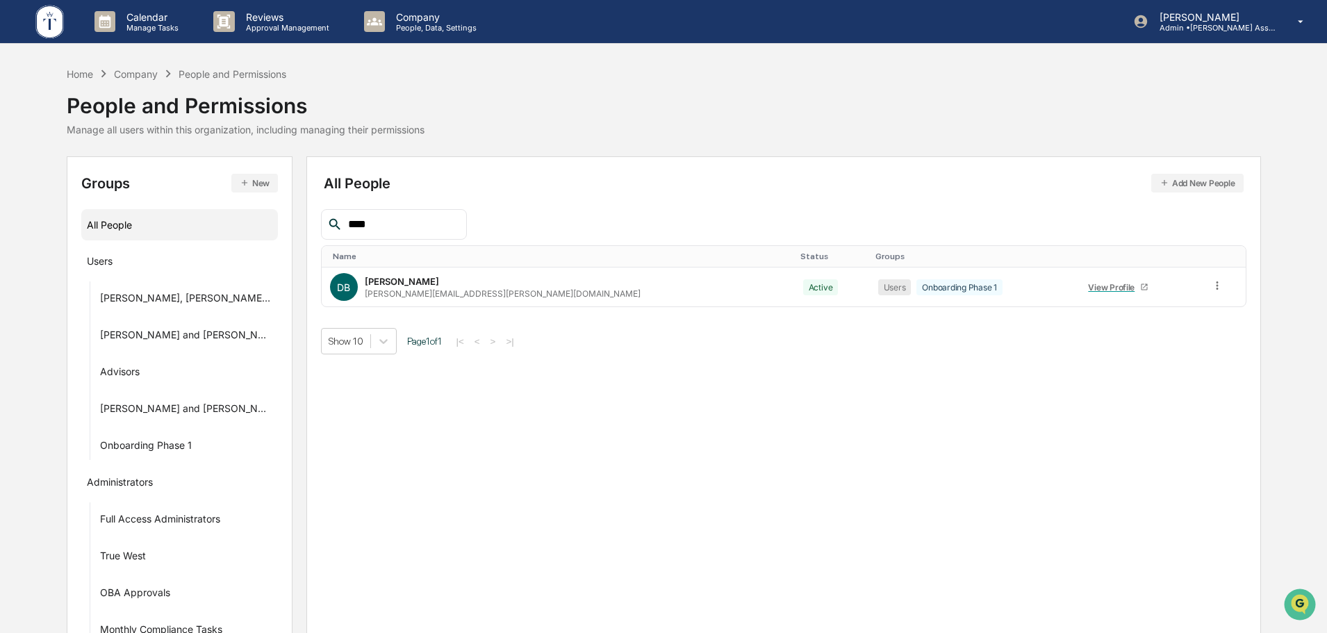
click at [411, 231] on input "****" at bounding box center [402, 224] width 118 height 18
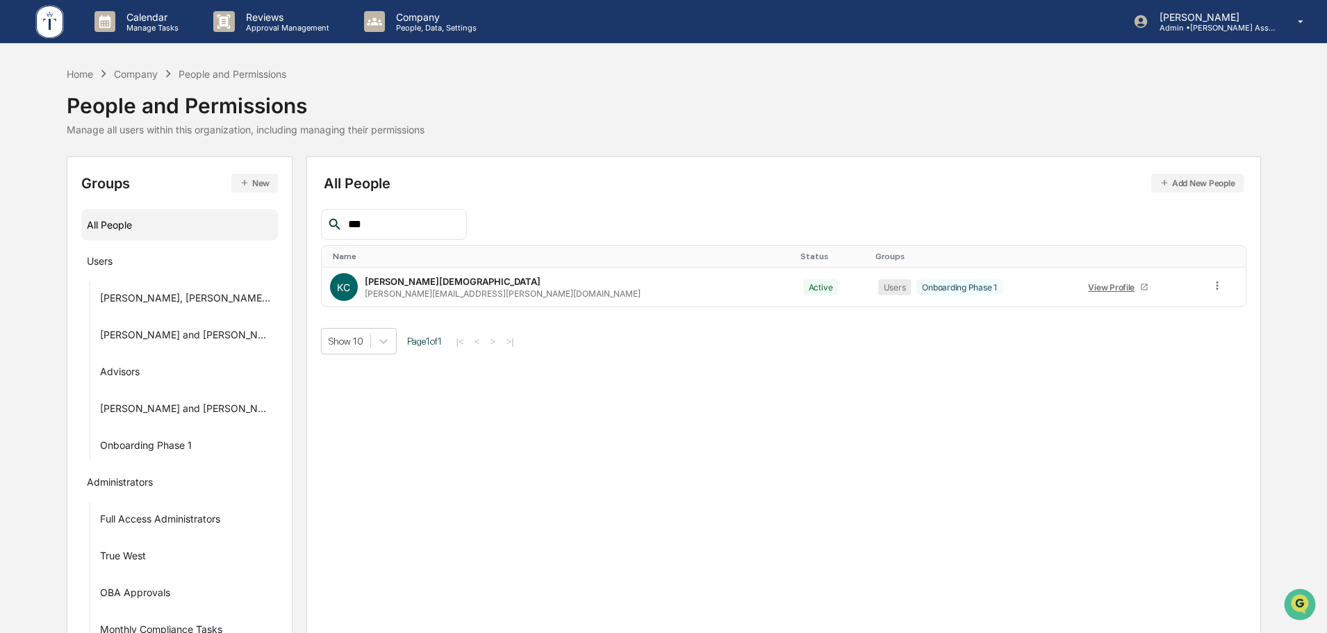
type input "***"
click at [1088, 284] on div "View Profile" at bounding box center [1114, 287] width 52 height 10
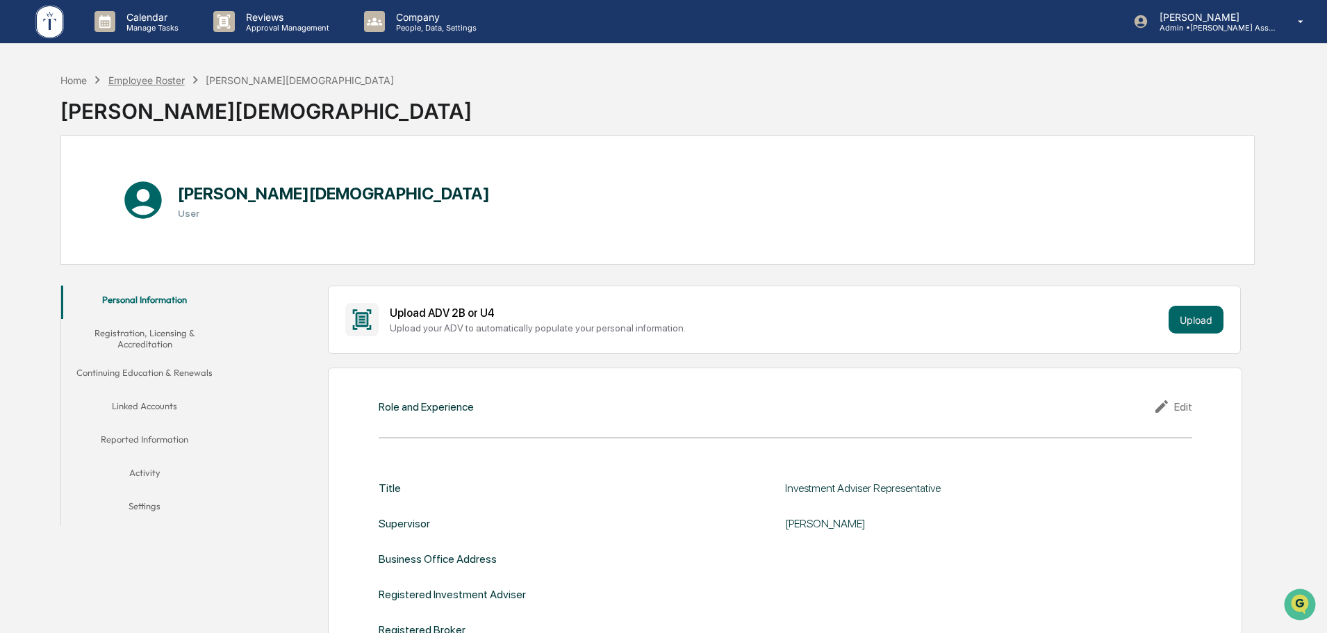
click at [169, 81] on div "Employee Roster" at bounding box center [146, 80] width 76 height 12
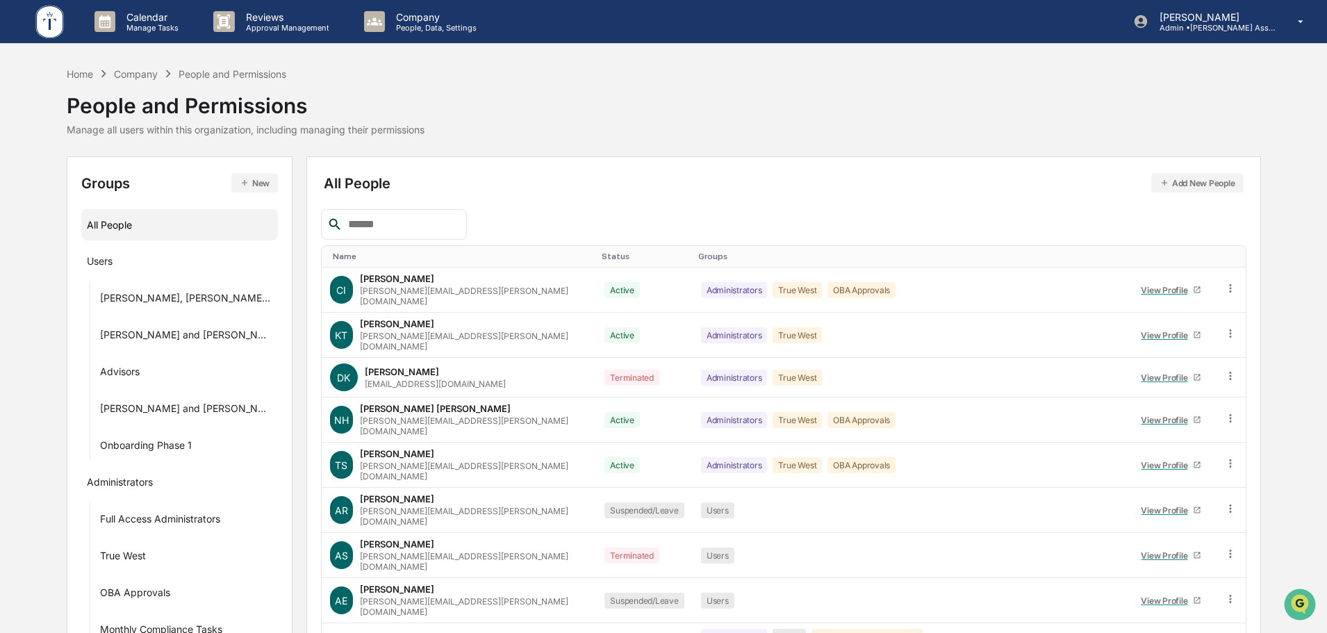
click at [418, 243] on div "Name Status Groups CI Caroline Iannucci caroline.iannucci@truewest-consulting.c…" at bounding box center [784, 484] width 926 height 550
click at [414, 227] on input "text" at bounding box center [402, 224] width 118 height 18
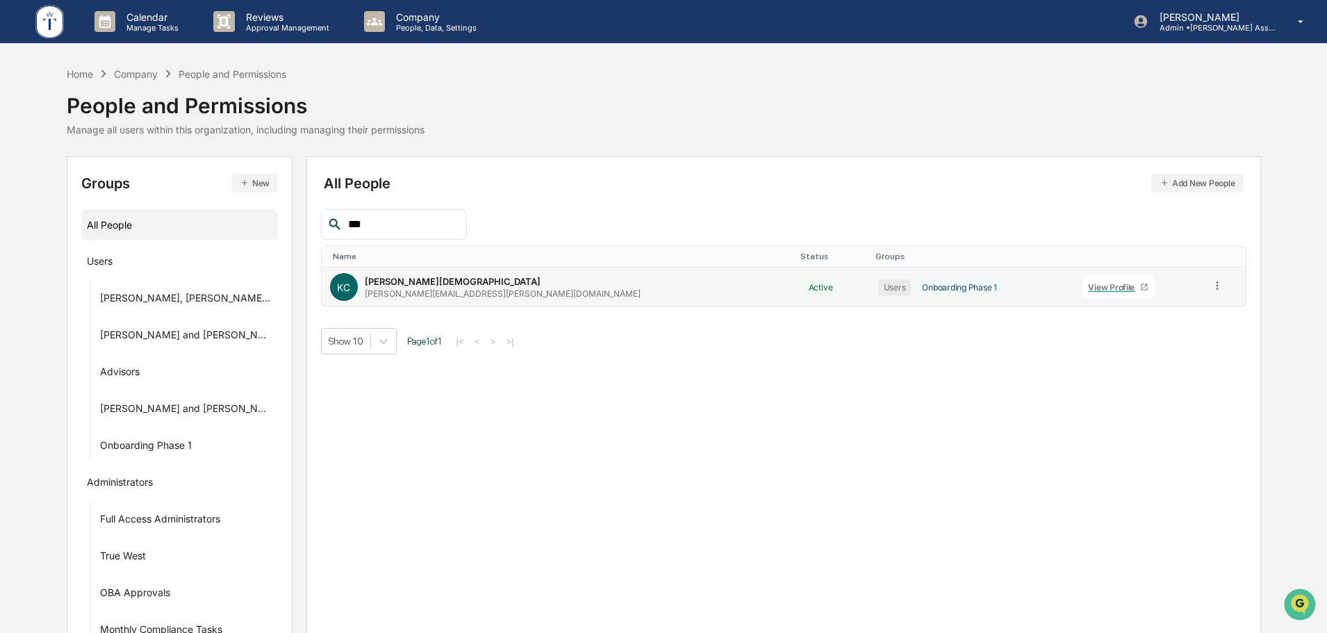
type input "***"
click at [1211, 285] on icon at bounding box center [1217, 285] width 13 height 13
click at [1115, 354] on div "Change Name/Email" at bounding box center [1155, 364] width 138 height 28
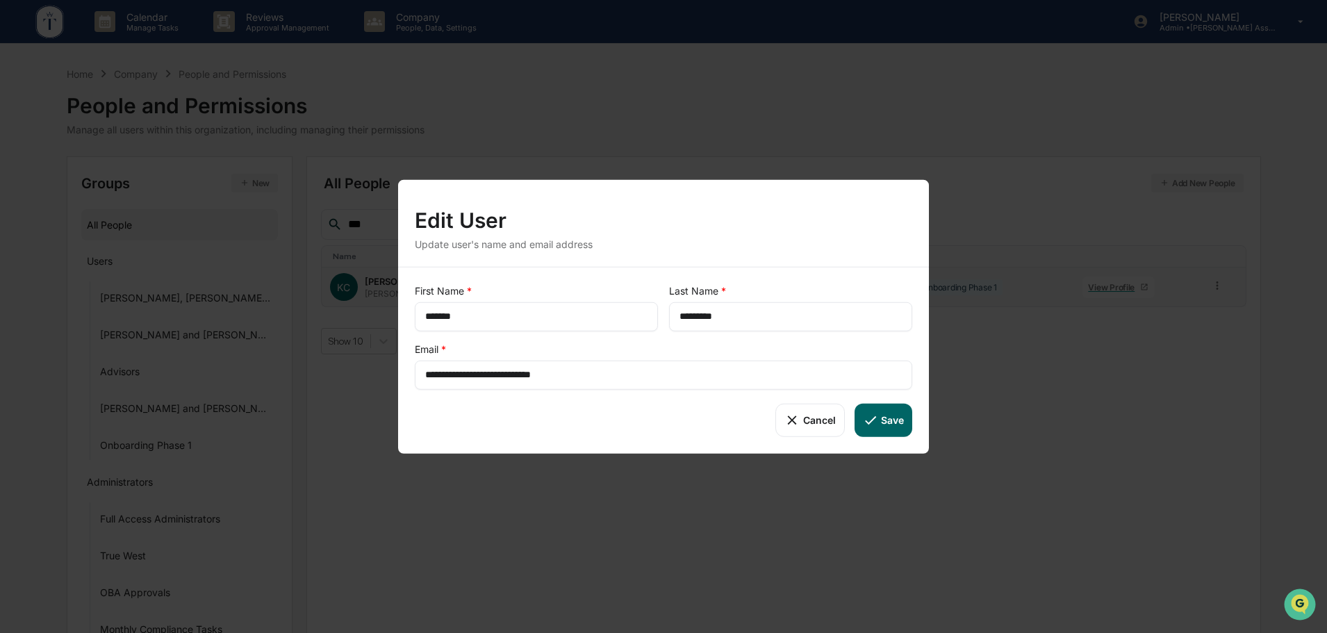
click at [634, 375] on input "**********" at bounding box center [663, 375] width 477 height 14
drag, startPoint x: 634, startPoint y: 375, endPoint x: 614, endPoint y: 378, distance: 20.3
click at [614, 378] on input "**********" at bounding box center [663, 375] width 477 height 14
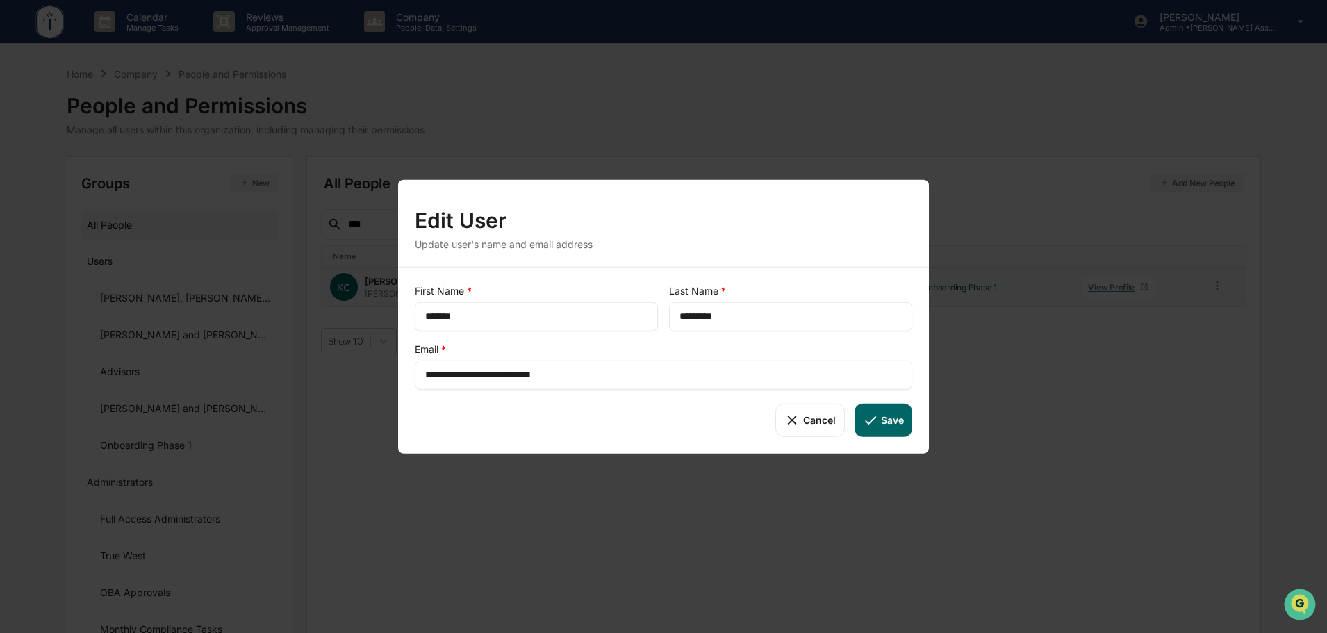
click at [614, 378] on input "**********" at bounding box center [663, 375] width 477 height 14
paste input "text"
click at [880, 426] on button "Save" at bounding box center [884, 419] width 58 height 33
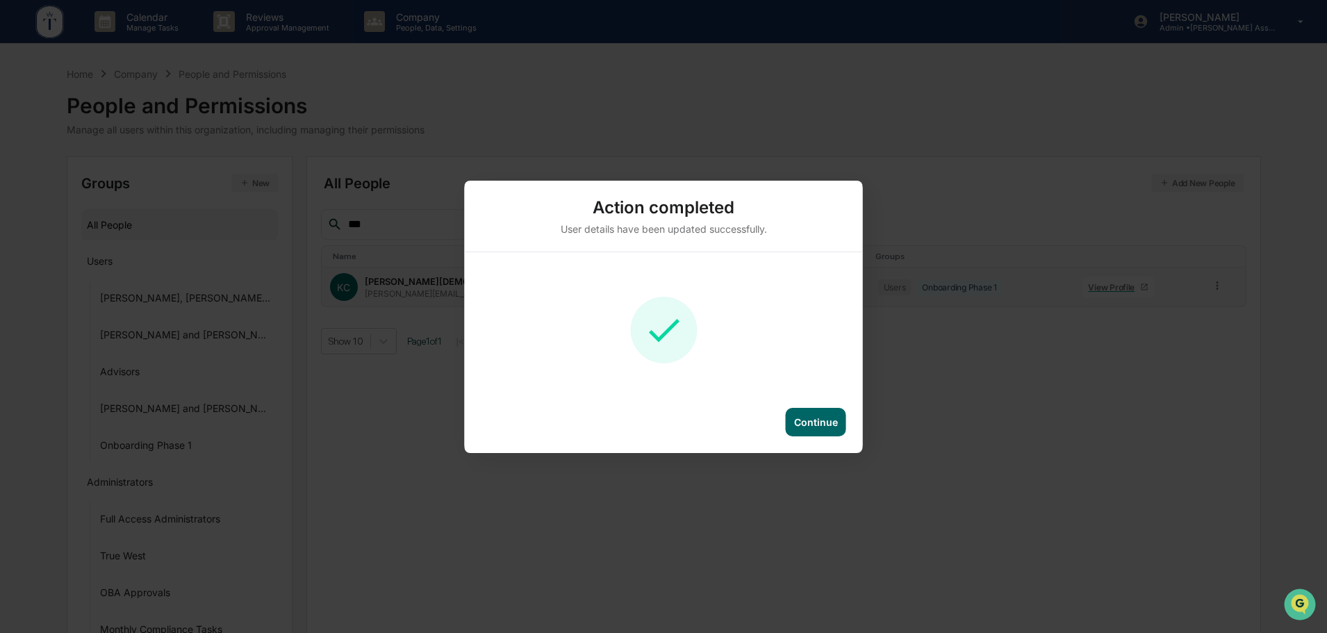
type input "**********"
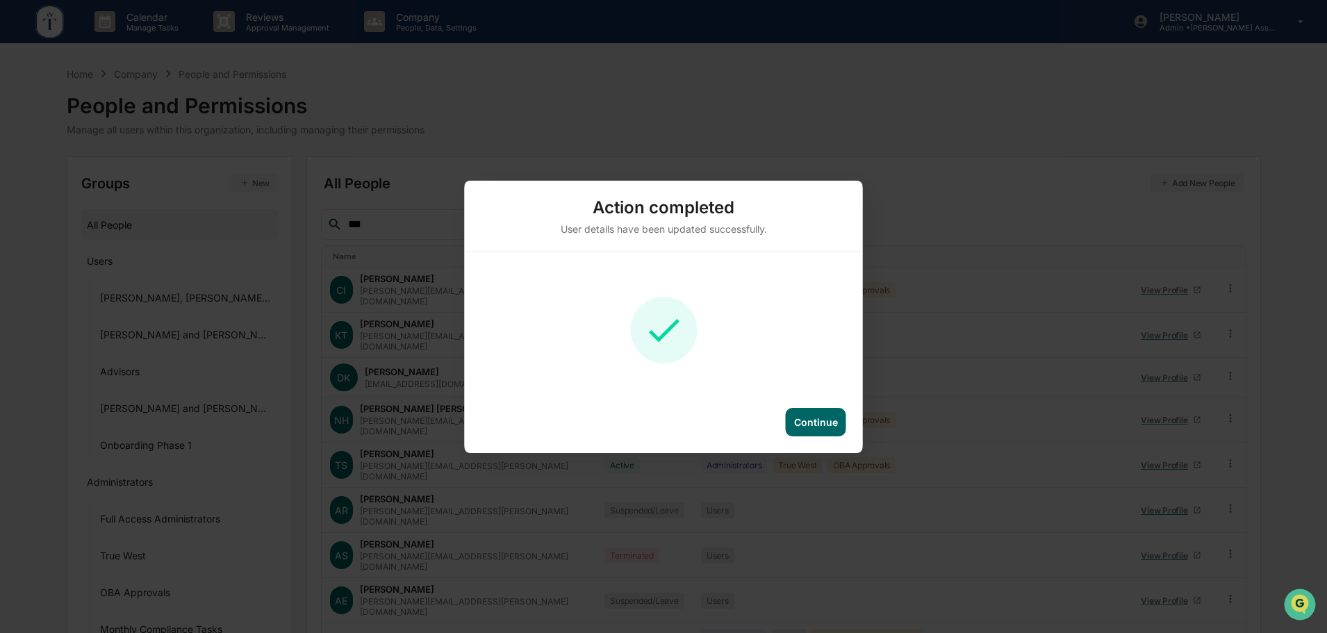
click at [824, 430] on div "Continue" at bounding box center [816, 422] width 60 height 28
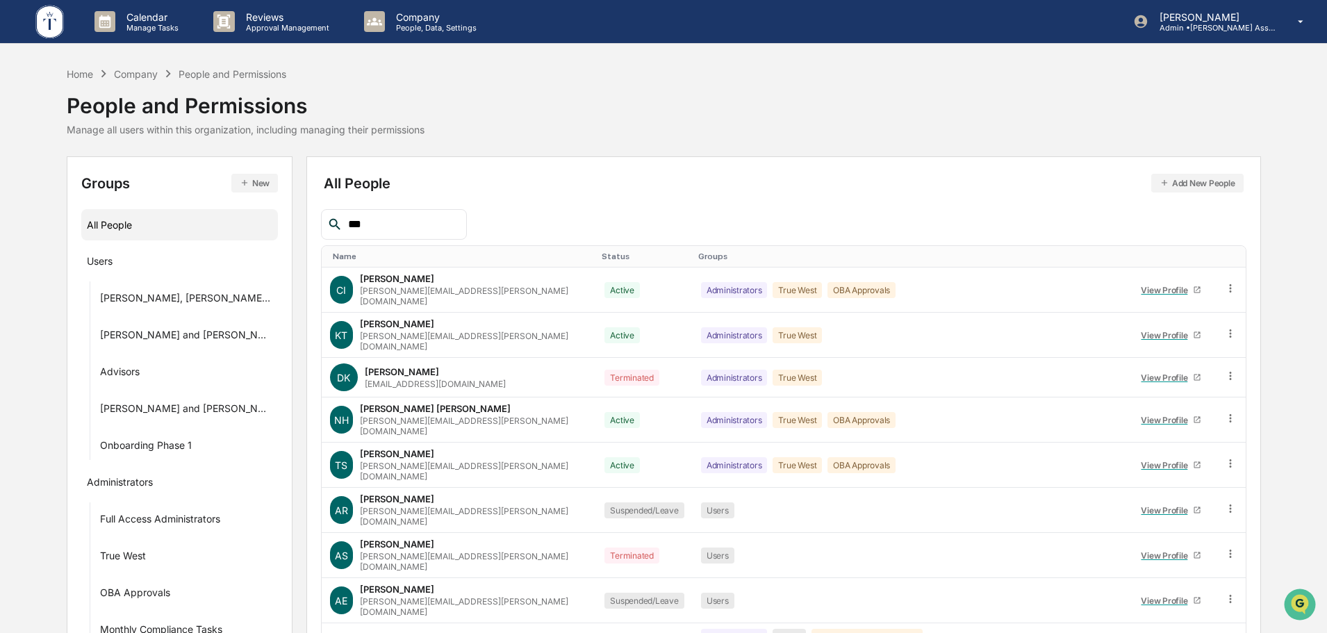
click at [386, 230] on input "***" at bounding box center [402, 224] width 118 height 18
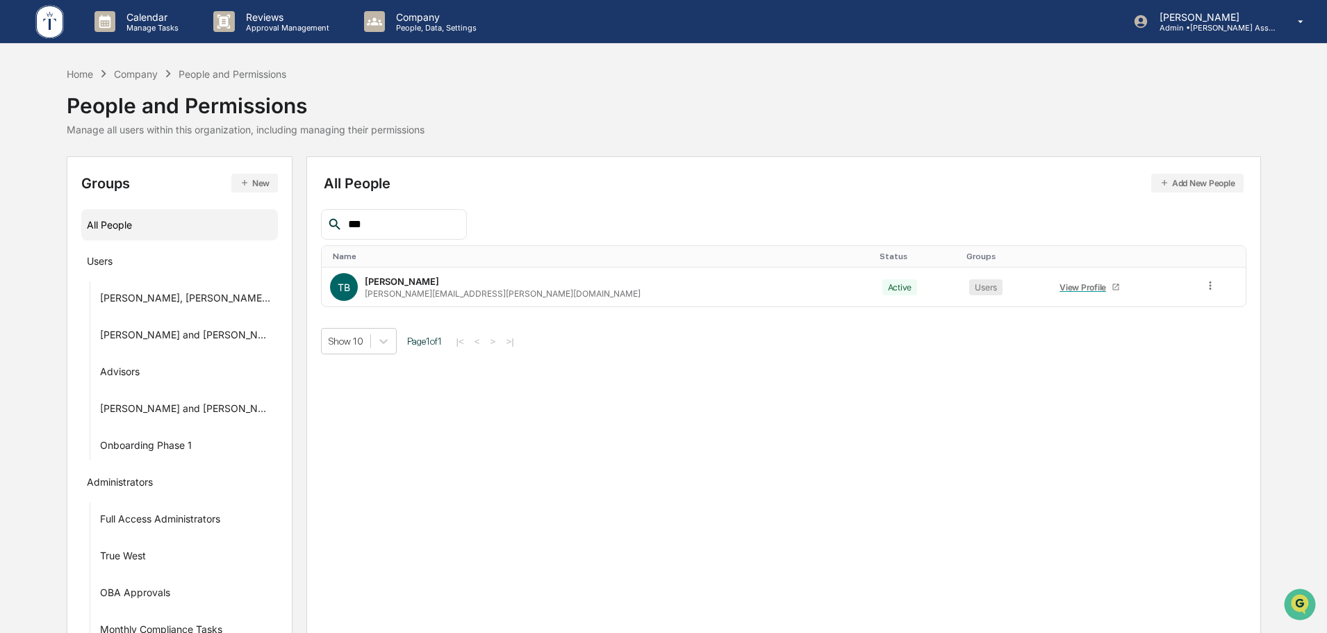
click at [386, 230] on input "***" at bounding box center [402, 224] width 118 height 18
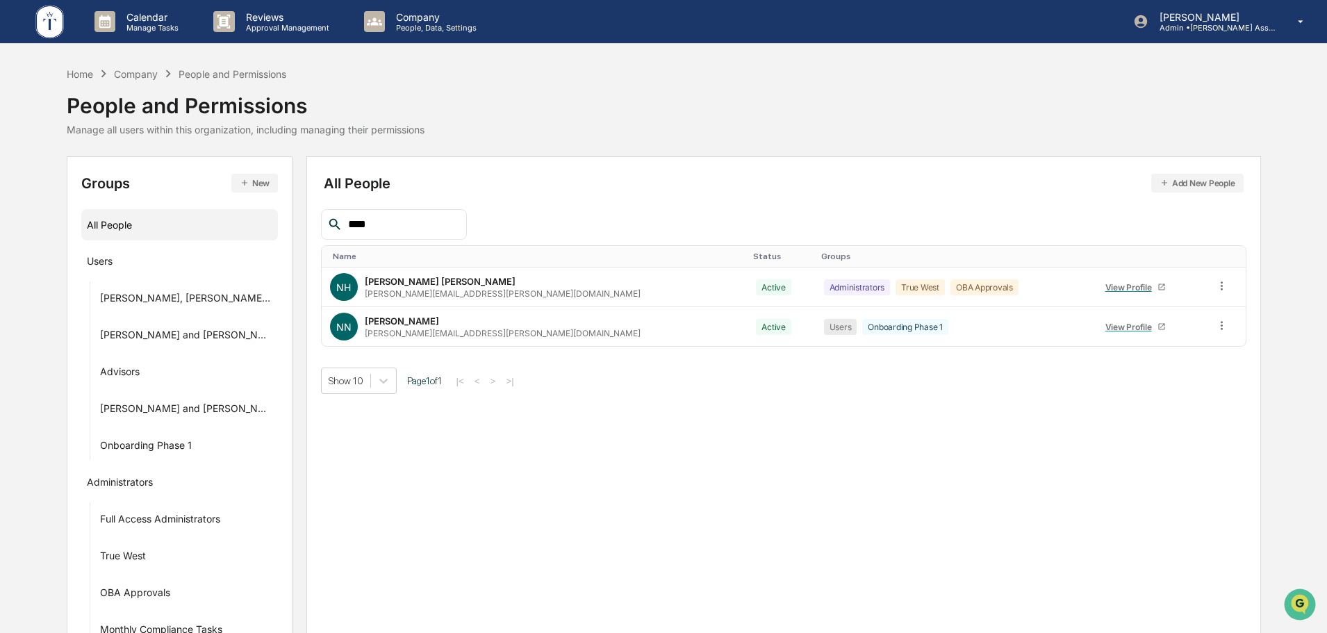
click at [397, 222] on input "****" at bounding box center [402, 224] width 118 height 18
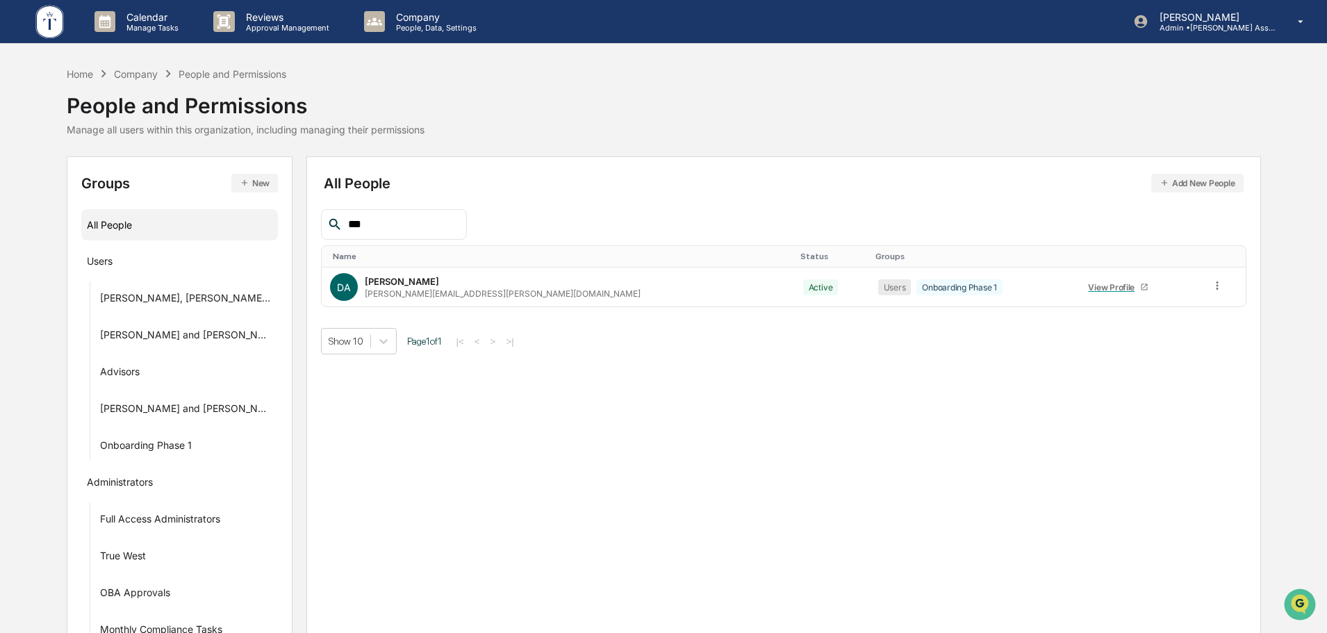
click at [388, 220] on input "***" at bounding box center [402, 224] width 118 height 18
click at [387, 230] on input "***" at bounding box center [402, 224] width 118 height 18
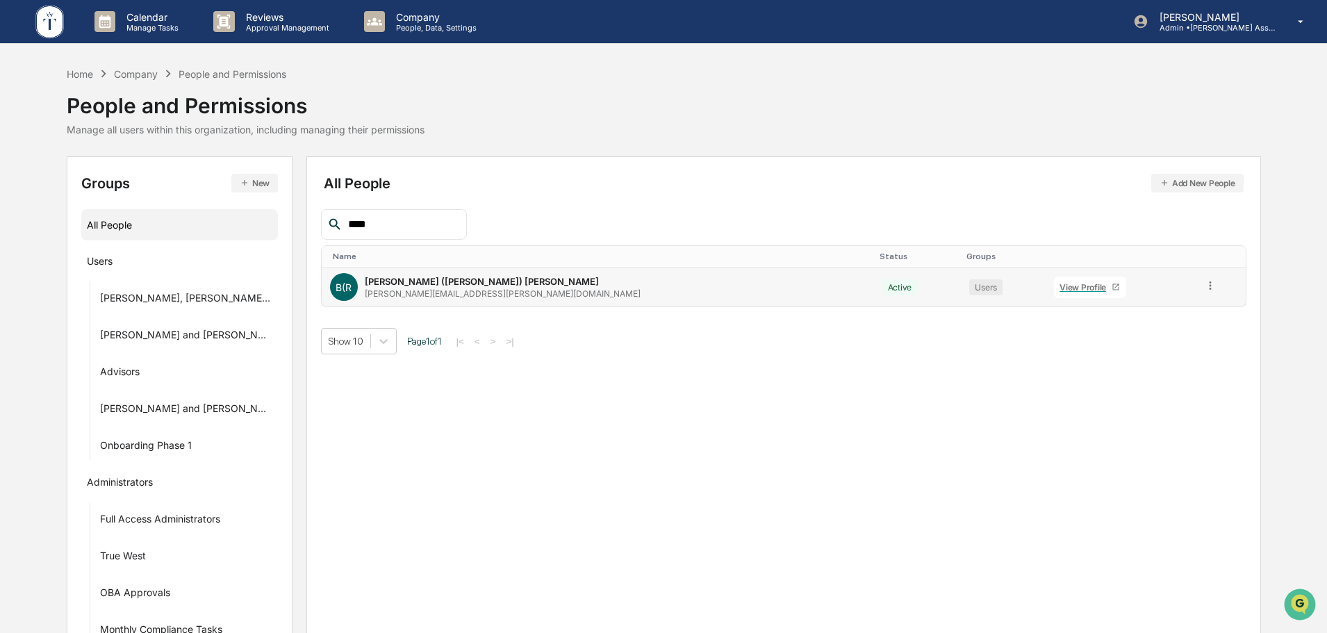
type input "****"
click at [1060, 286] on div "View Profile" at bounding box center [1086, 287] width 52 height 10
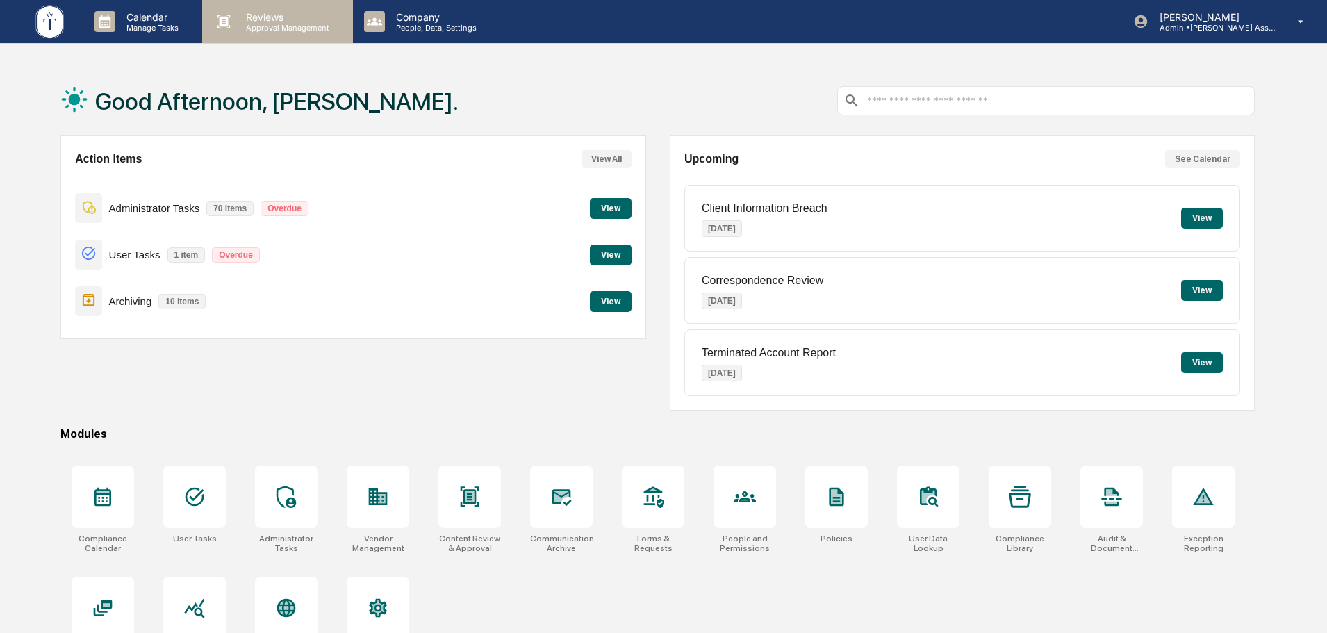
click at [284, 19] on p "Reviews" at bounding box center [285, 17] width 101 height 12
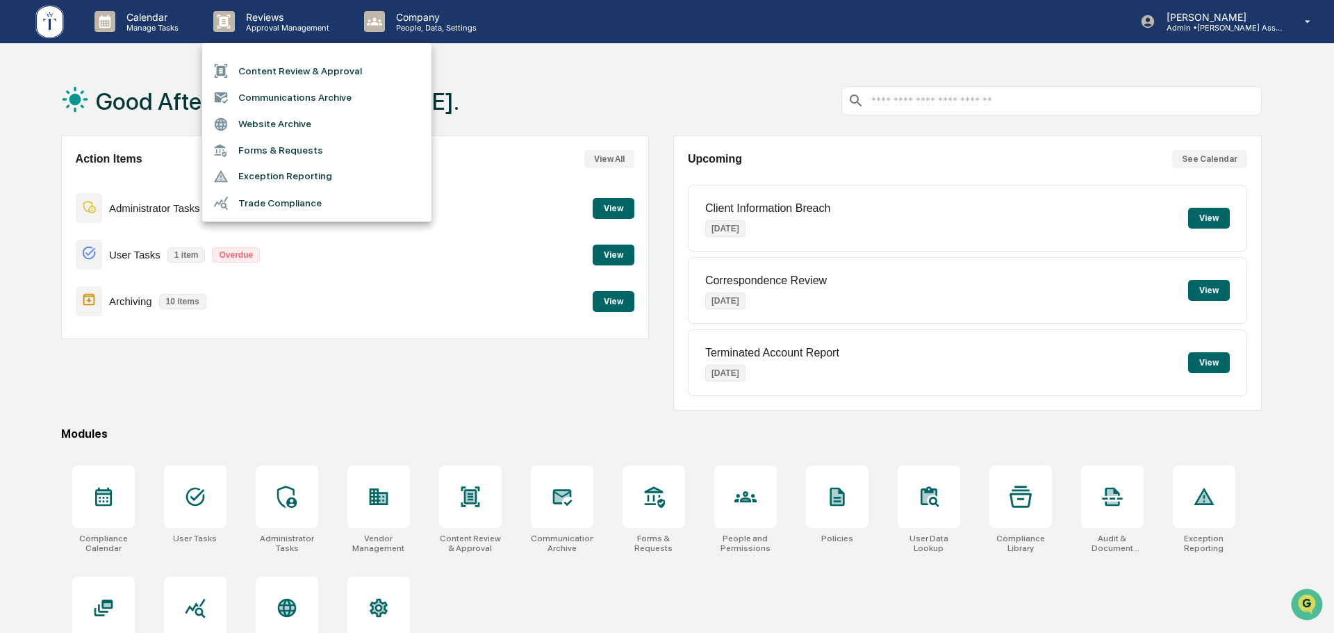
click at [441, 14] on div at bounding box center [667, 316] width 1334 height 633
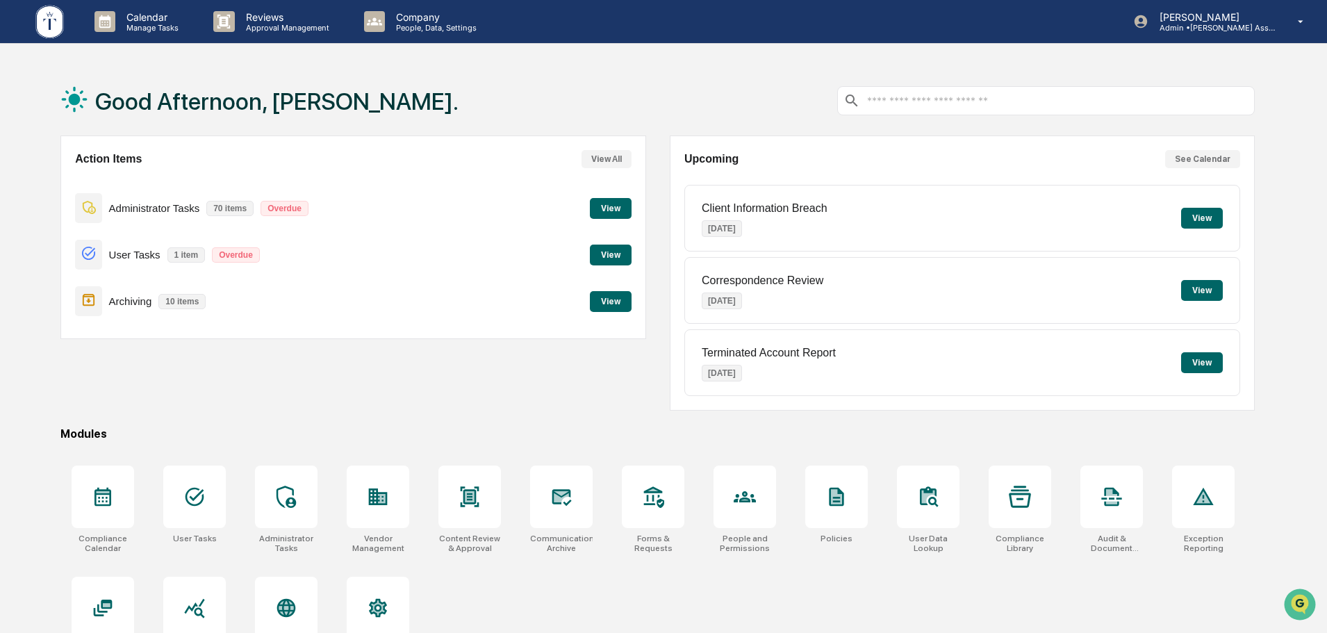
click at [403, 32] on p "People, Data, Settings" at bounding box center [434, 28] width 99 height 10
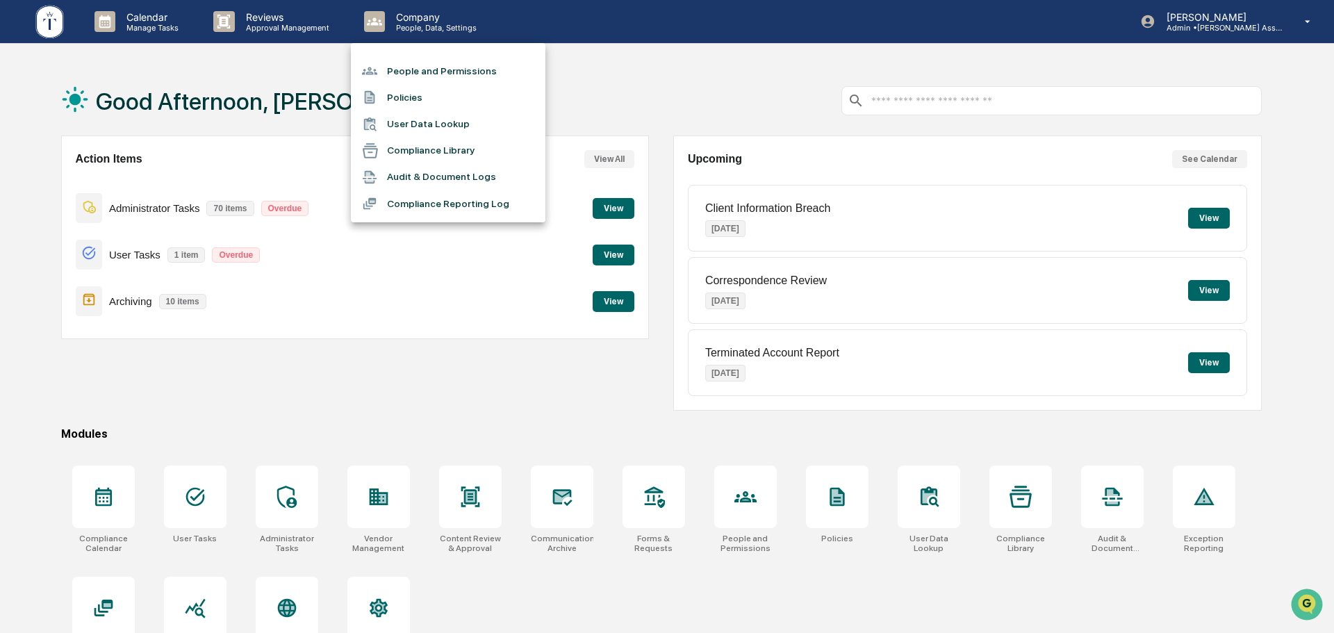
click at [464, 72] on li "People and Permissions" at bounding box center [448, 71] width 195 height 26
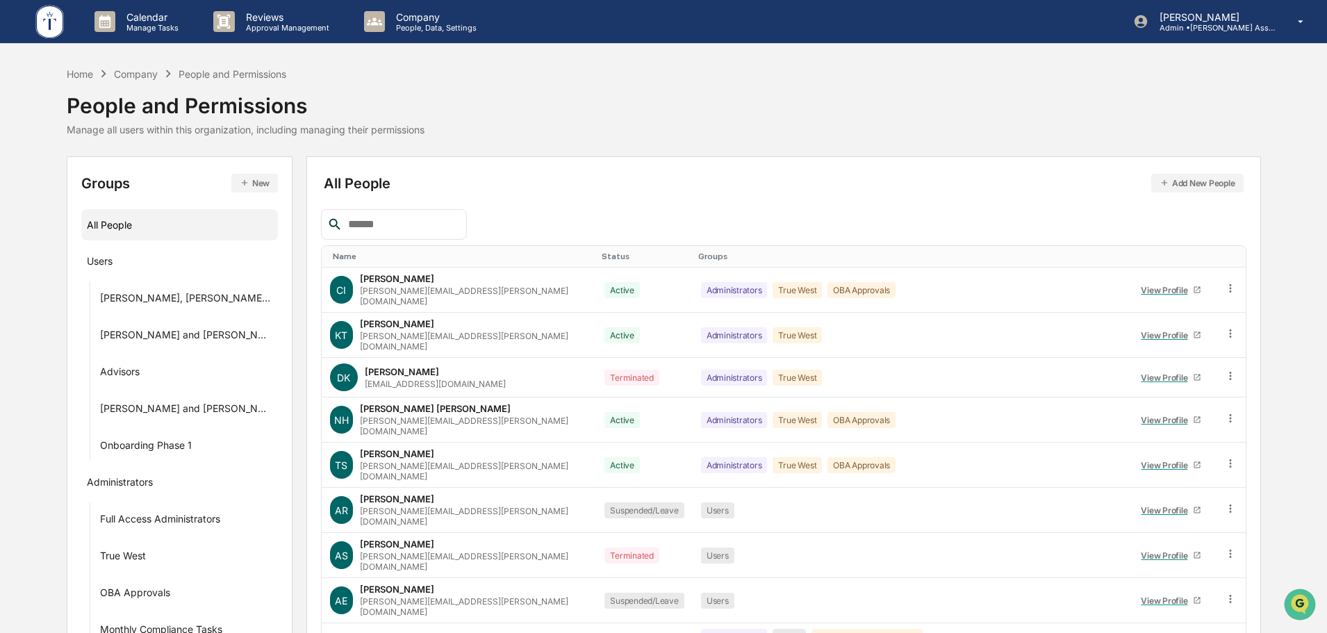
click at [377, 216] on input "text" at bounding box center [402, 224] width 118 height 18
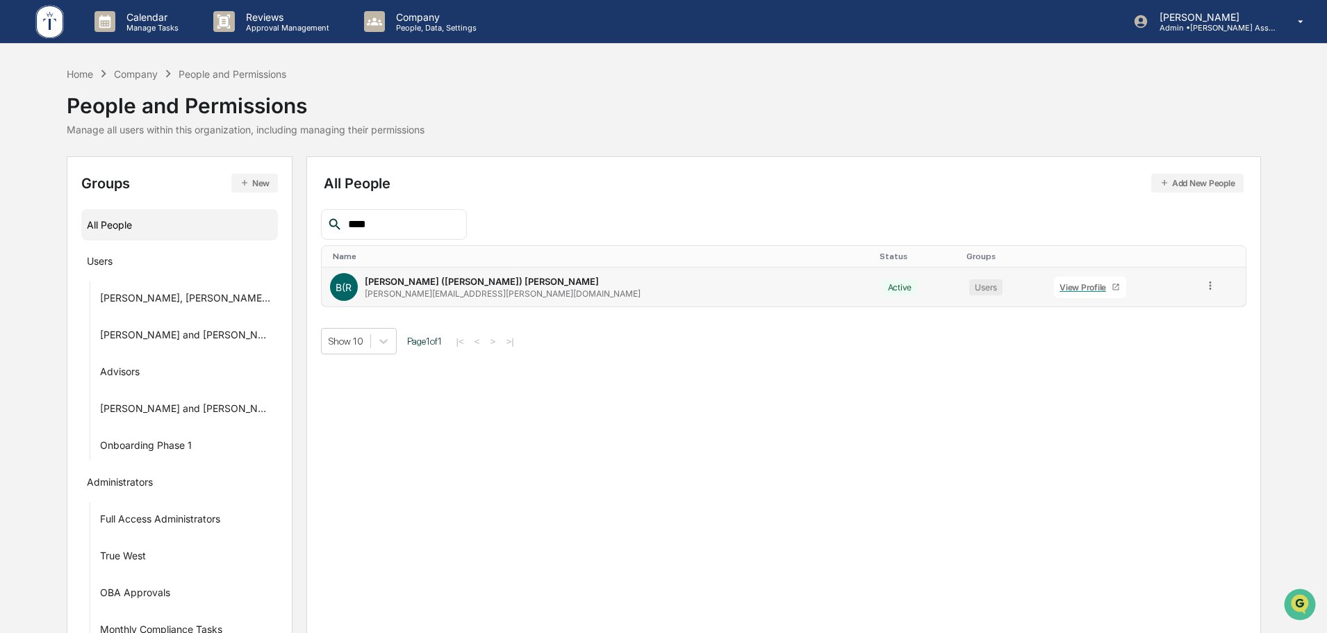
type input "****"
click at [1196, 288] on td at bounding box center [1221, 287] width 50 height 39
click at [1209, 286] on icon at bounding box center [1210, 285] width 2 height 8
click at [1136, 367] on div "Change Name/Email" at bounding box center [1147, 364] width 115 height 17
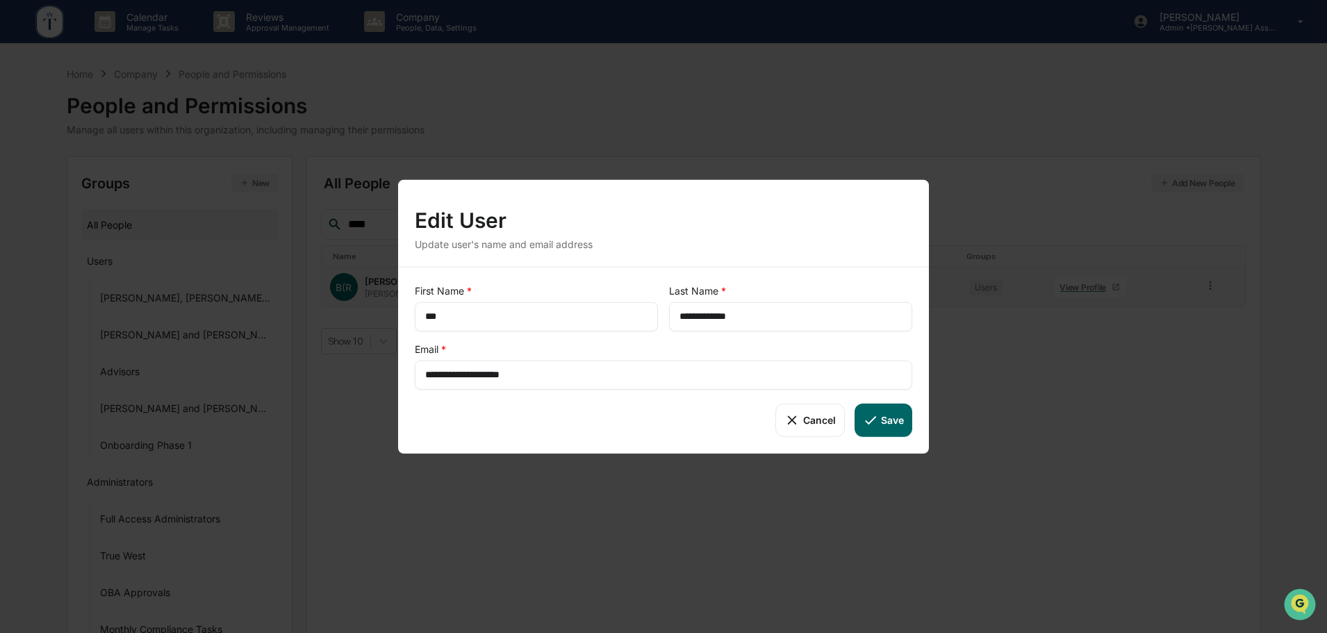
click at [556, 373] on input "**********" at bounding box center [663, 375] width 477 height 14
paste input "******"
click at [569, 425] on div "Cancel Save" at bounding box center [664, 419] width 498 height 33
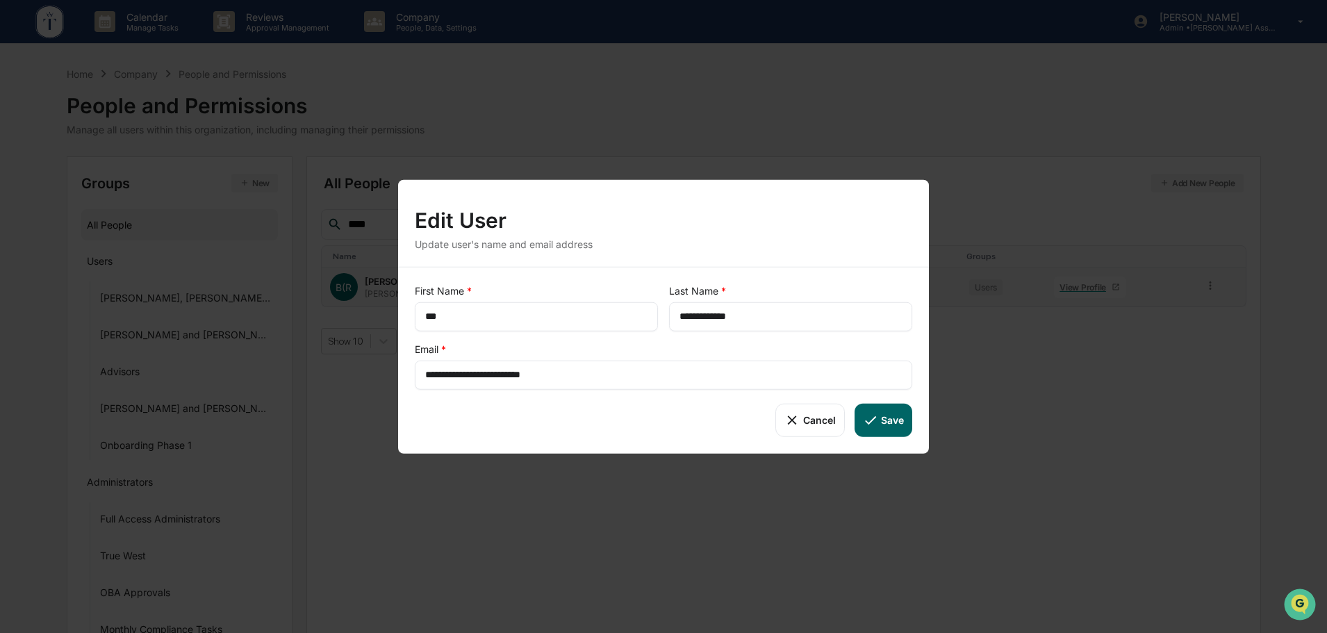
click at [883, 428] on button "Save" at bounding box center [884, 419] width 58 height 33
type input "**********"
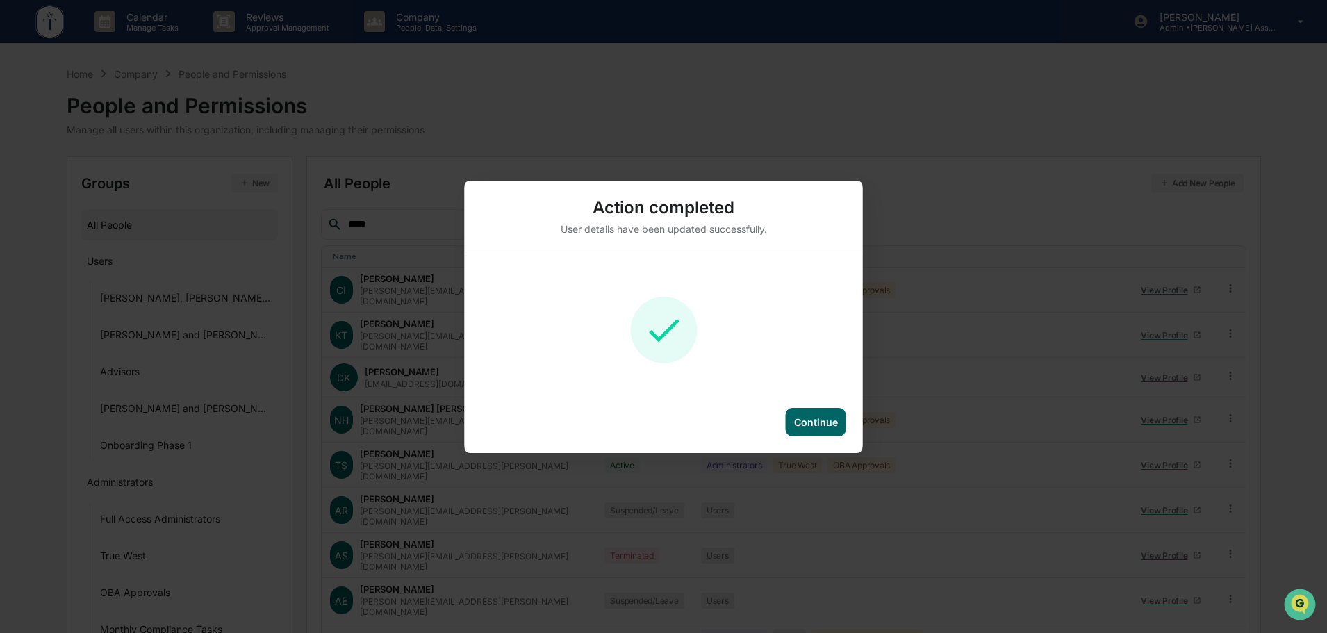
click at [821, 422] on div "Continue" at bounding box center [816, 422] width 44 height 12
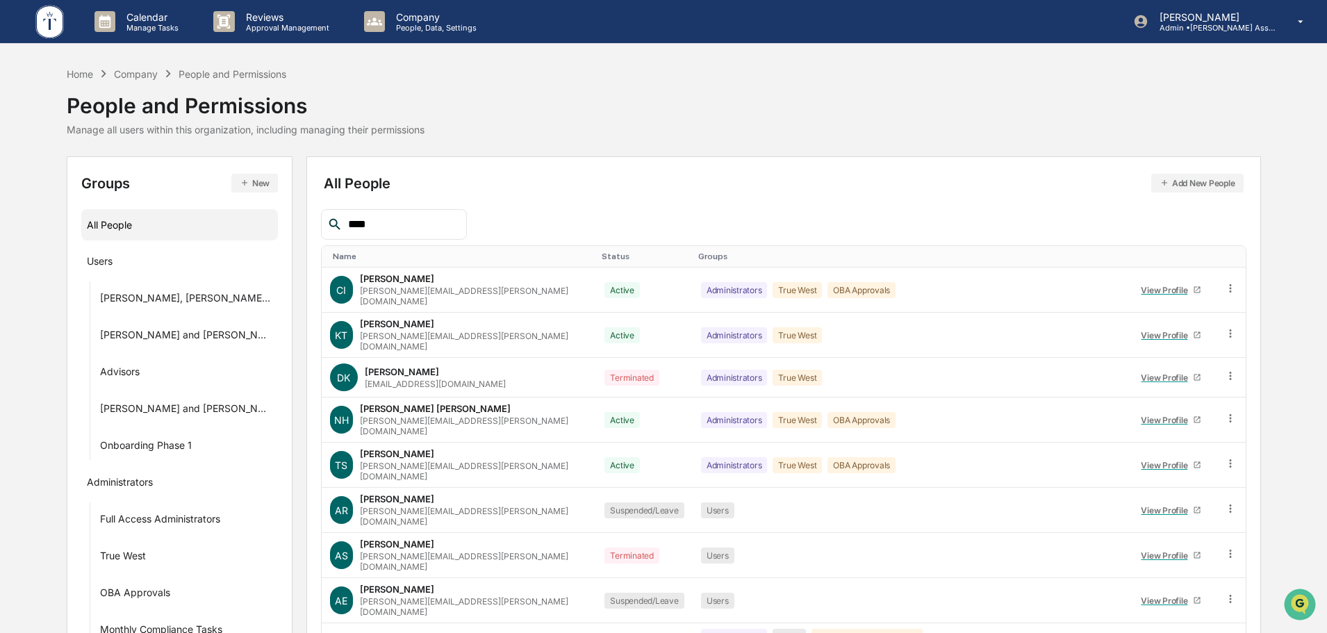
click at [432, 218] on input "****" at bounding box center [402, 224] width 118 height 18
click at [585, 190] on div "All People Add New People" at bounding box center [784, 183] width 920 height 19
click at [381, 234] on div "****" at bounding box center [394, 224] width 146 height 31
click at [382, 229] on input "****" at bounding box center [402, 224] width 118 height 18
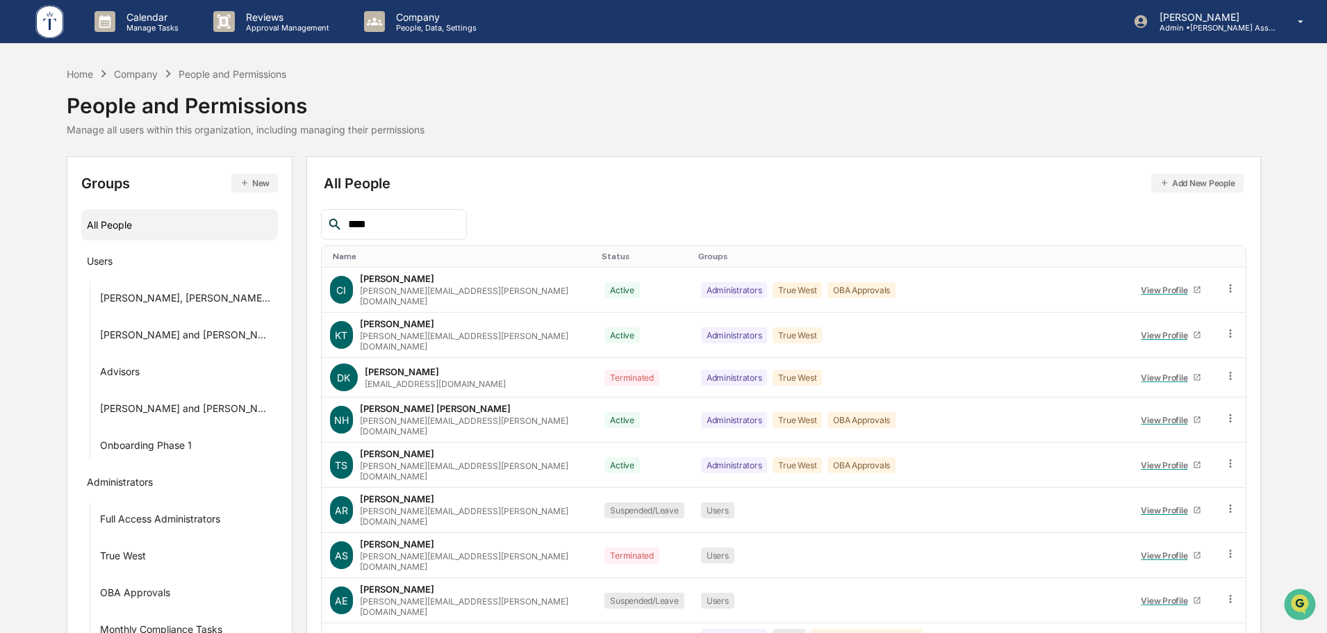
click at [382, 229] on input "****" at bounding box center [402, 224] width 118 height 18
type input "****"
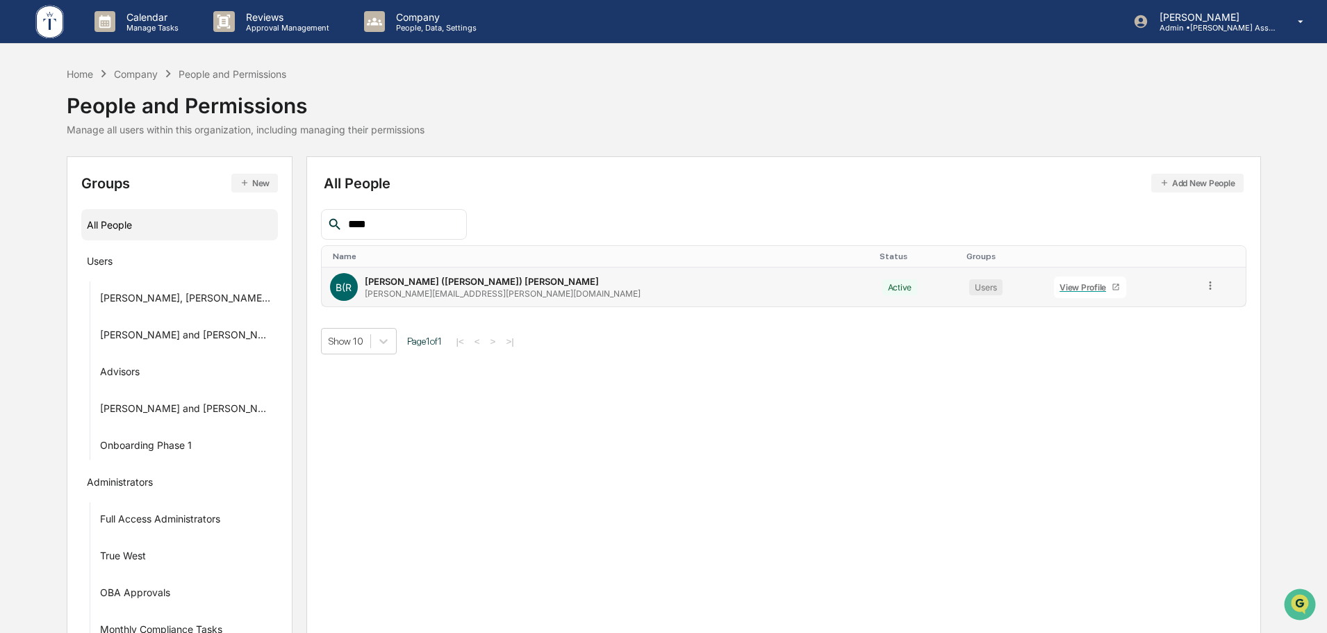
click at [1204, 286] on icon at bounding box center [1210, 285] width 13 height 13
click at [1139, 366] on div "Change Name/Email" at bounding box center [1147, 364] width 115 height 17
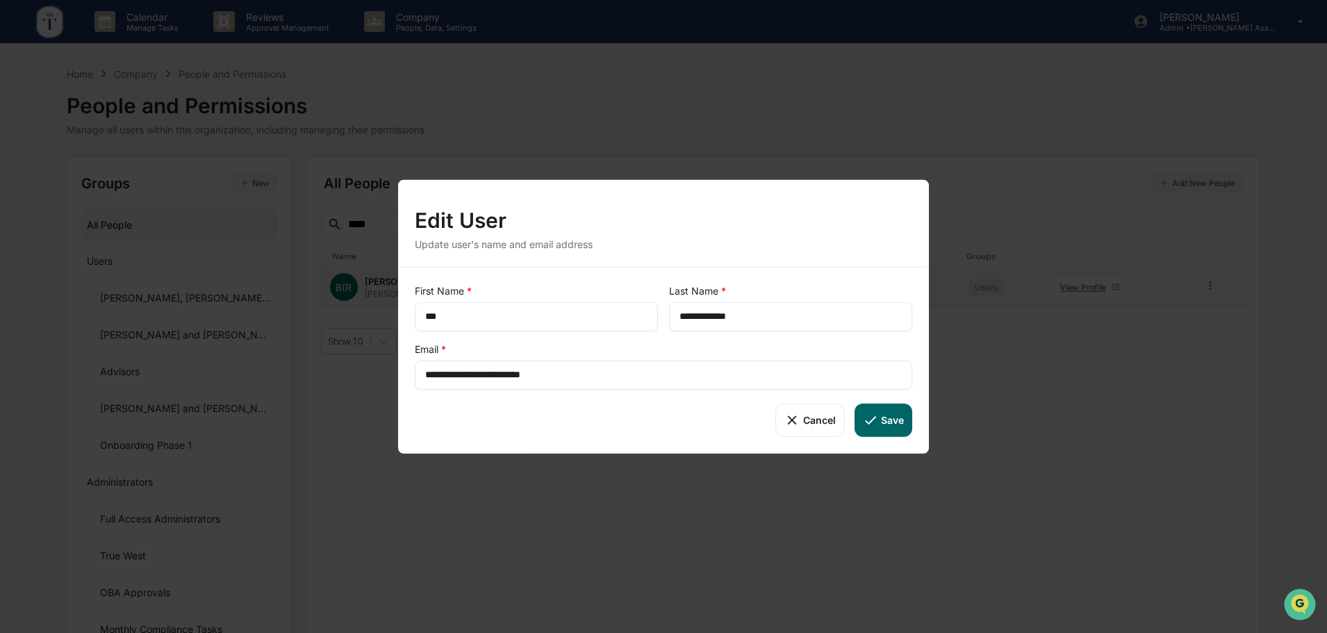
click at [807, 417] on button "Cancel" at bounding box center [810, 419] width 69 height 33
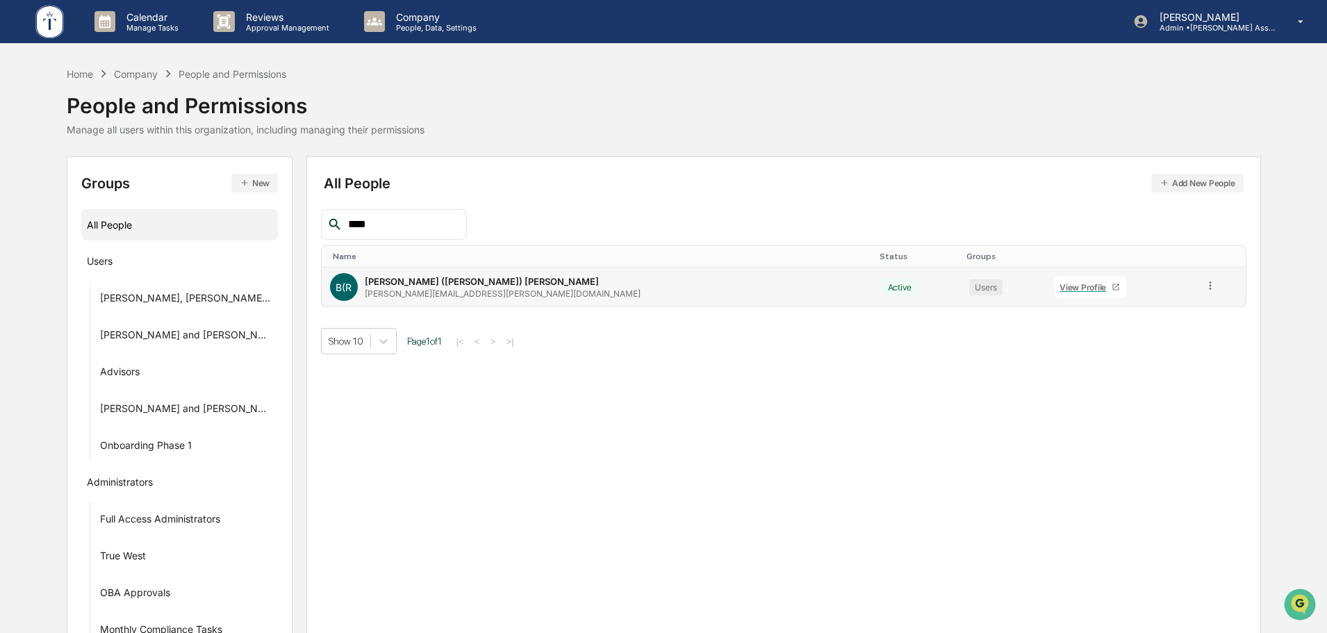
click at [407, 227] on input "****" at bounding box center [402, 224] width 118 height 18
click at [398, 226] on input "****" at bounding box center [402, 224] width 118 height 18
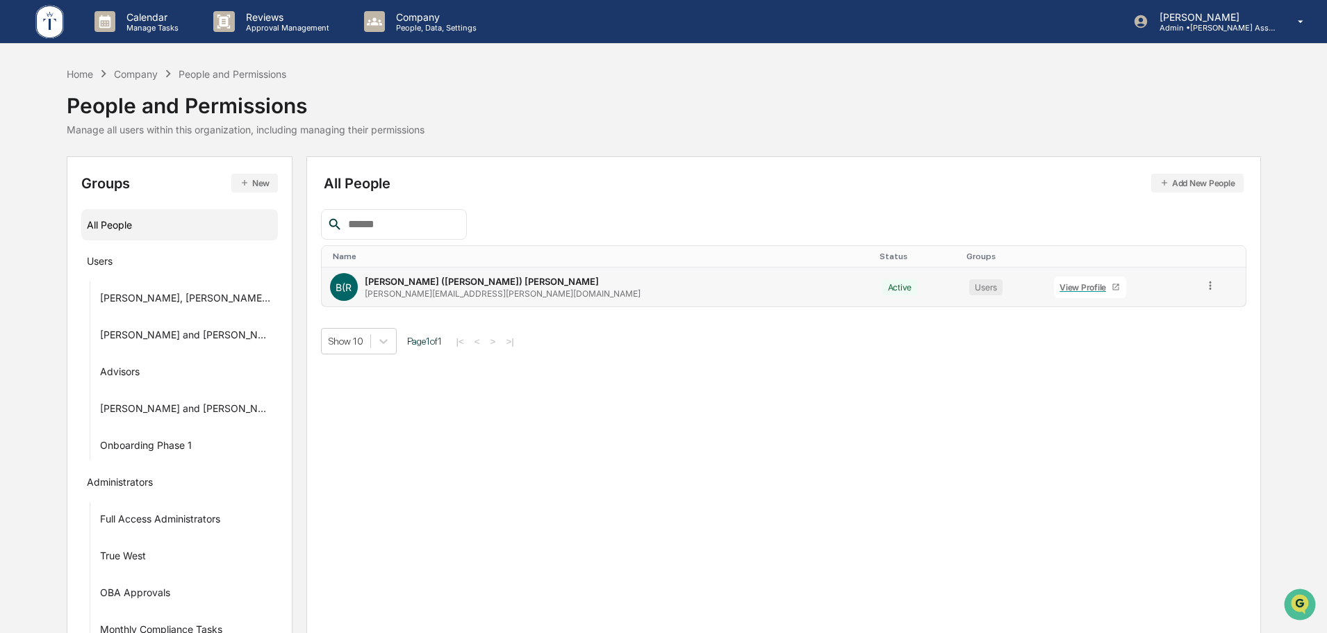
click at [612, 193] on div "All People Add New People Name Status Groups B(R Bob (Robert) Ruhm Bob.Ruhm@Tuc…" at bounding box center [784, 262] width 926 height 183
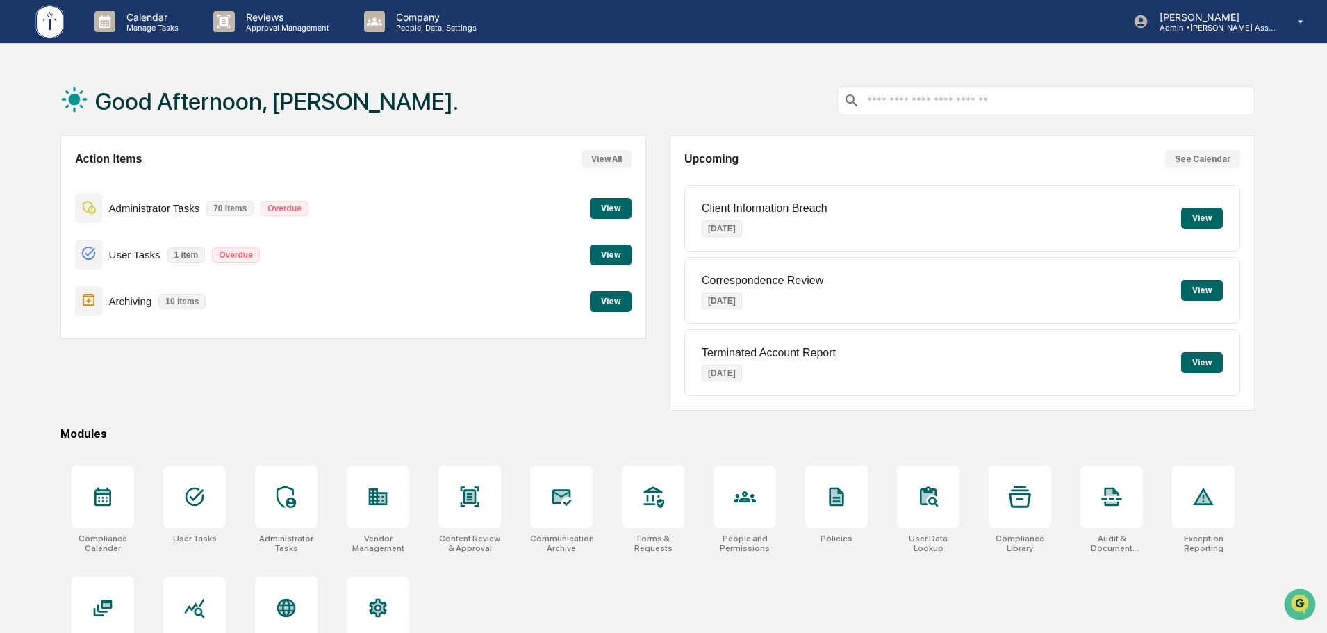
click at [599, 252] on button "View" at bounding box center [611, 255] width 42 height 21
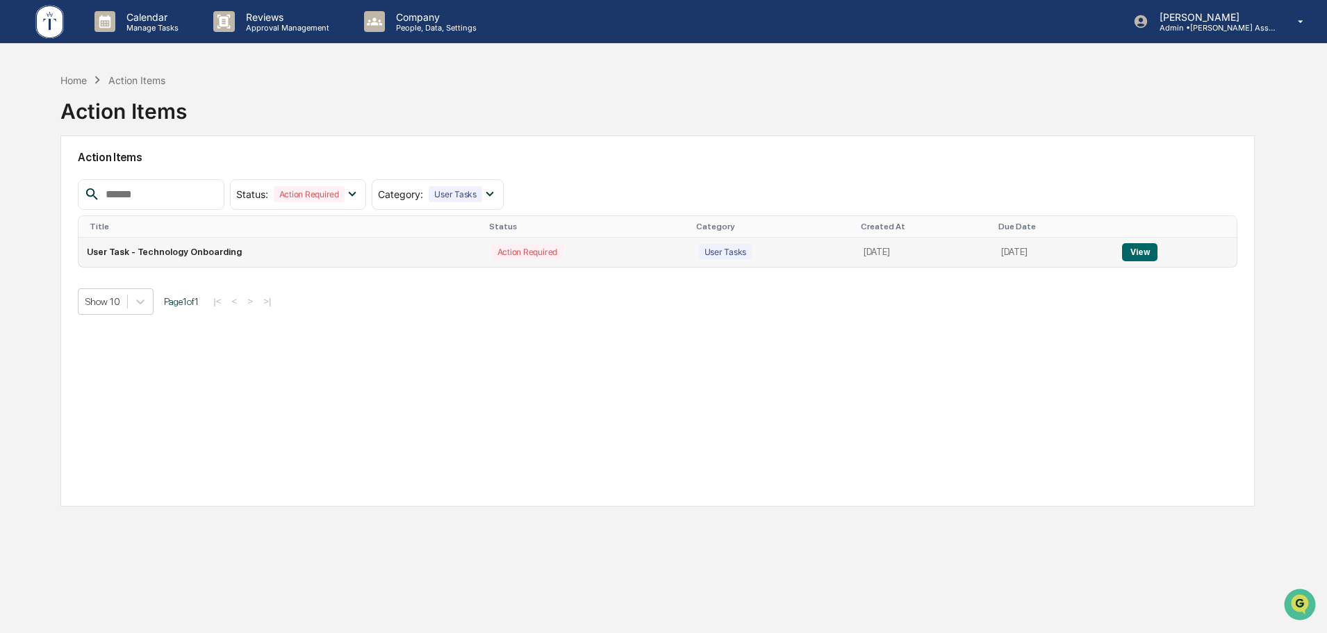
click at [1137, 259] on button "View" at bounding box center [1139, 252] width 35 height 18
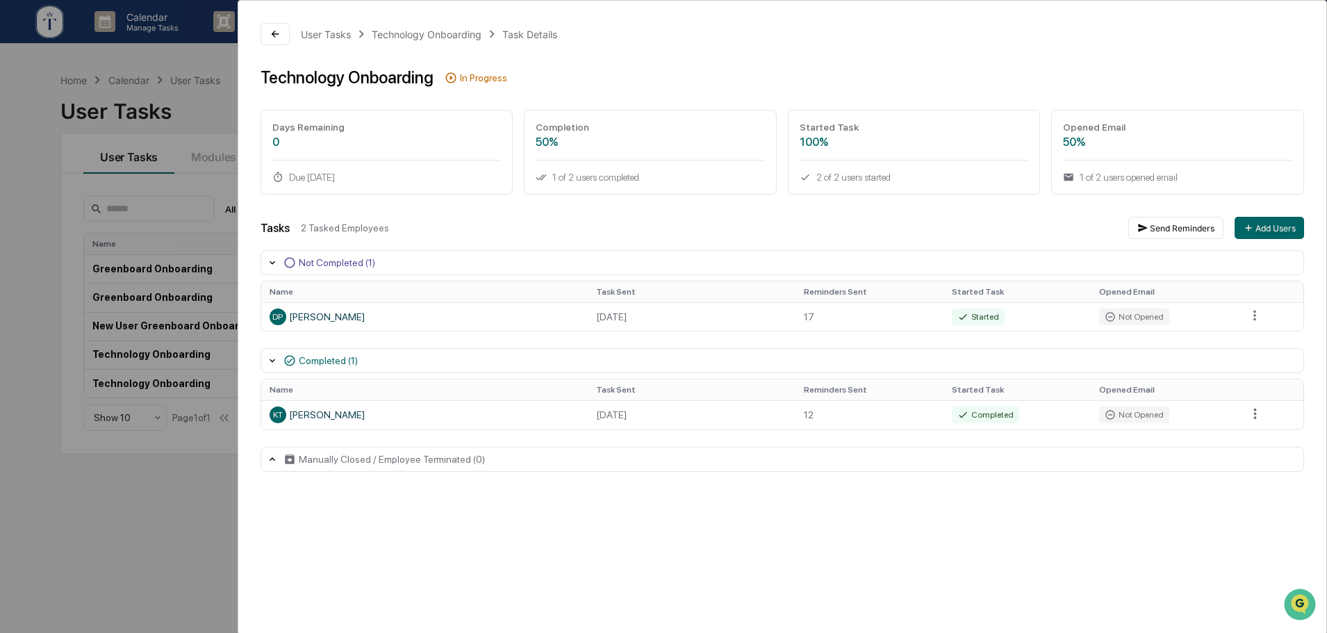
click at [190, 480] on div "User Tasks Technology Onboarding Task Details Technology Onboarding In Progress…" at bounding box center [663, 316] width 1327 height 633
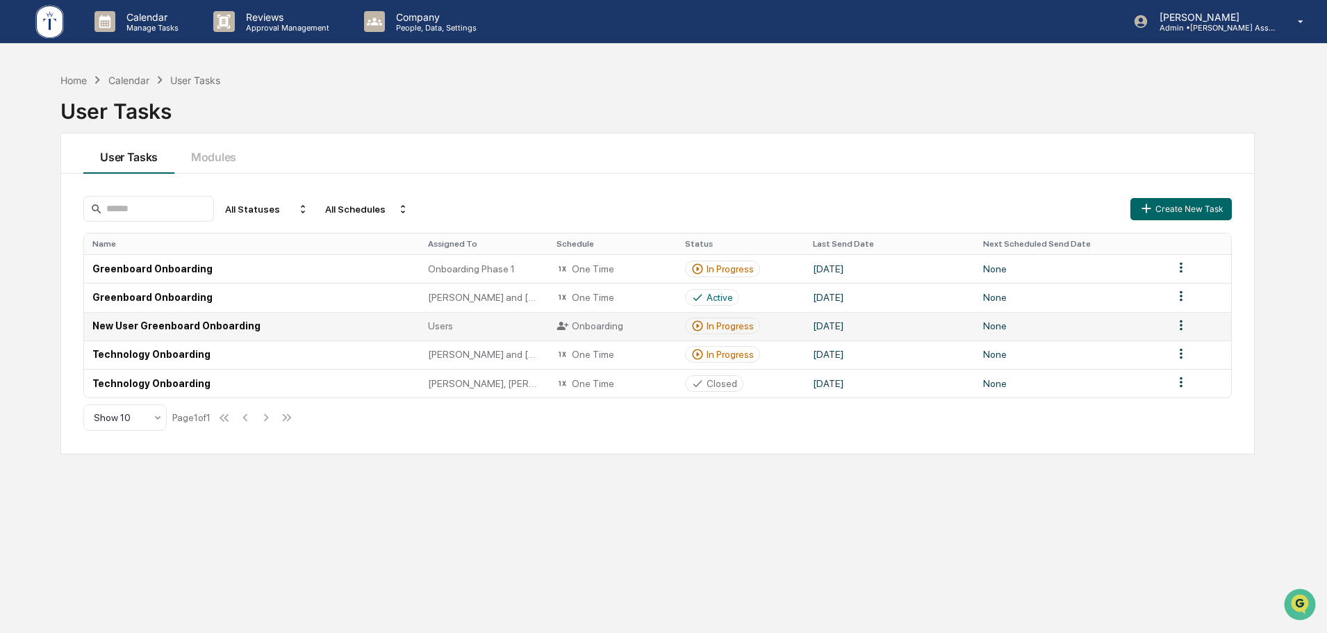
click at [729, 327] on div "In Progress" at bounding box center [730, 325] width 47 height 11
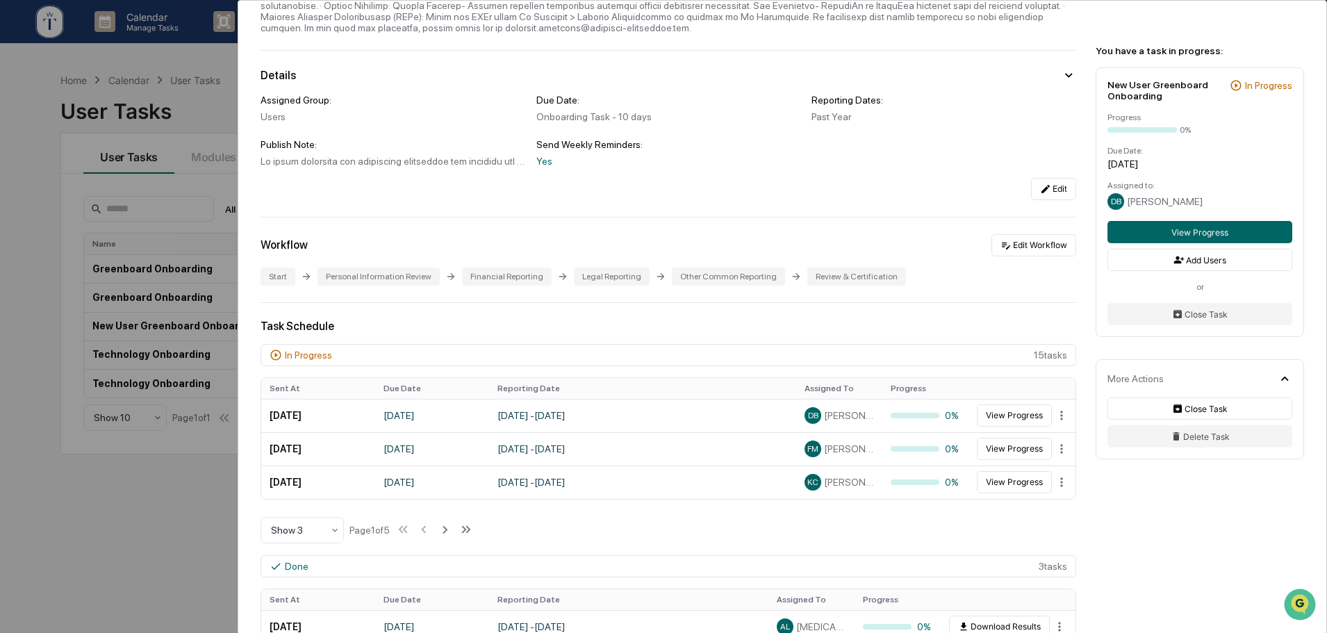
scroll to position [231, 0]
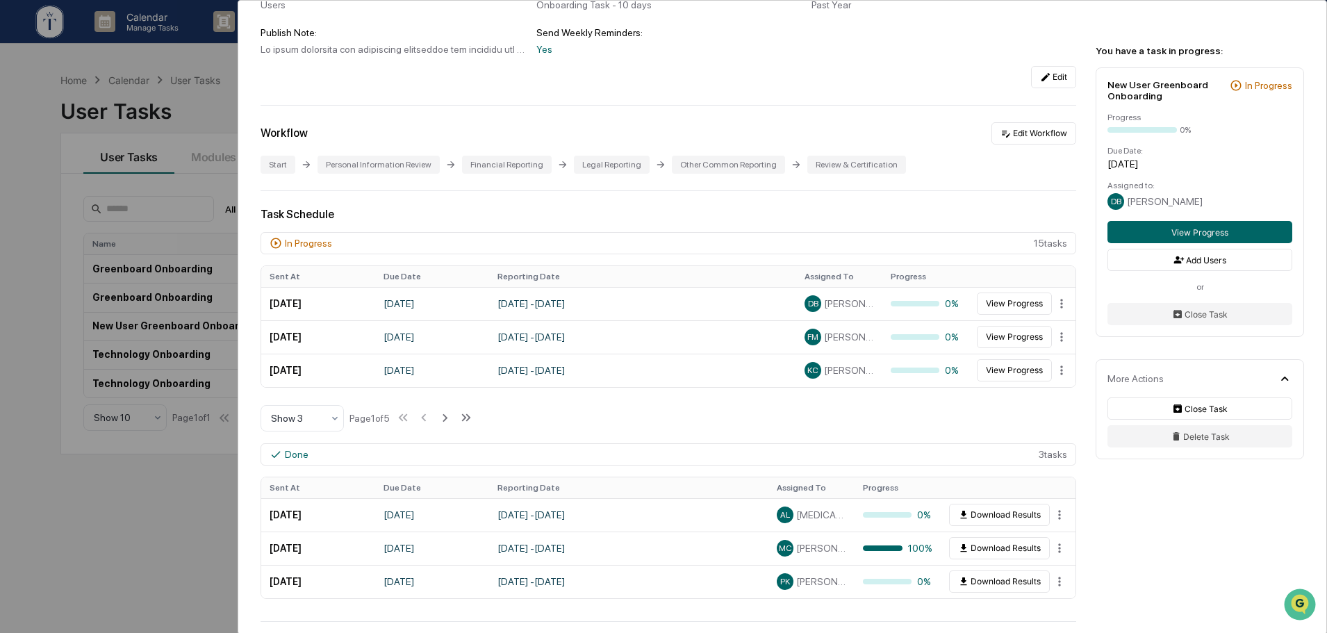
click at [174, 498] on div "User Tasks New User Greenboard Onboarding New User Greenboard Onboarding Active…" at bounding box center [663, 316] width 1327 height 633
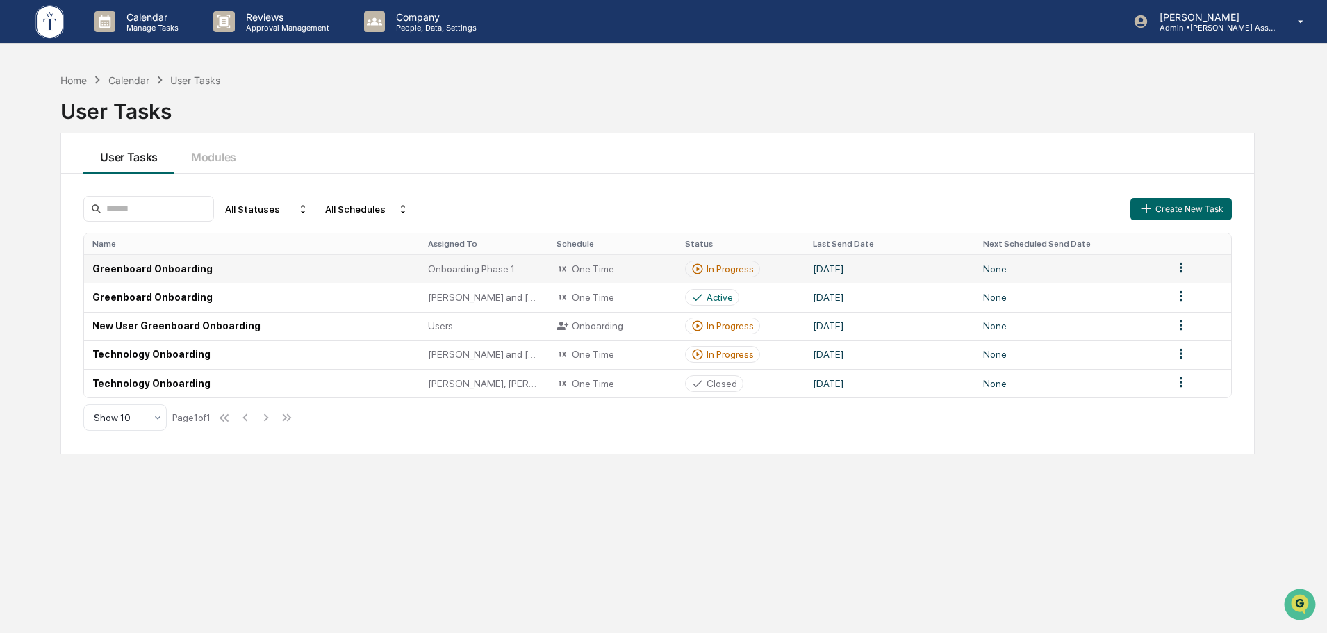
click at [742, 270] on div "In Progress" at bounding box center [730, 268] width 47 height 11
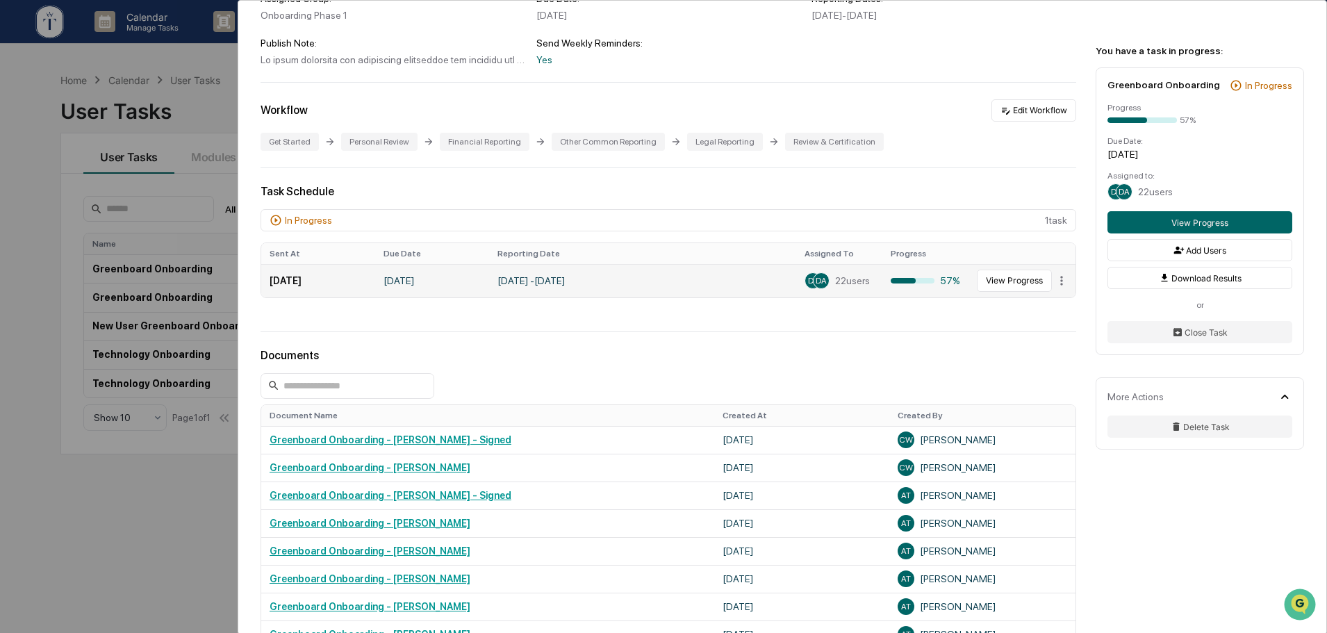
scroll to position [199, 0]
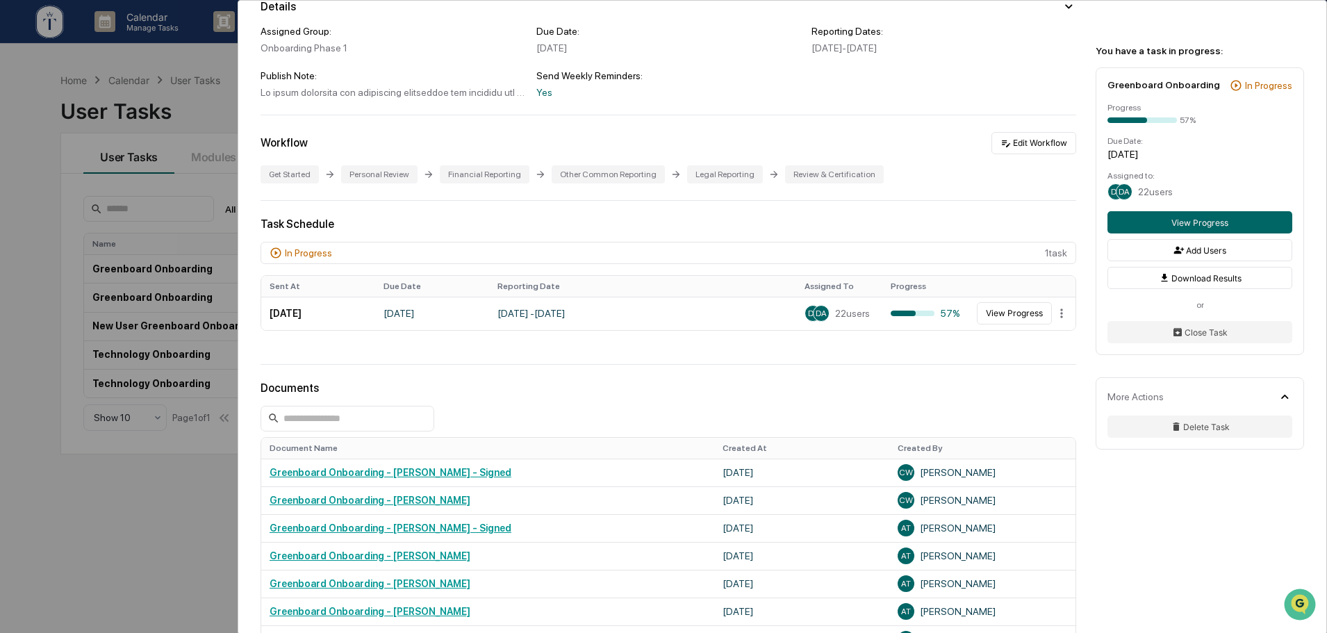
click at [156, 484] on div "User Tasks Greenboard Onboarding Greenboard Onboarding Active Details Assigned …" at bounding box center [663, 316] width 1327 height 633
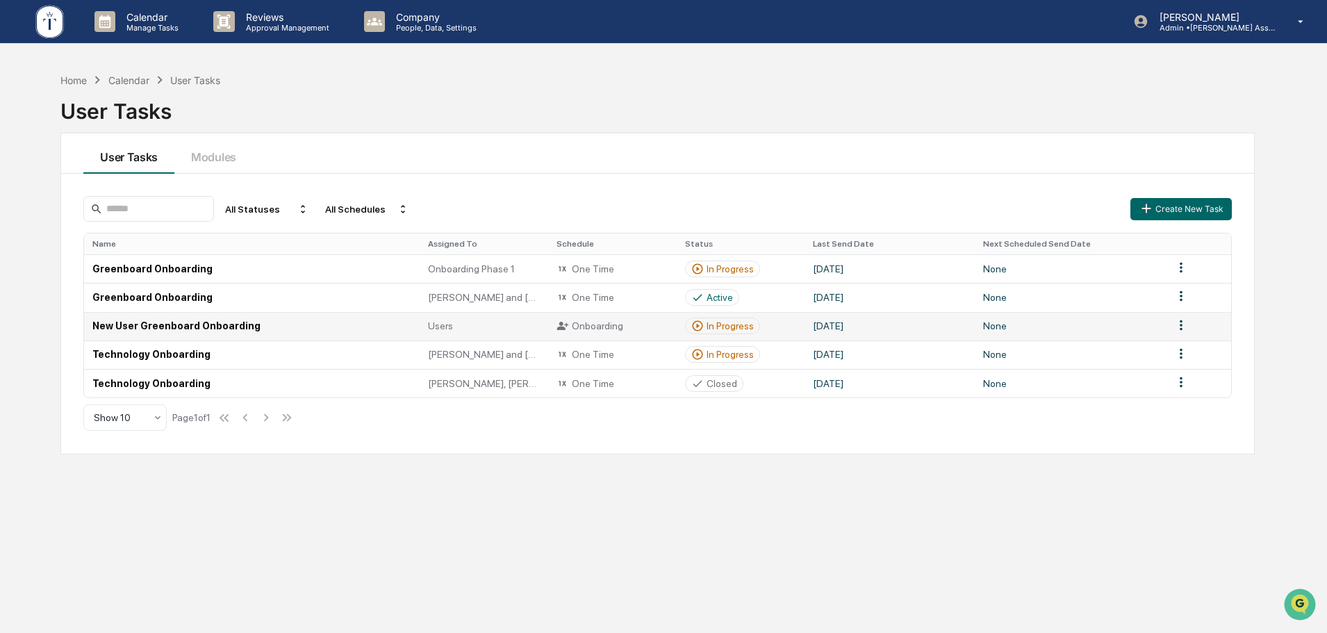
click at [737, 331] on div "In Progress" at bounding box center [730, 325] width 47 height 11
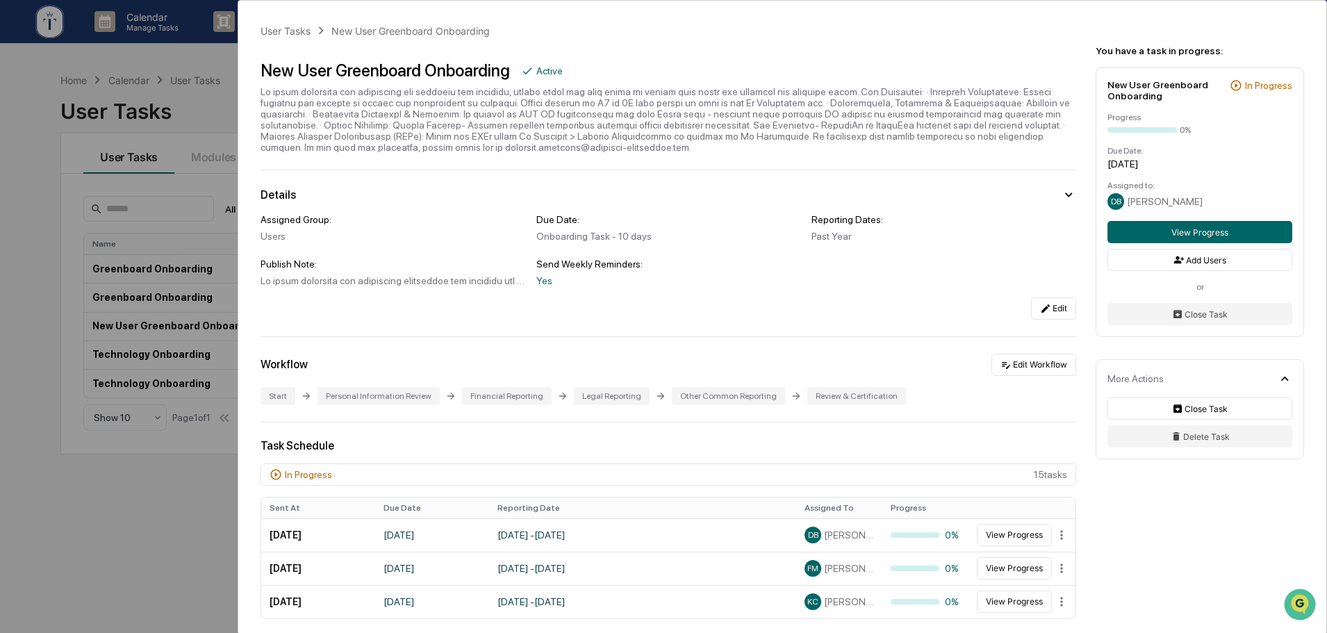
scroll to position [231, 0]
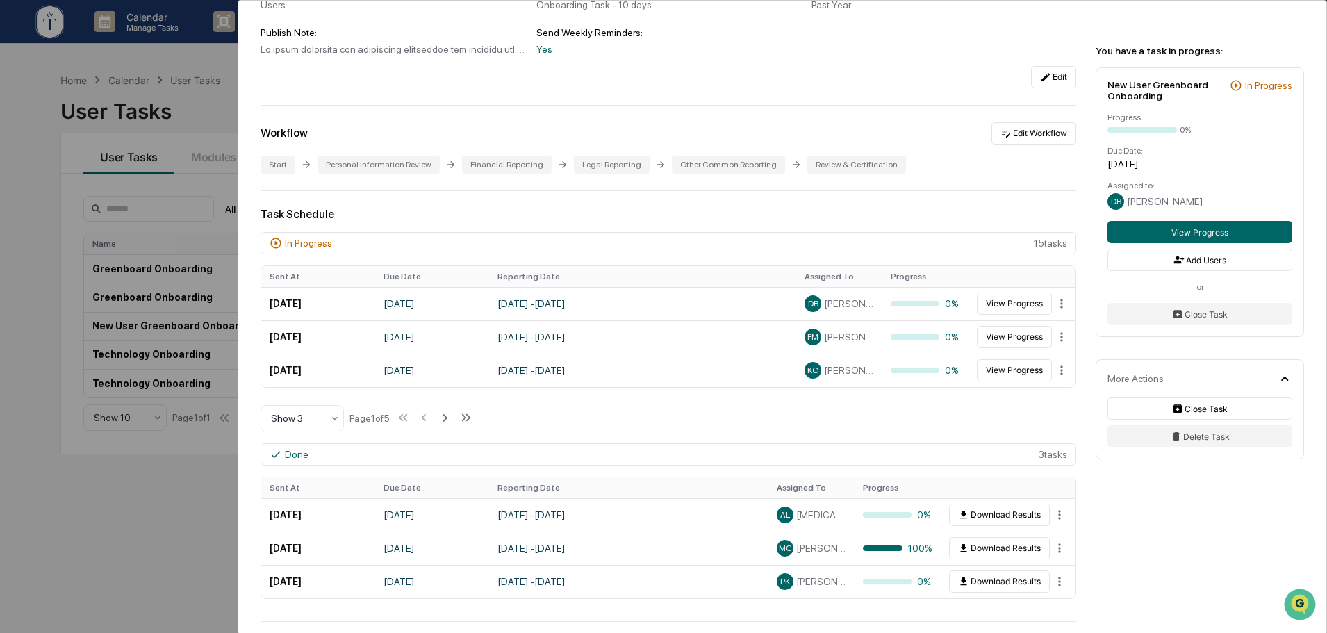
click at [129, 489] on div "User Tasks New User Greenboard Onboarding New User Greenboard Onboarding Active…" at bounding box center [663, 316] width 1327 height 633
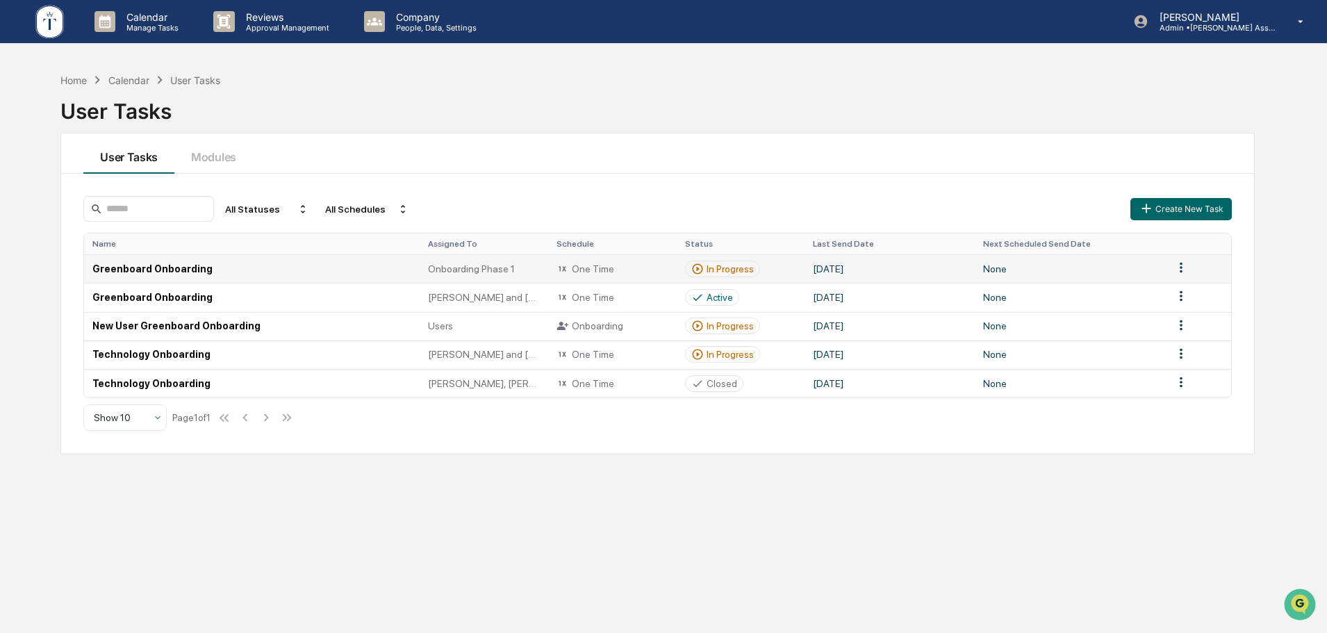
click at [737, 272] on div "In Progress" at bounding box center [730, 268] width 47 height 11
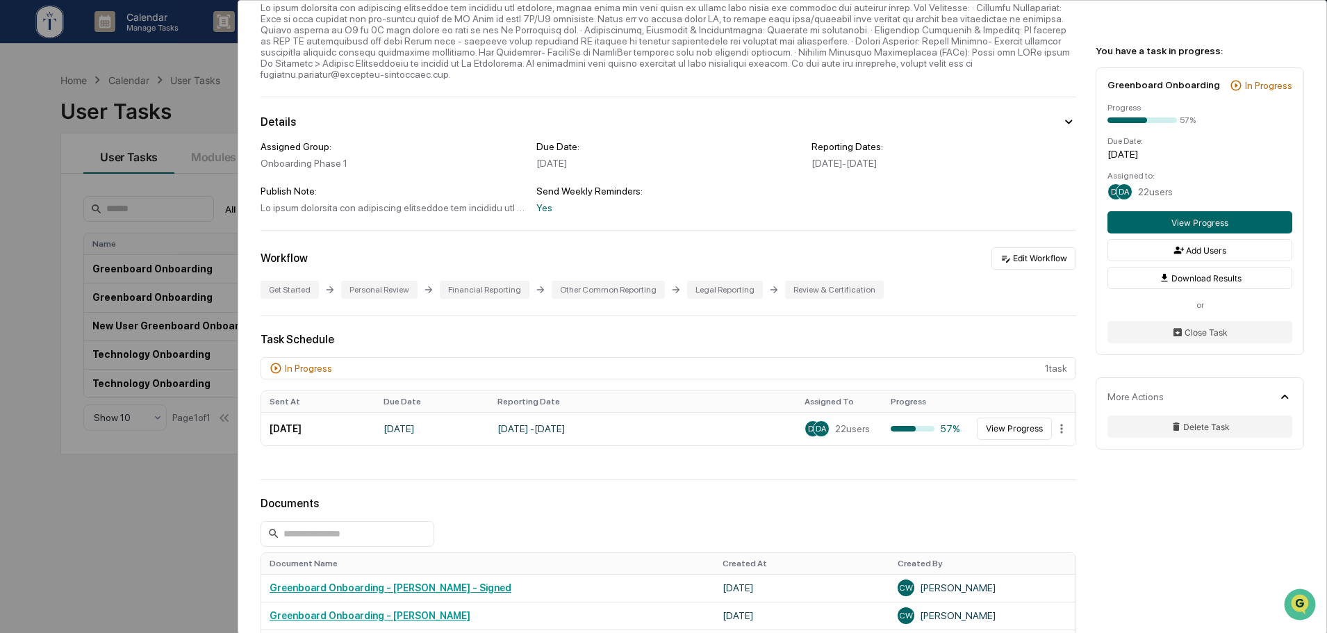
scroll to position [116, 0]
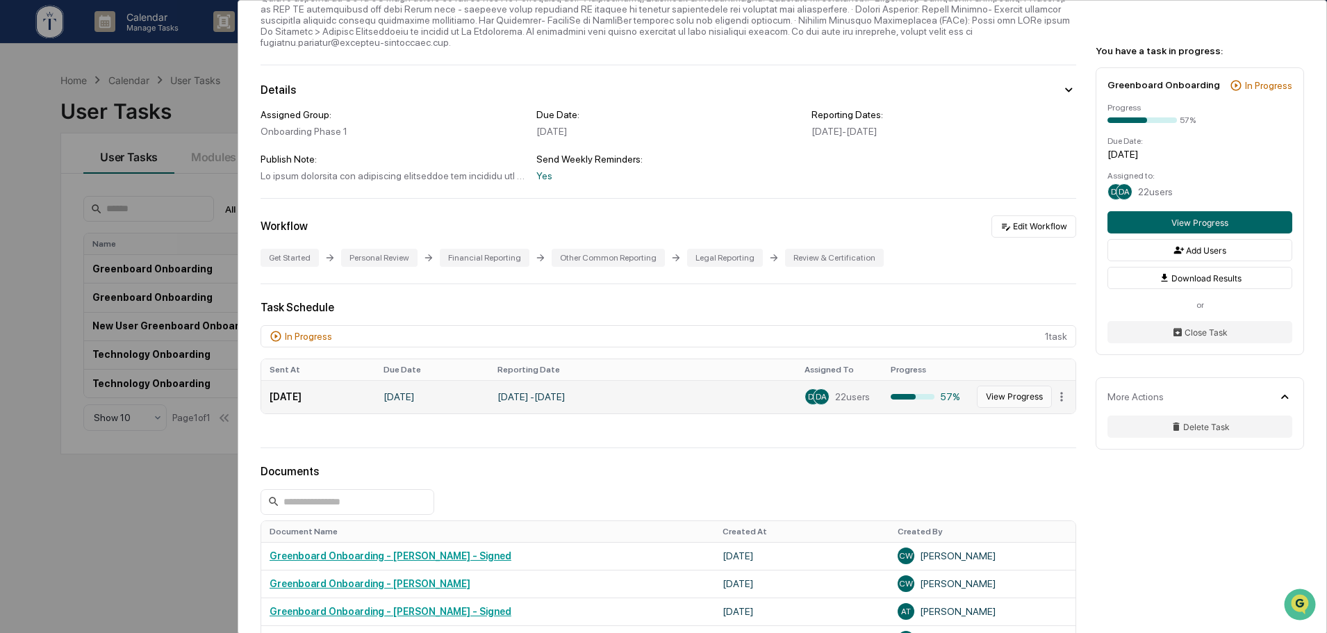
click at [992, 386] on button "View Progress" at bounding box center [1014, 397] width 75 height 22
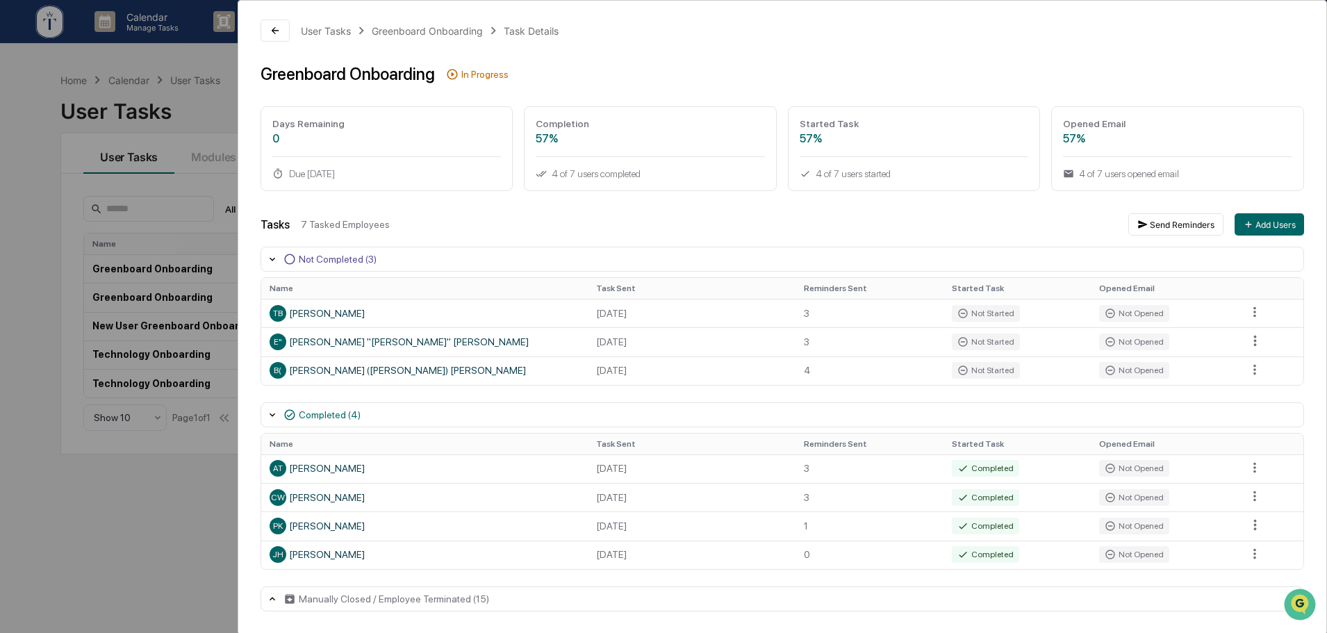
click at [570, 605] on div "Manually Closed / Employee Terminated (15)" at bounding box center [783, 599] width 1044 height 25
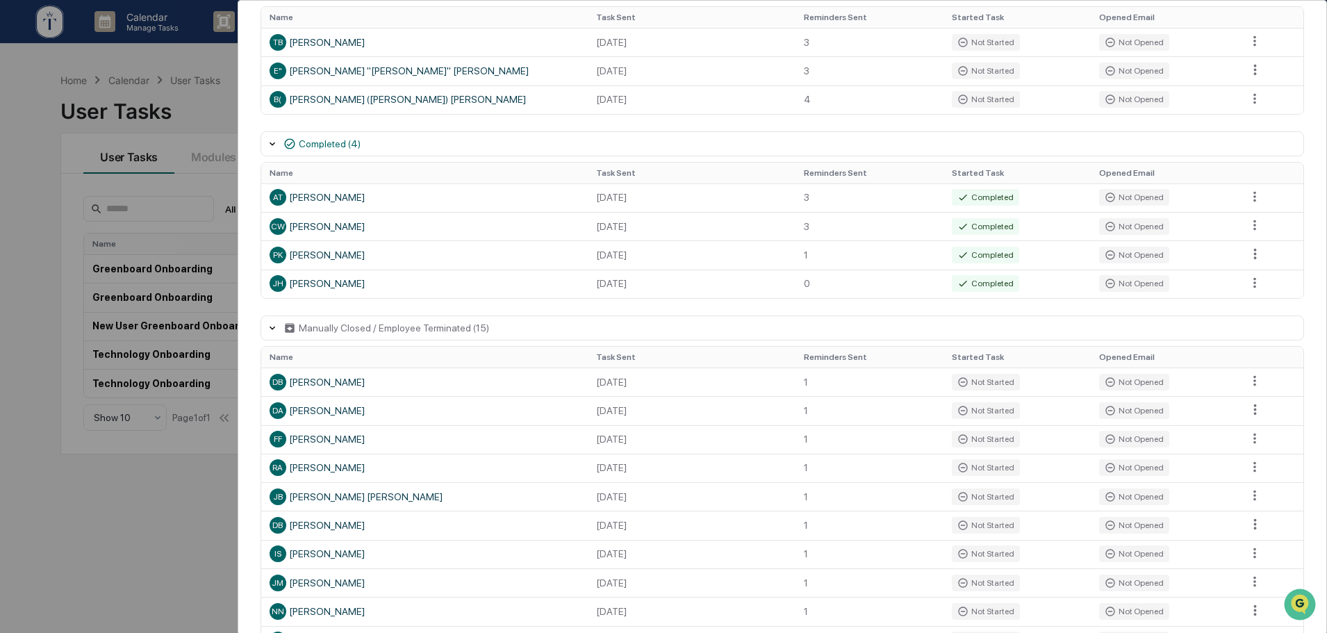
scroll to position [467, 0]
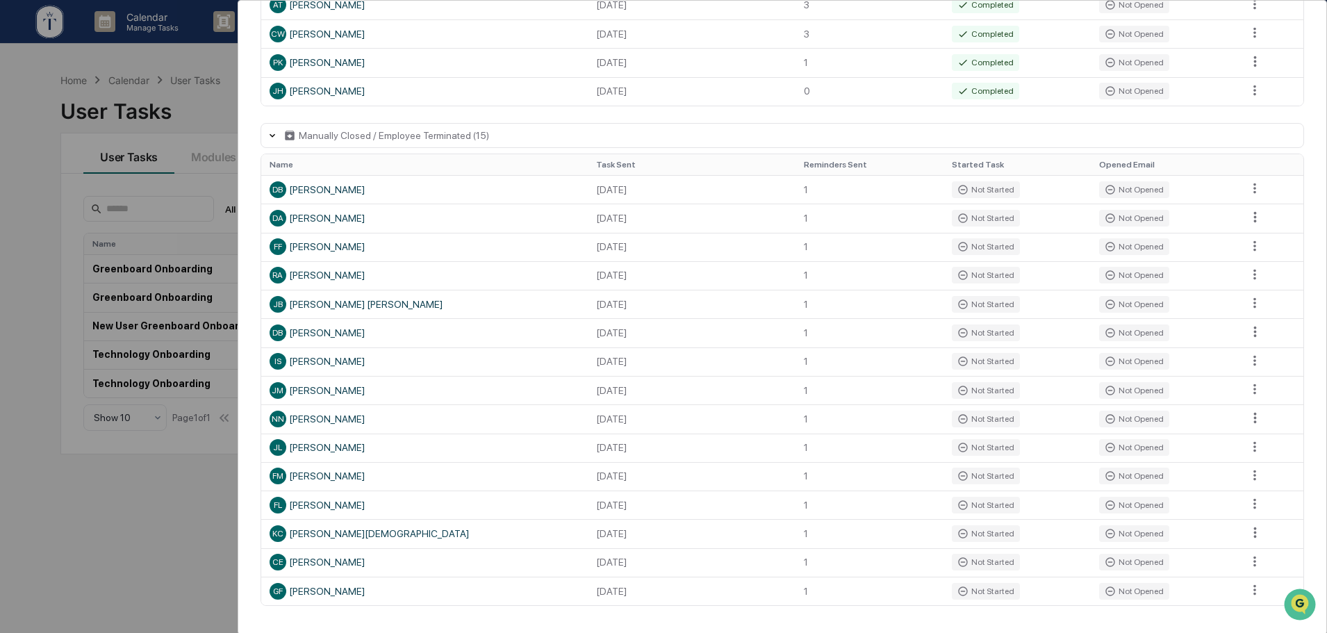
click at [500, 130] on div "Manually Closed / Employee Terminated (15)" at bounding box center [783, 135] width 1044 height 25
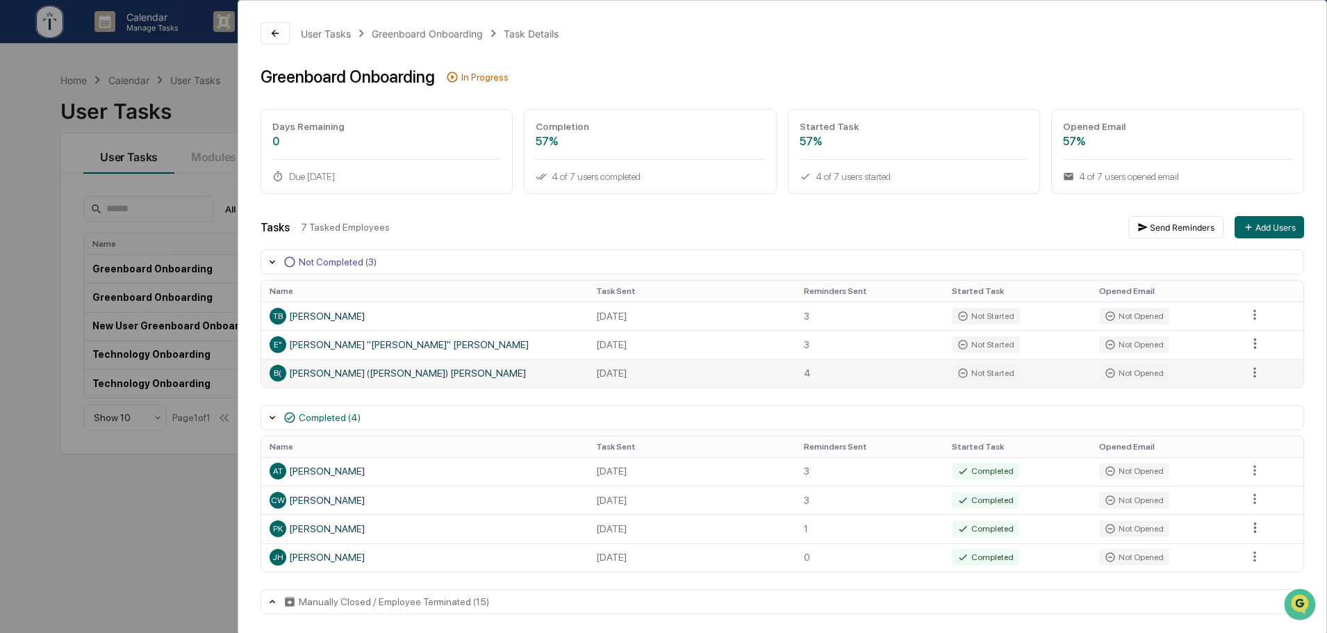
scroll to position [0, 0]
click at [126, 525] on div "User Tasks Greenboard Onboarding Task Details Greenboard Onboarding In Progress…" at bounding box center [663, 316] width 1327 height 633
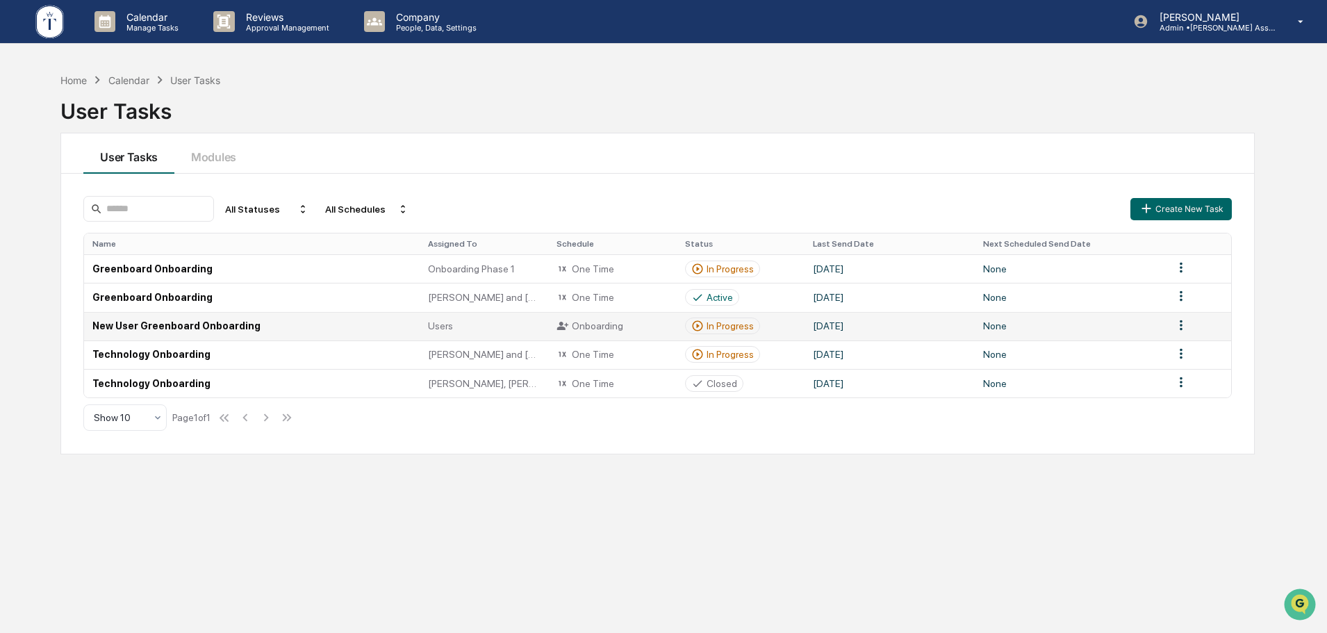
click at [728, 328] on div "In Progress" at bounding box center [730, 325] width 47 height 11
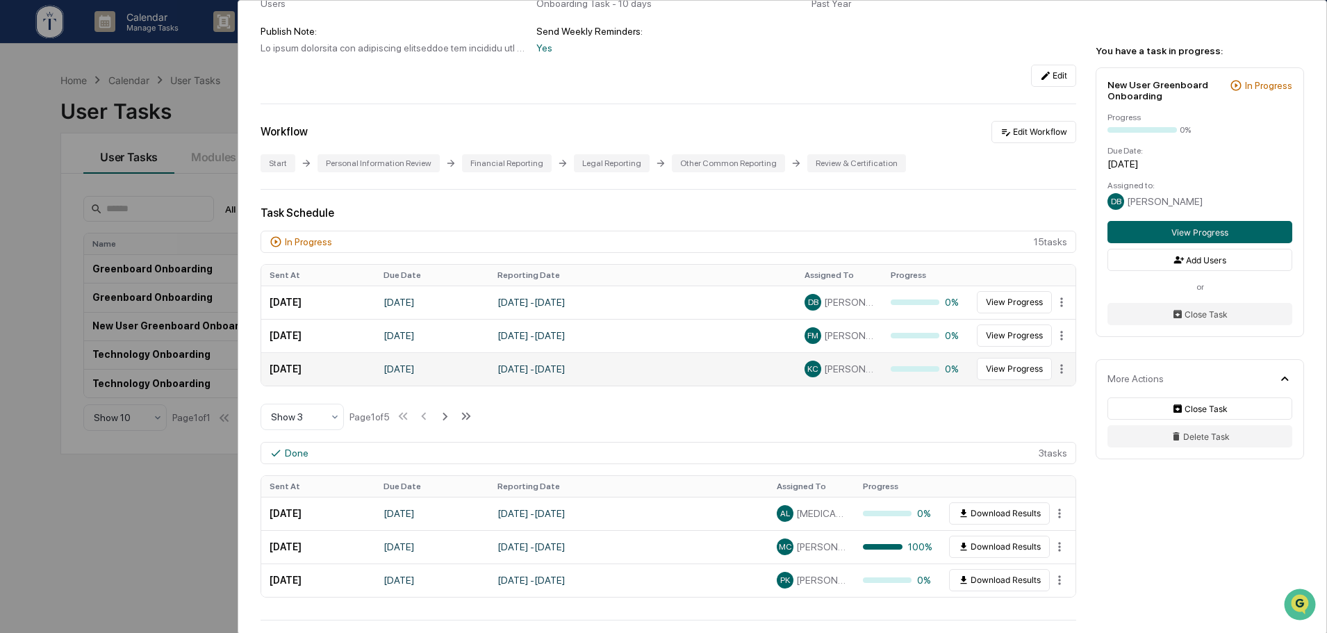
scroll to position [231, 0]
click at [140, 471] on div "User Tasks New User Greenboard Onboarding New User Greenboard Onboarding Active…" at bounding box center [663, 316] width 1327 height 633
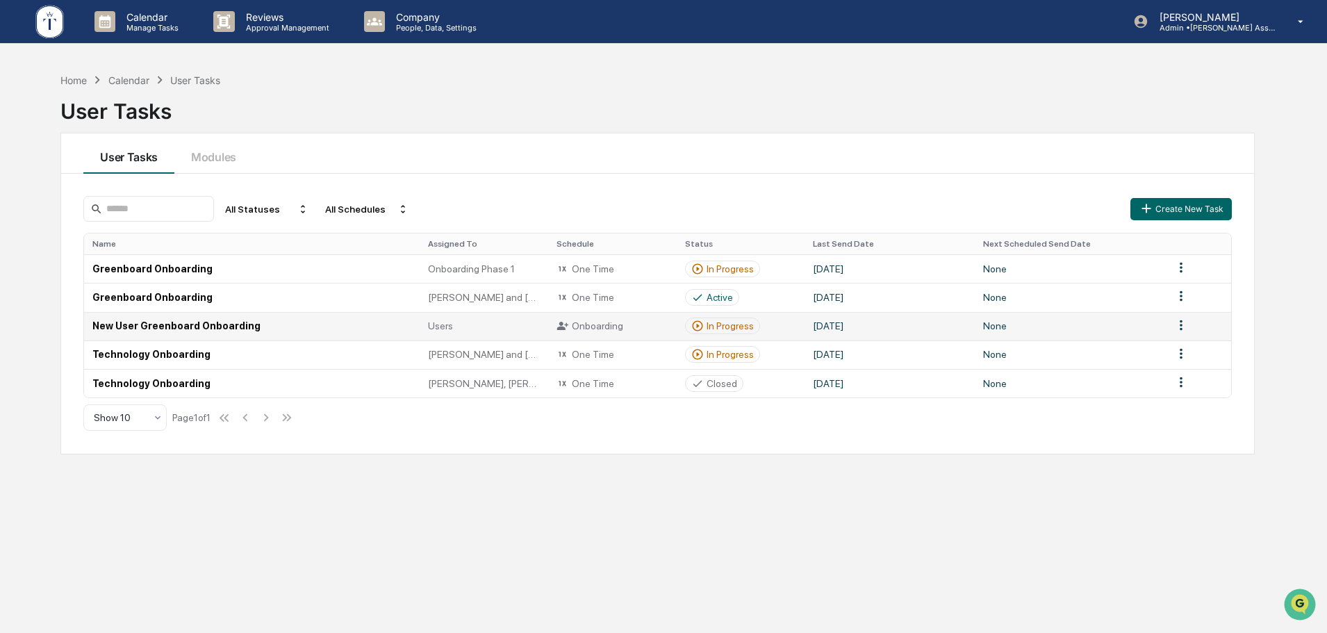
click at [712, 332] on div "In Progress" at bounding box center [730, 325] width 47 height 11
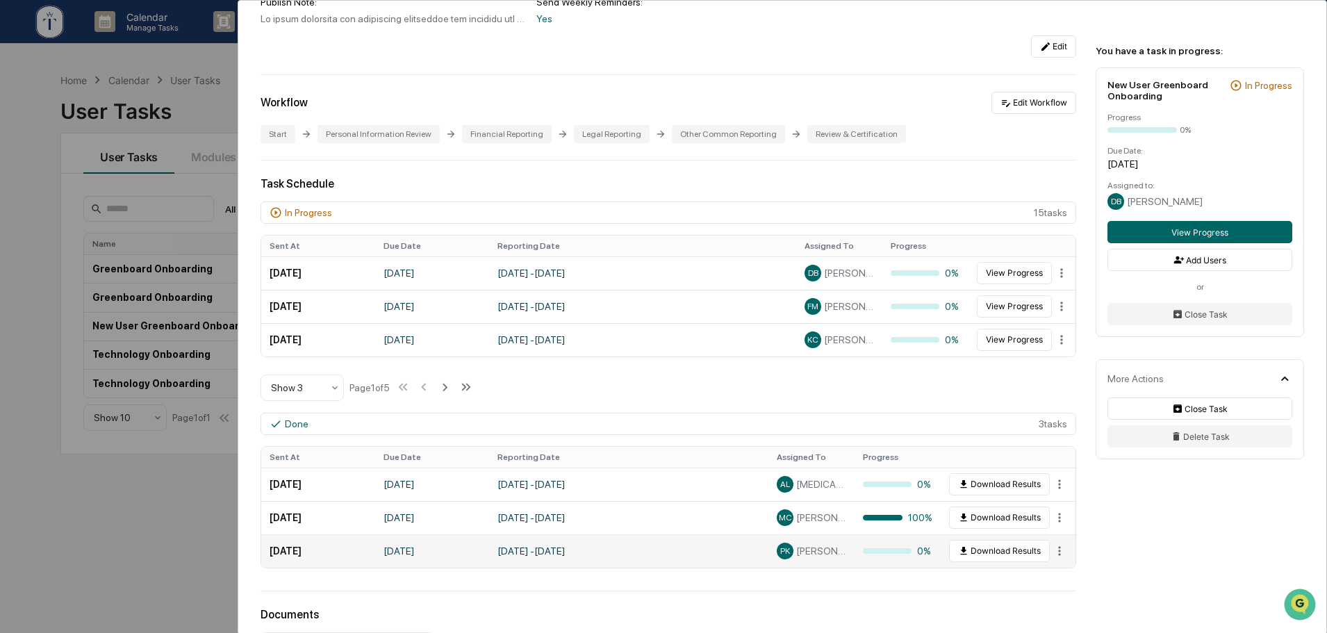
scroll to position [195, 0]
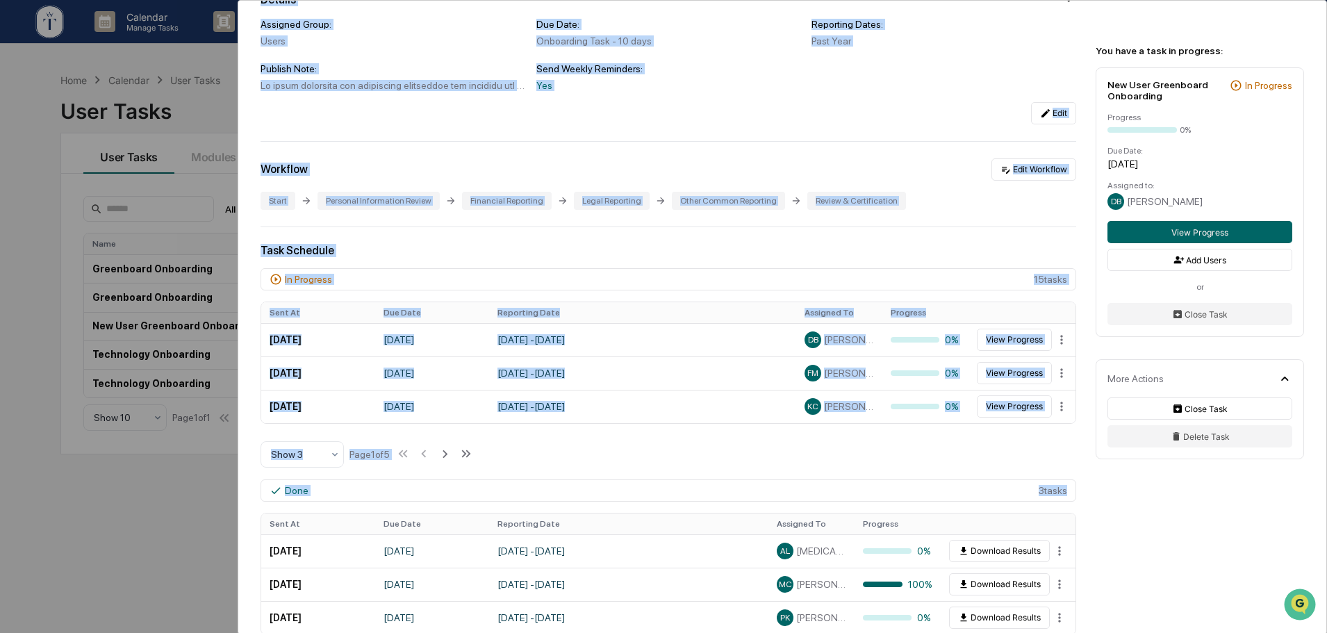
drag, startPoint x: 177, startPoint y: 488, endPoint x: 630, endPoint y: 506, distance: 453.5
click at [630, 506] on div "User Tasks New User Greenboard Onboarding New User Greenboard Onboarding Active…" at bounding box center [663, 316] width 1327 height 633
click at [643, 446] on div "In Progress 15 task s Sent At Due Date Reporting Date Assigned To Progress Augu…" at bounding box center [669, 368] width 816 height 200
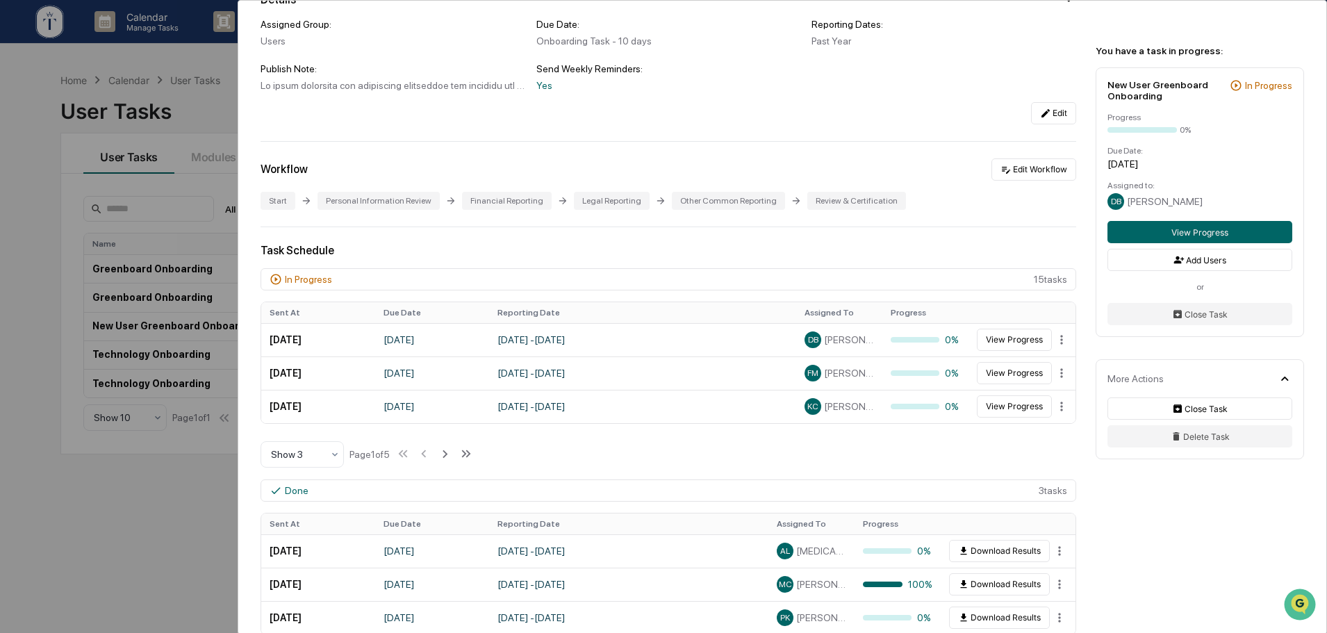
scroll to position [0, 0]
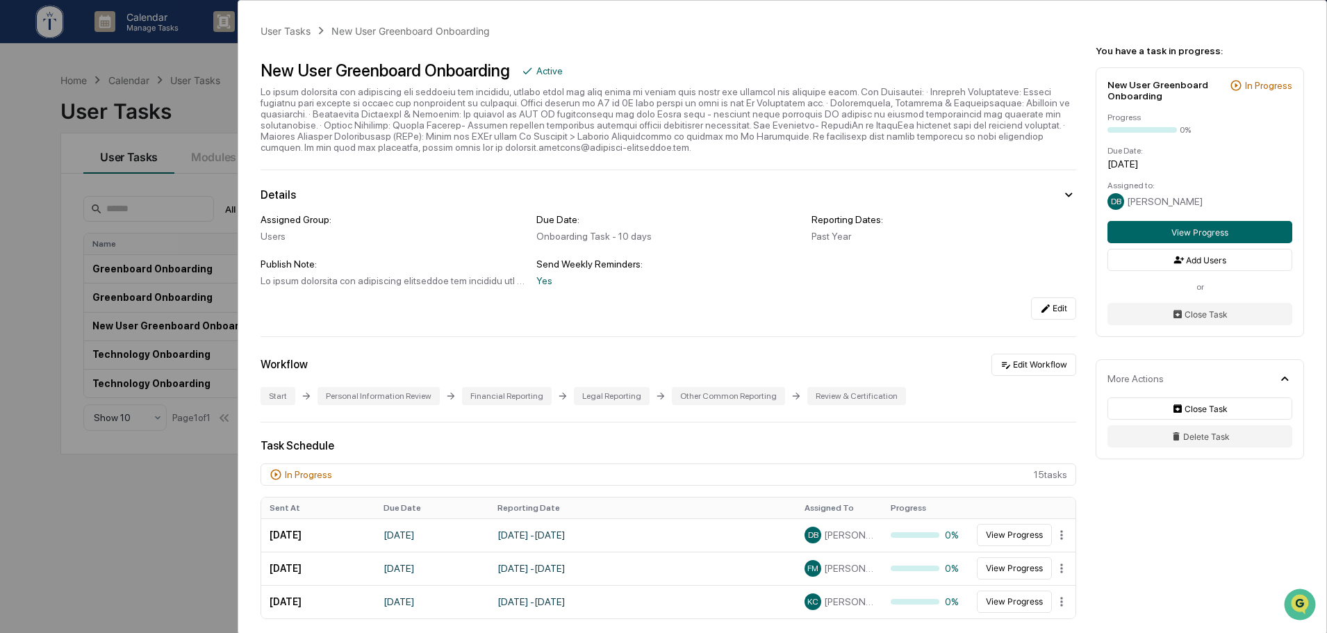
click at [137, 516] on div "User Tasks New User Greenboard Onboarding New User Greenboard Onboarding Active…" at bounding box center [663, 316] width 1327 height 633
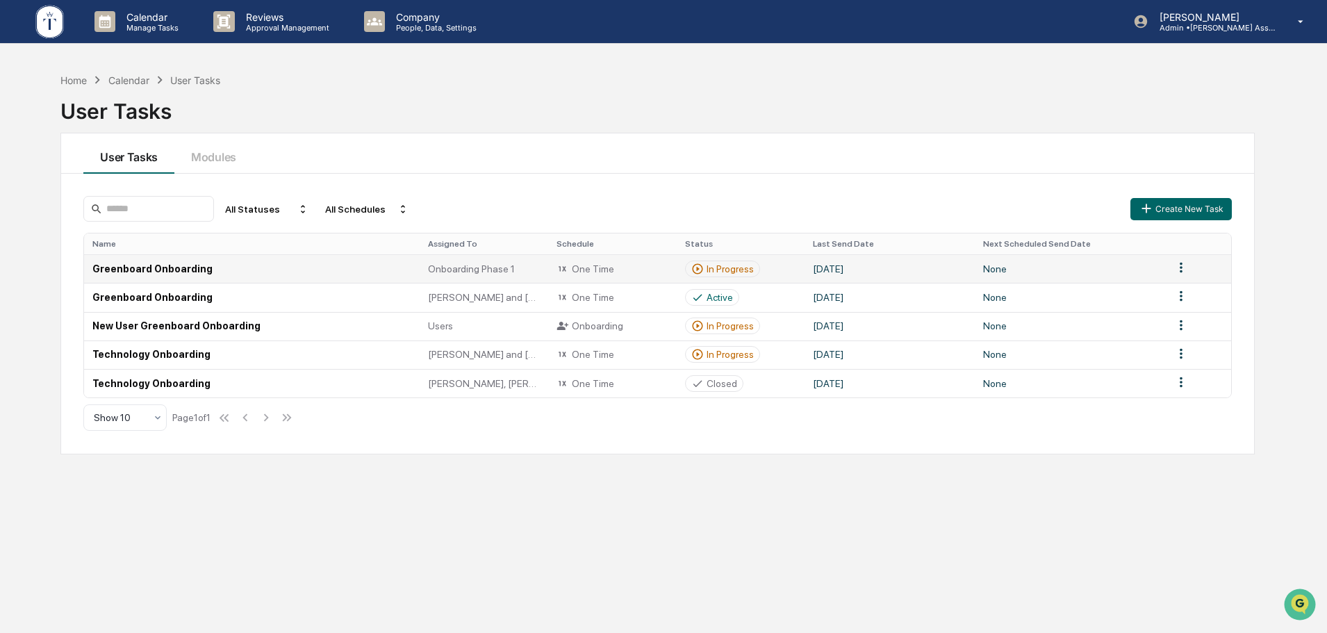
click at [710, 265] on div "In Progress" at bounding box center [730, 268] width 47 height 11
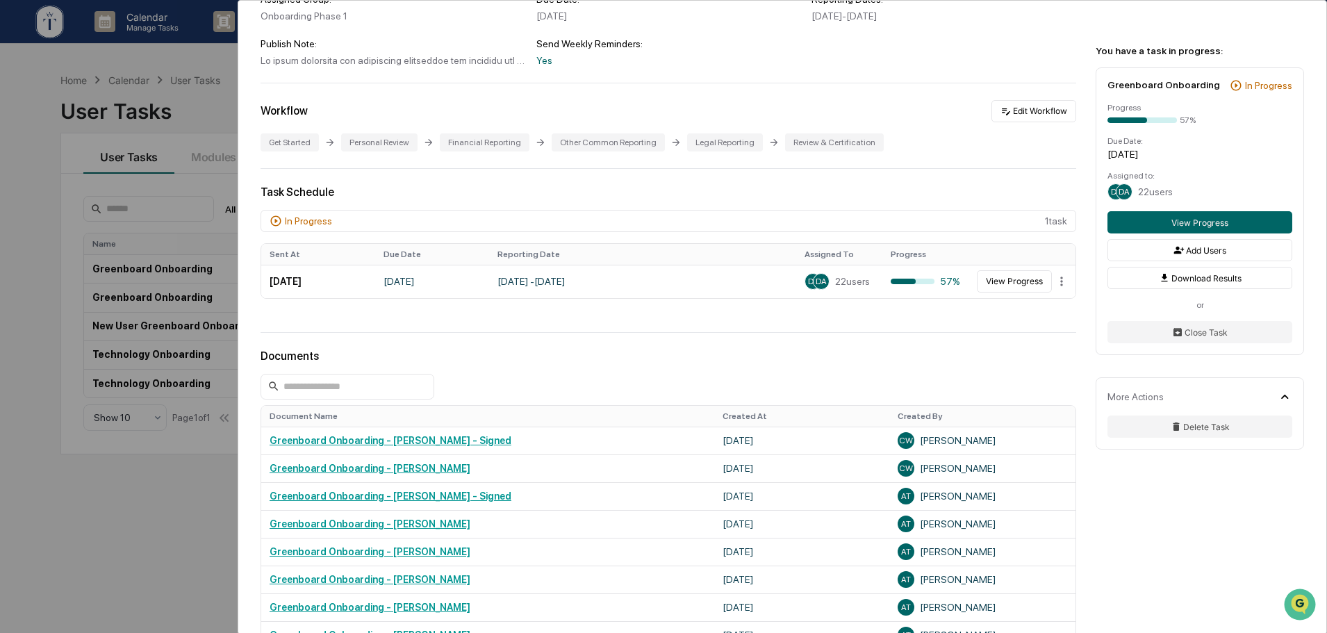
scroll to position [116, 0]
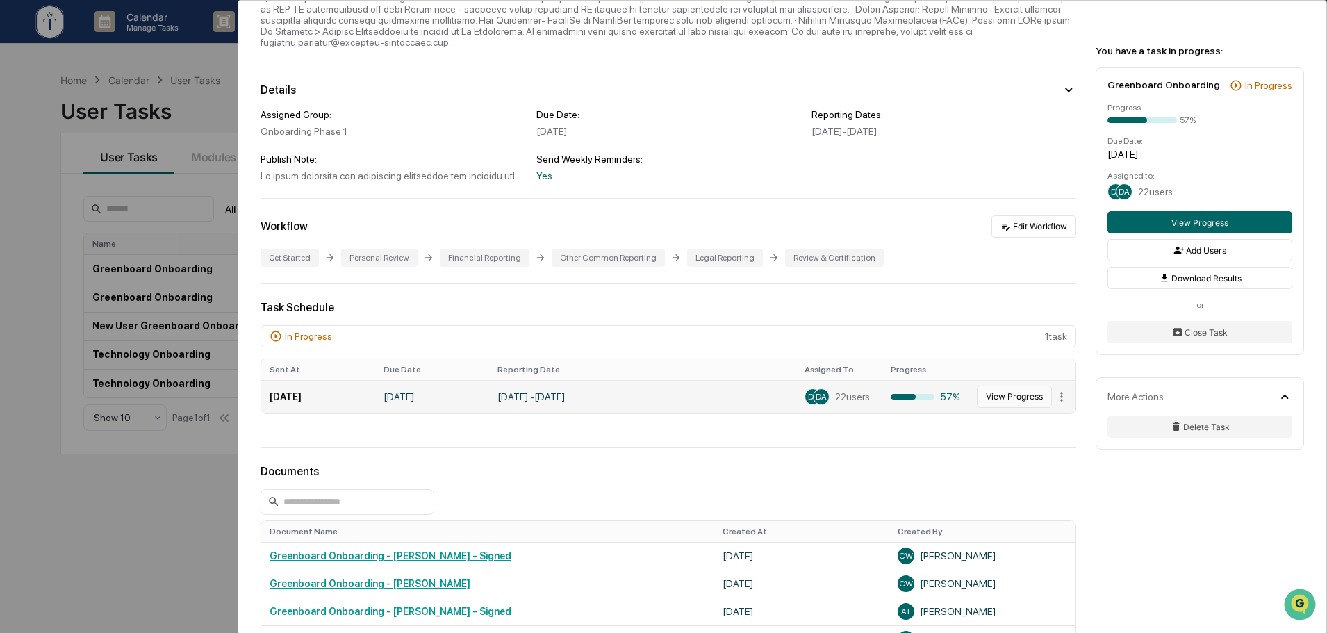
click at [1029, 386] on button "View Progress" at bounding box center [1014, 397] width 75 height 22
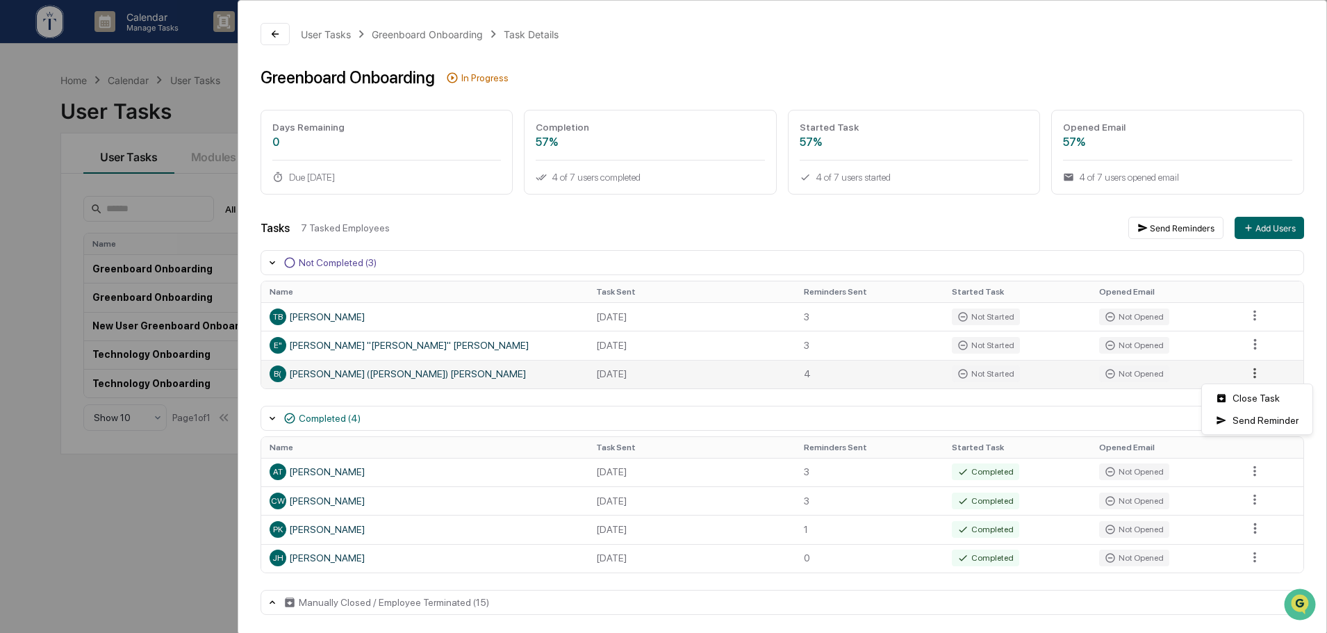
click at [1247, 371] on html "Calendar Manage Tasks Reviews Approval Management Company People, Data, Setting…" at bounding box center [663, 316] width 1327 height 633
drag, startPoint x: 1010, startPoint y: 398, endPoint x: 961, endPoint y: 391, distance: 49.8
click at [1011, 398] on html "Calendar Manage Tasks Reviews Approval Management Company People, Data, Setting…" at bounding box center [667, 316] width 1334 height 633
click at [728, 376] on td "[DATE]" at bounding box center [692, 374] width 208 height 28
click at [731, 373] on td "[DATE]" at bounding box center [692, 374] width 208 height 28
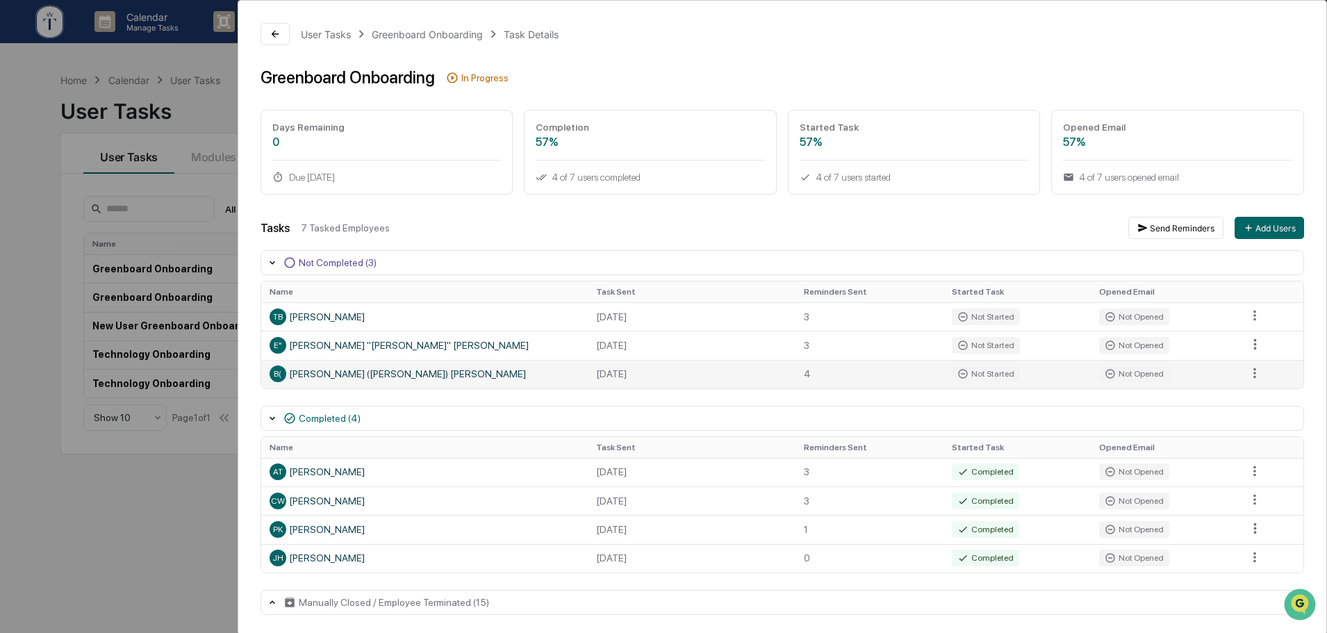
click at [731, 373] on td "[DATE]" at bounding box center [692, 374] width 208 height 28
click at [350, 374] on div "B( Bob (Robert) Ruhm" at bounding box center [425, 374] width 310 height 17
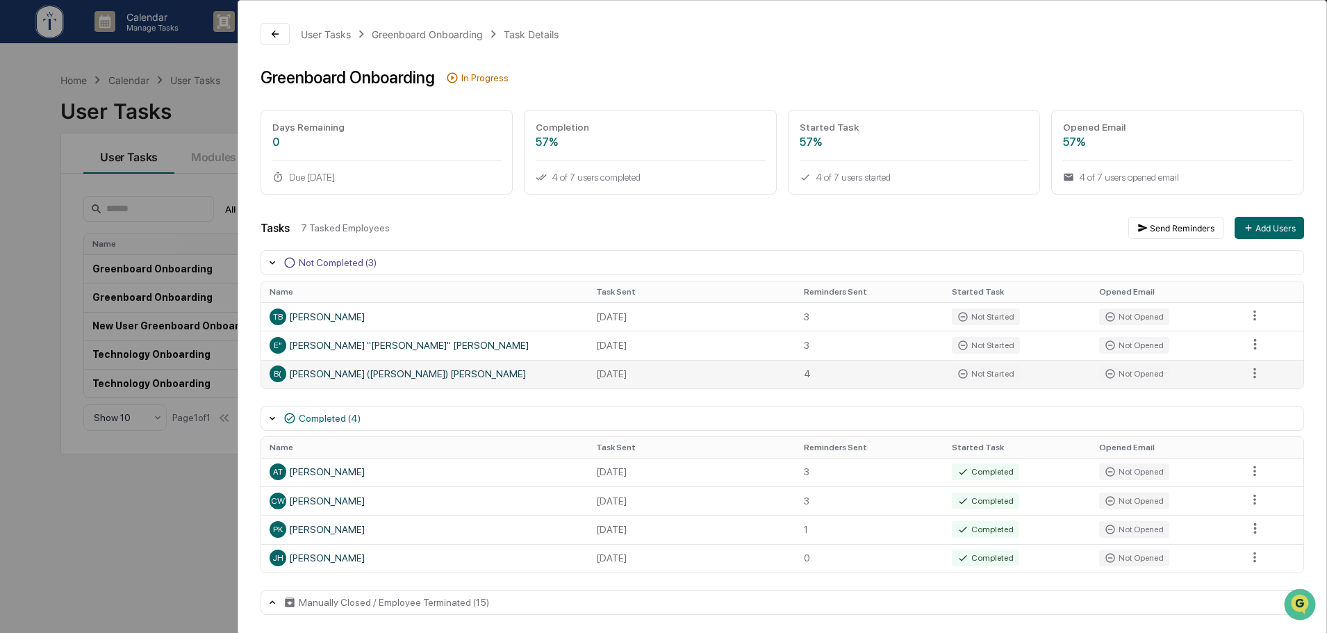
click at [425, 373] on div "B( Bob (Robert) Ruhm" at bounding box center [425, 374] width 310 height 17
click at [143, 533] on div "User Tasks Greenboard Onboarding Task Details Greenboard Onboarding In Progress…" at bounding box center [663, 316] width 1327 height 633
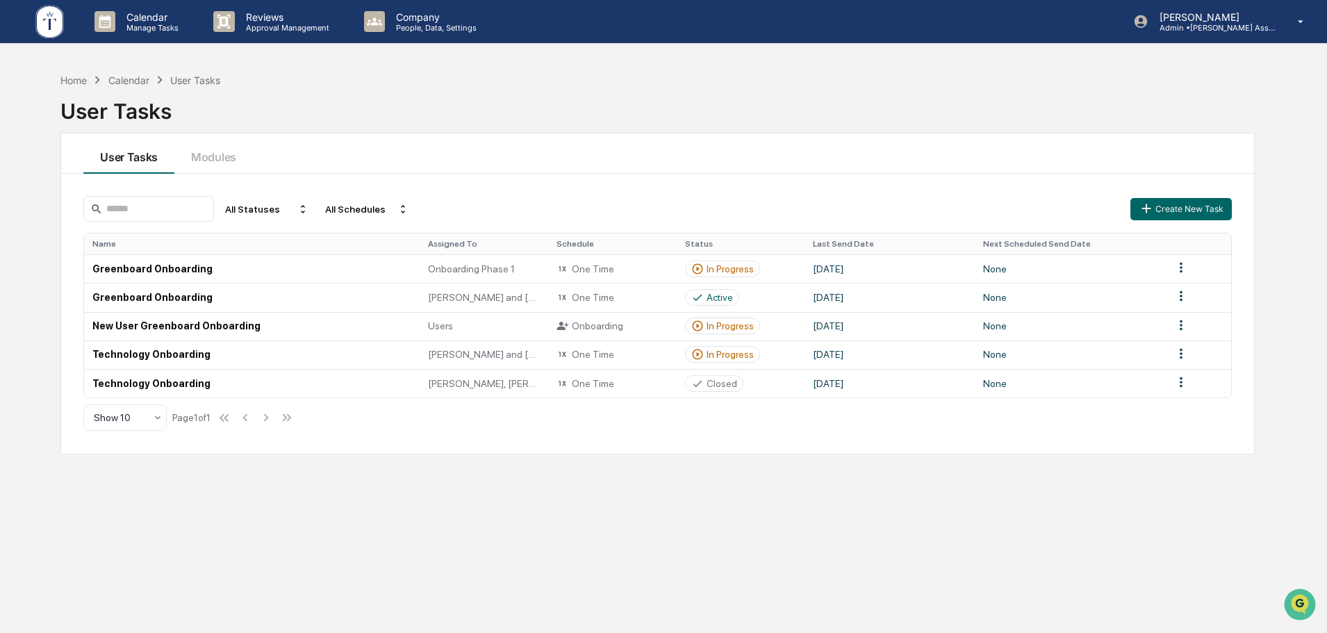
click at [498, 514] on div "Home Calendar User Tasks User Tasks User Tasks Modules All Statuses All Schedul…" at bounding box center [658, 382] width 1236 height 633
click at [751, 269] on div "In Progress" at bounding box center [730, 268] width 47 height 11
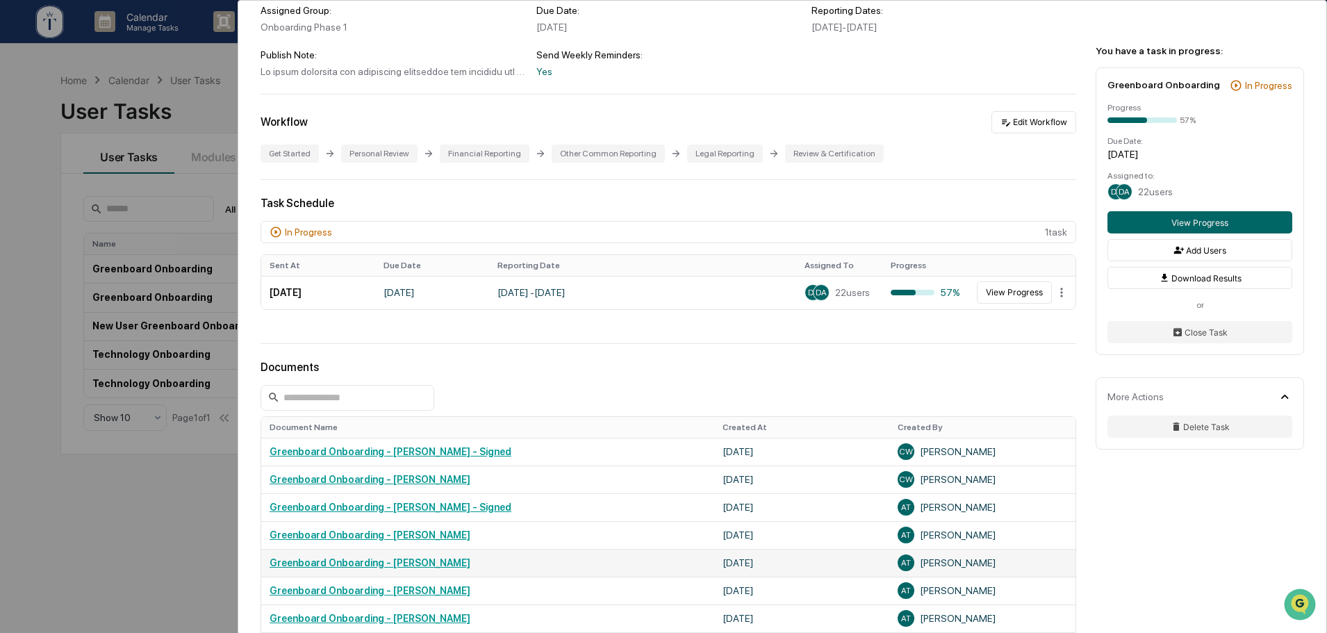
scroll to position [116, 0]
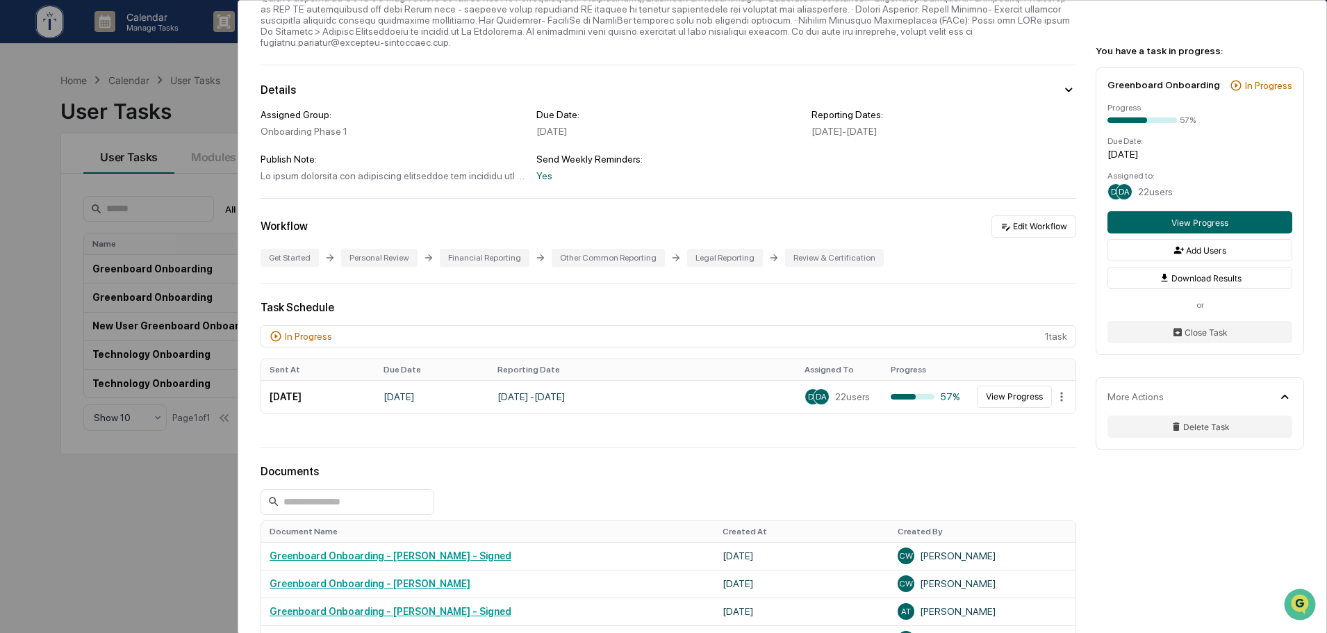
click at [674, 434] on div "User Tasks Greenboard Onboarding Greenboard Onboarding Active Details Assigned …" at bounding box center [782, 439] width 1088 height 1108
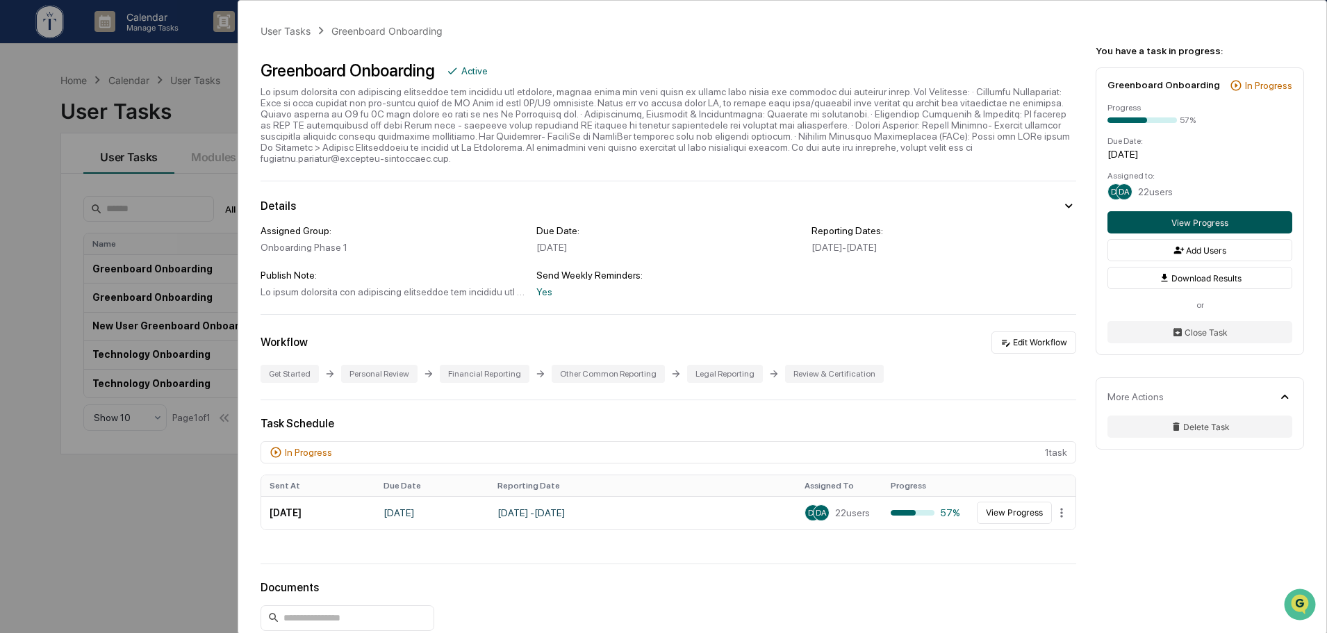
click at [1211, 226] on button "View Progress" at bounding box center [1200, 222] width 185 height 22
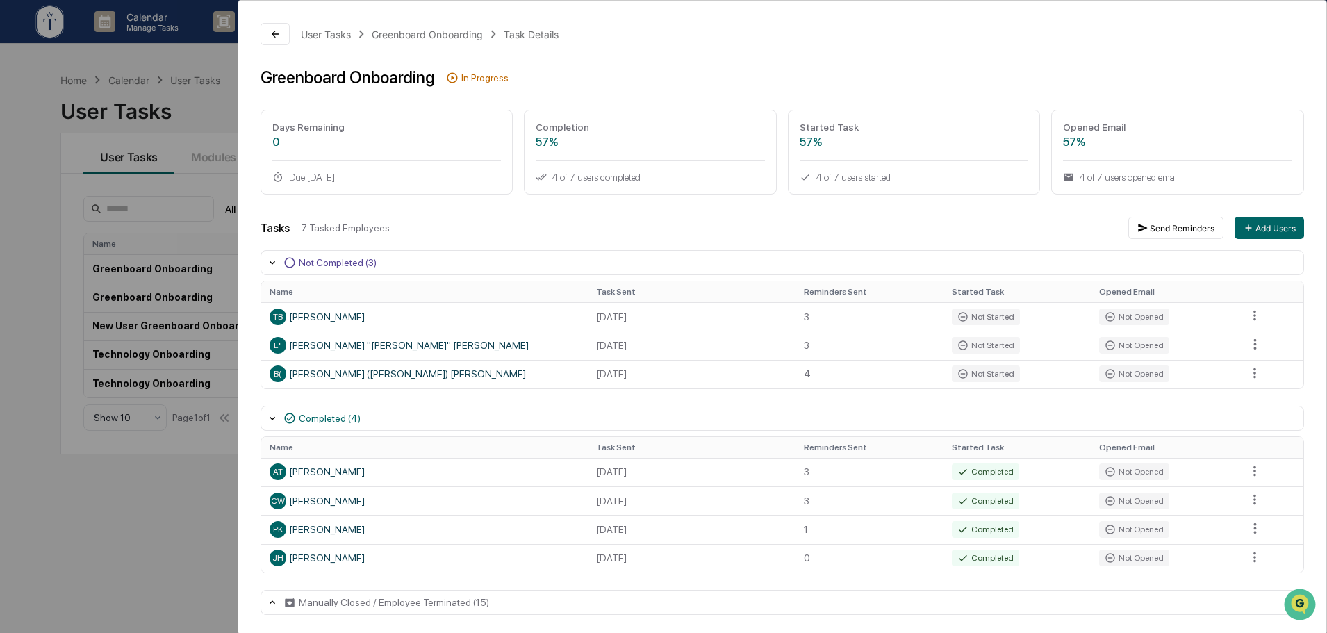
click at [190, 537] on div "User Tasks Greenboard Onboarding Task Details Greenboard Onboarding In Progress…" at bounding box center [663, 316] width 1327 height 633
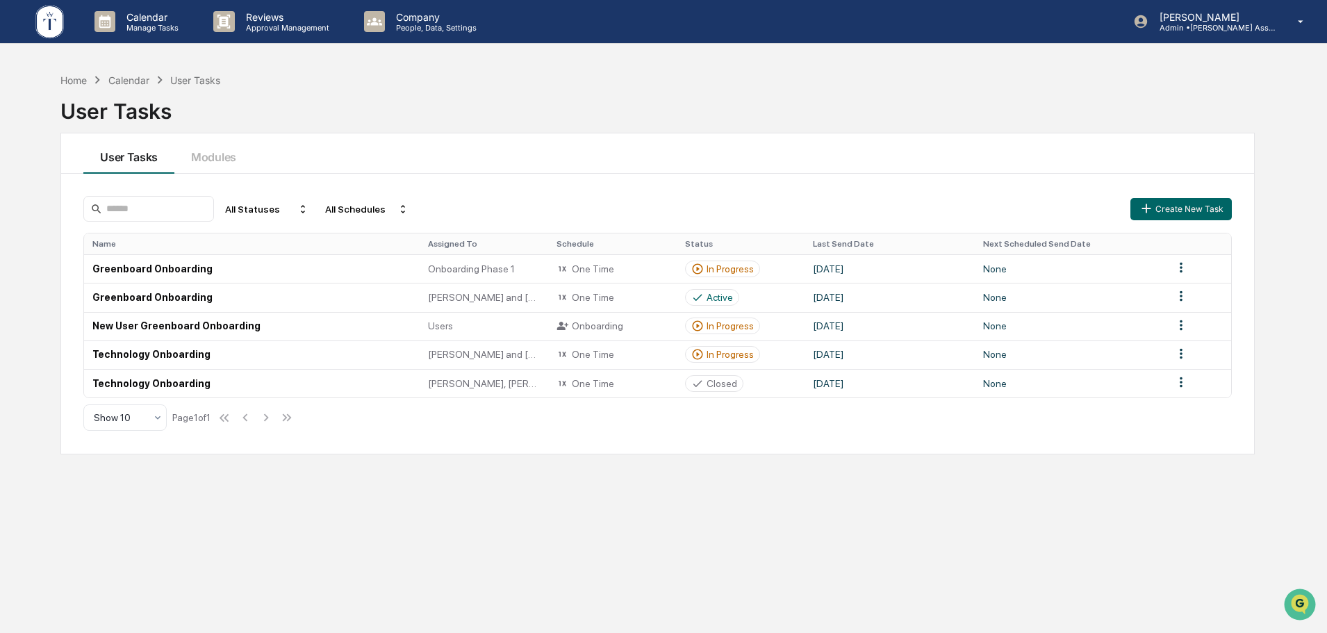
click at [88, 83] on div "Home Calendar User Tasks" at bounding box center [140, 79] width 160 height 15
click at [58, 83] on div "Home Calendar User Tasks User Tasks User Tasks Modules All Statuses All Schedul…" at bounding box center [658, 382] width 1236 height 633
click at [76, 79] on div "Home" at bounding box center [73, 80] width 26 height 12
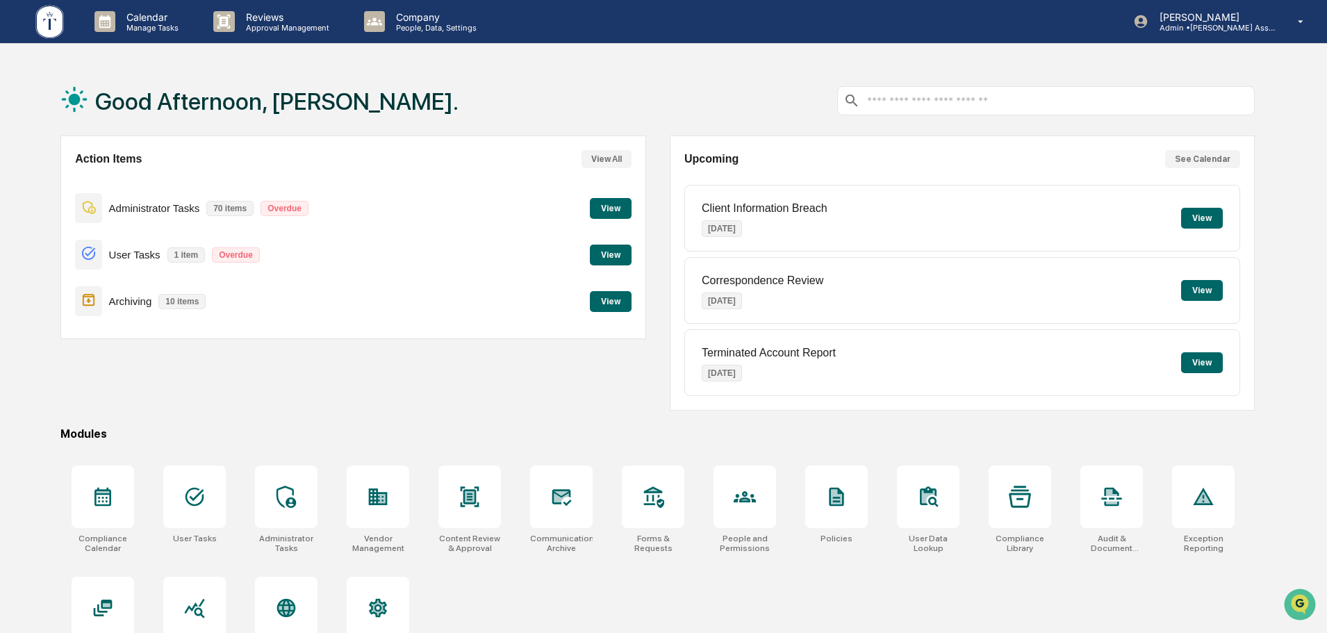
click at [614, 306] on button "View" at bounding box center [611, 301] width 42 height 21
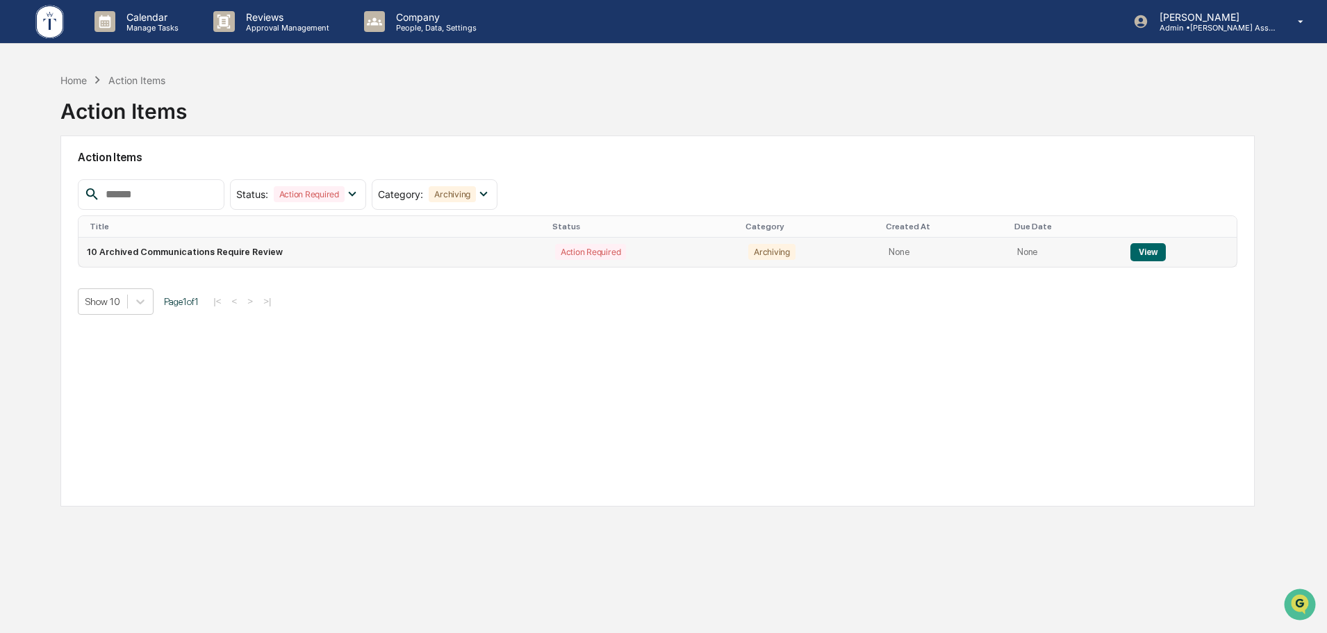
click at [1145, 252] on button "View" at bounding box center [1148, 252] width 35 height 18
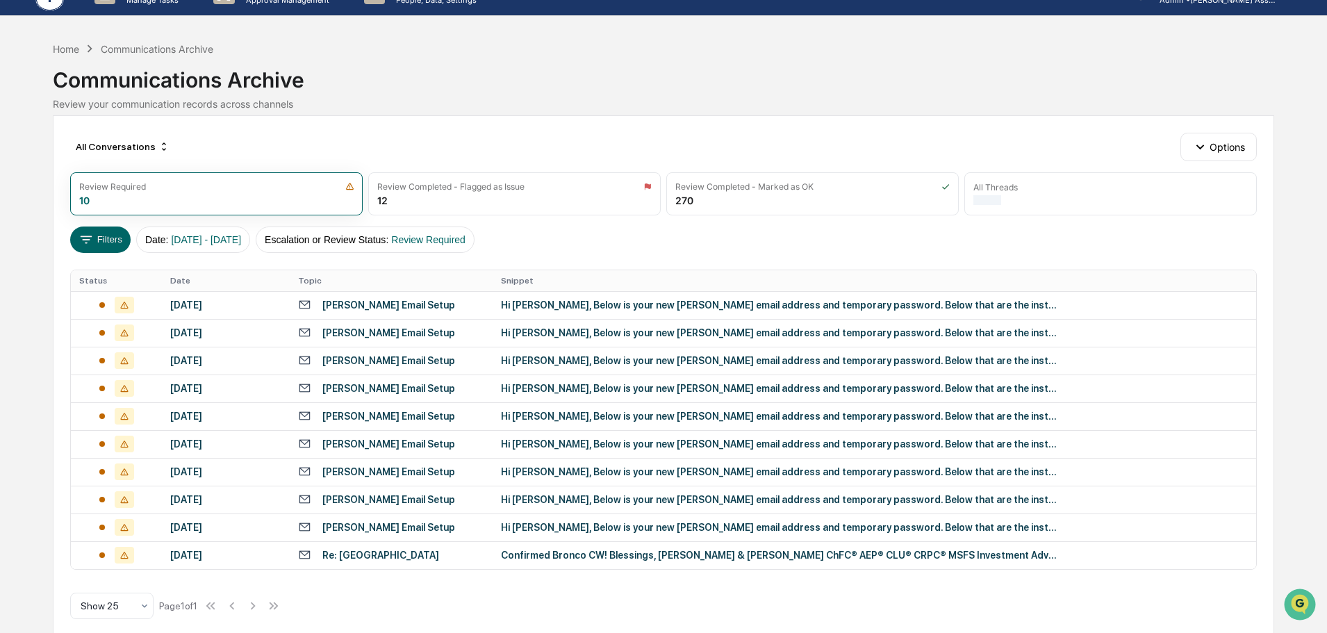
scroll to position [43, 0]
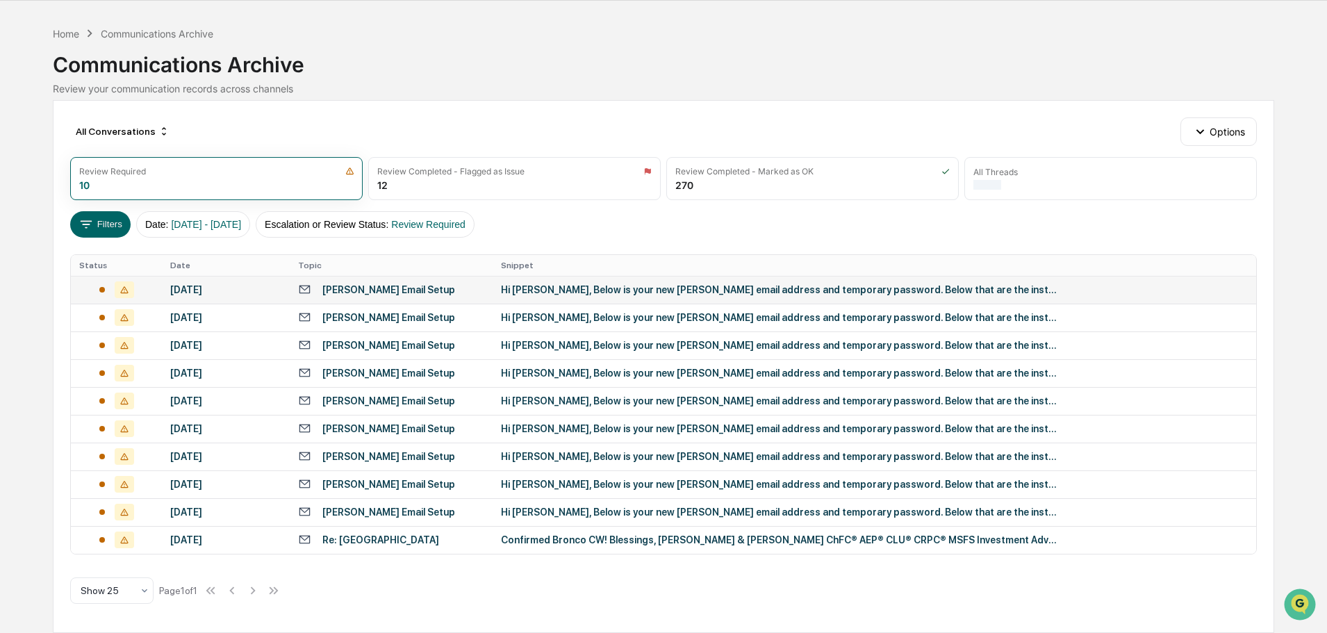
click at [435, 298] on td "[PERSON_NAME] Email Setup" at bounding box center [391, 290] width 203 height 28
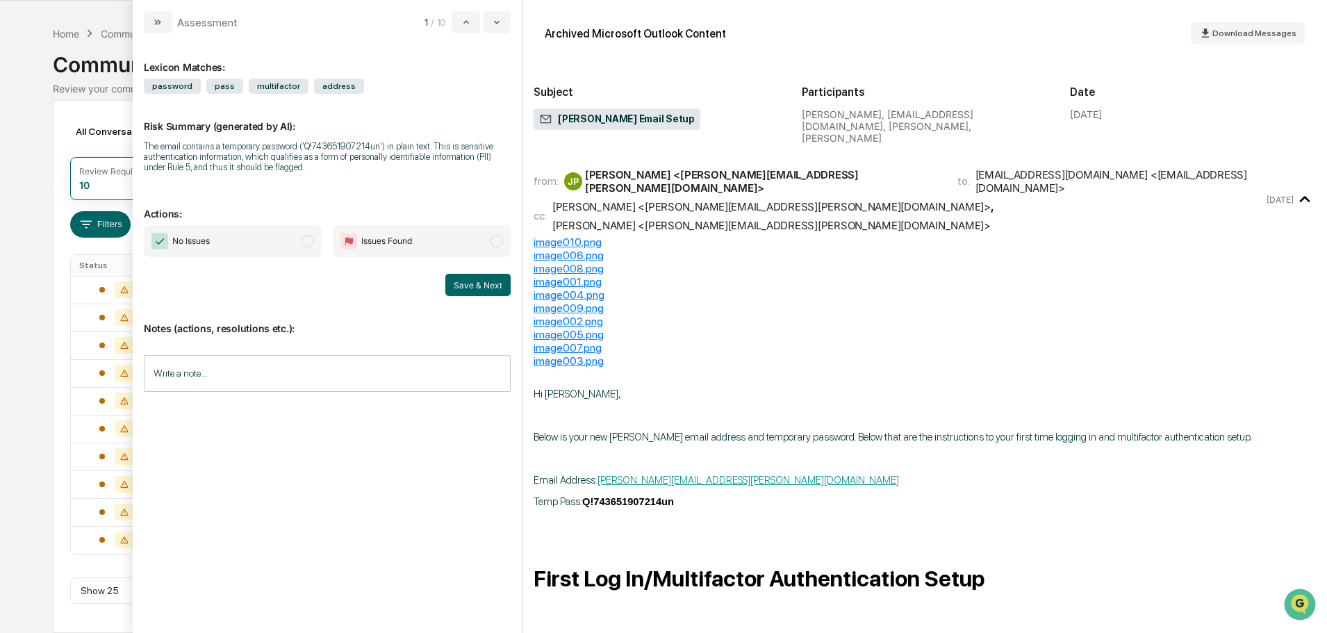
click at [238, 247] on span "No Issues" at bounding box center [233, 241] width 178 height 32
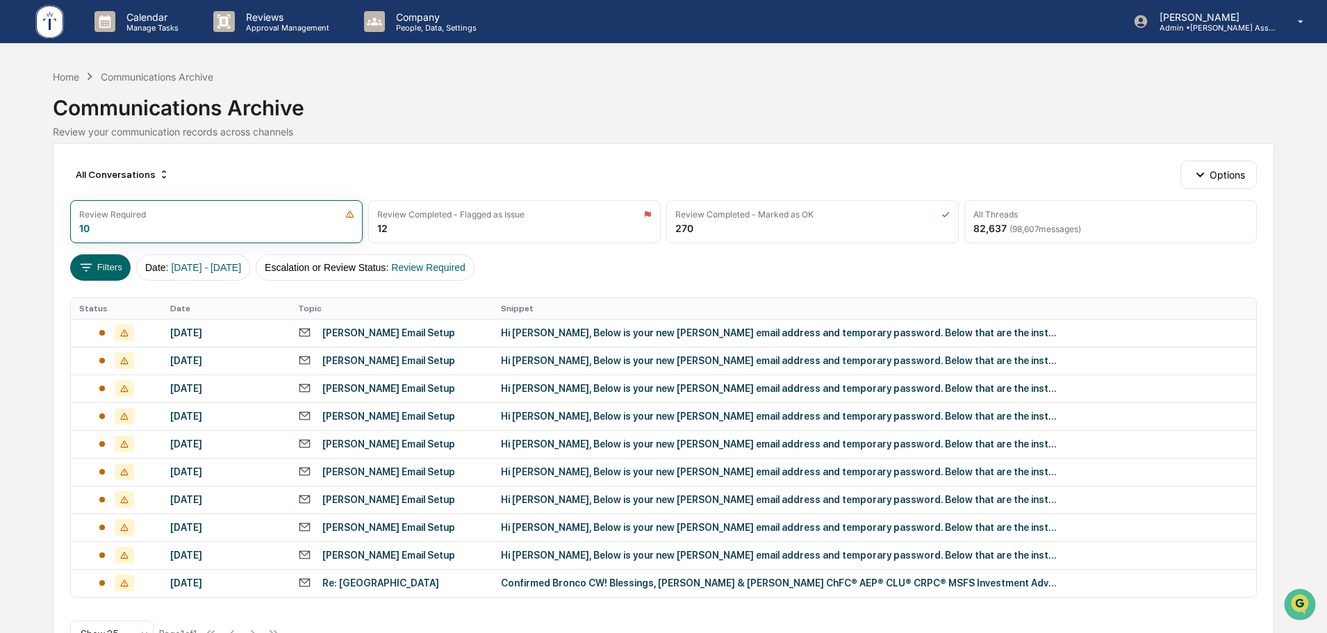
click at [38, 279] on div "Calendar Manage Tasks Reviews Approval Management Company People, Data, Setting…" at bounding box center [663, 338] width 1327 height 676
click at [76, 76] on div "Home" at bounding box center [66, 77] width 26 height 12
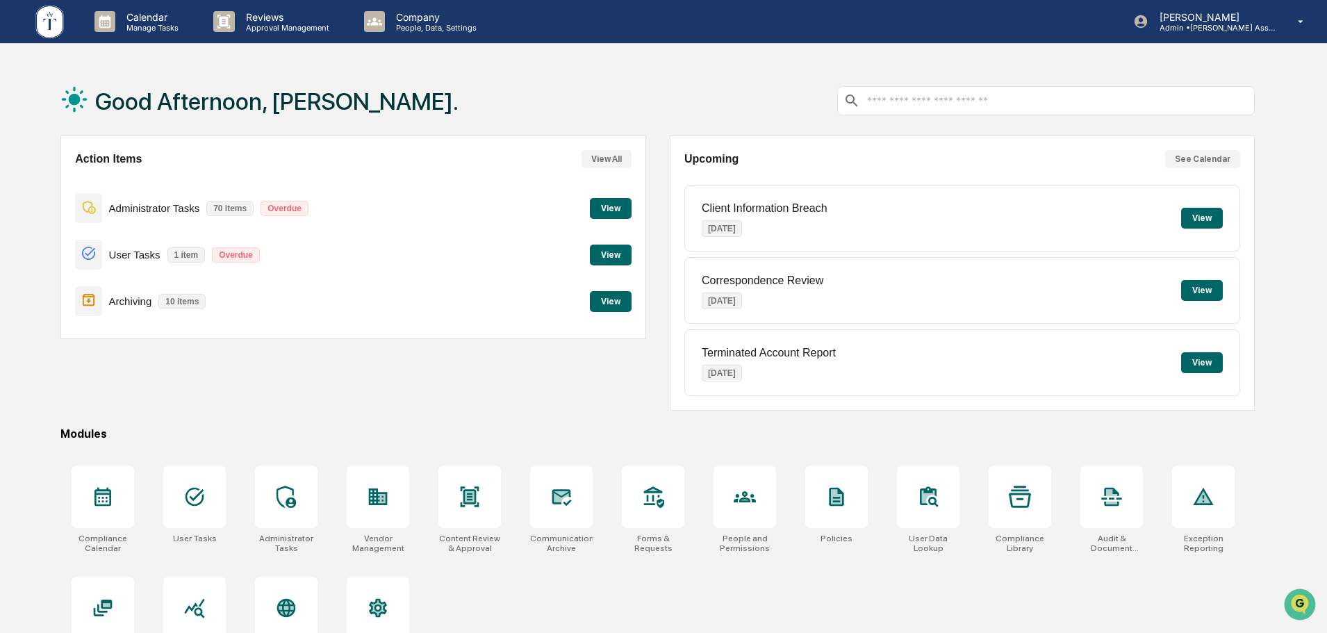
click at [646, 83] on div "Good Afternoon, [PERSON_NAME]." at bounding box center [657, 100] width 1195 height 69
click at [670, 79] on div "Good Afternoon, [PERSON_NAME]." at bounding box center [657, 100] width 1195 height 69
click at [1247, 11] on p "[PERSON_NAME]" at bounding box center [1213, 17] width 129 height 12
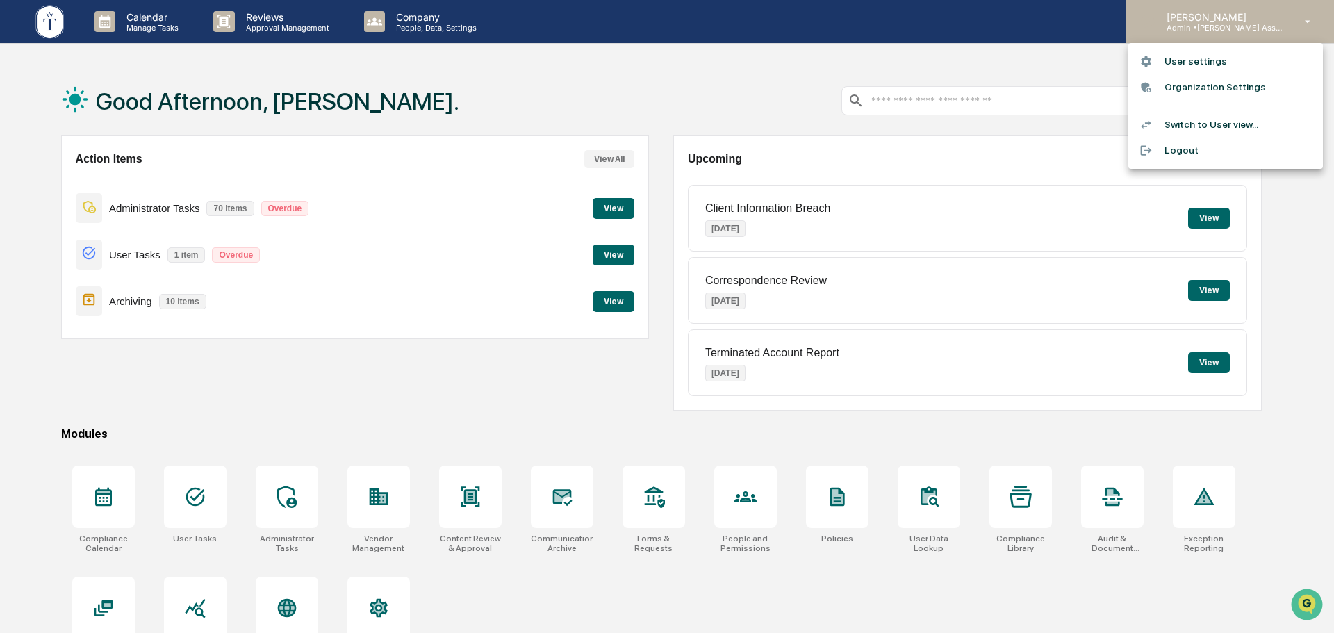
click at [1247, 11] on div at bounding box center [667, 316] width 1334 height 633
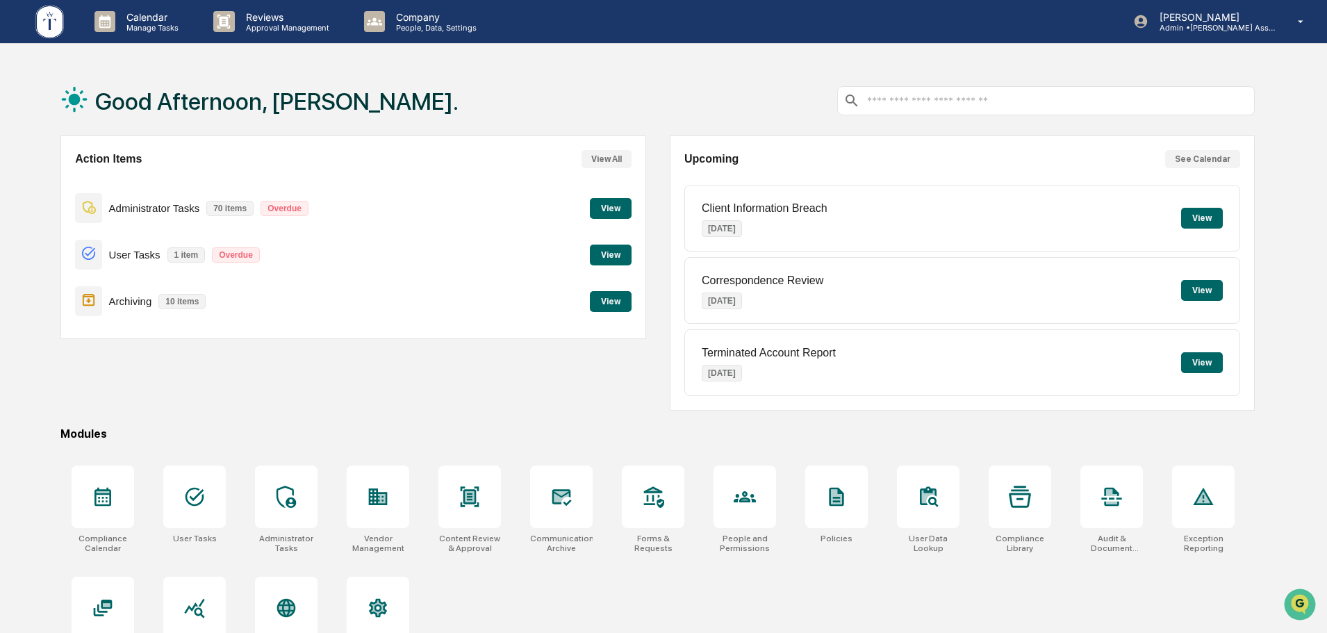
click at [753, 44] on div "Calendar Manage Tasks Reviews Approval Management Company People, Data, Setting…" at bounding box center [663, 349] width 1327 height 699
